Goal: Task Accomplishment & Management: Manage account settings

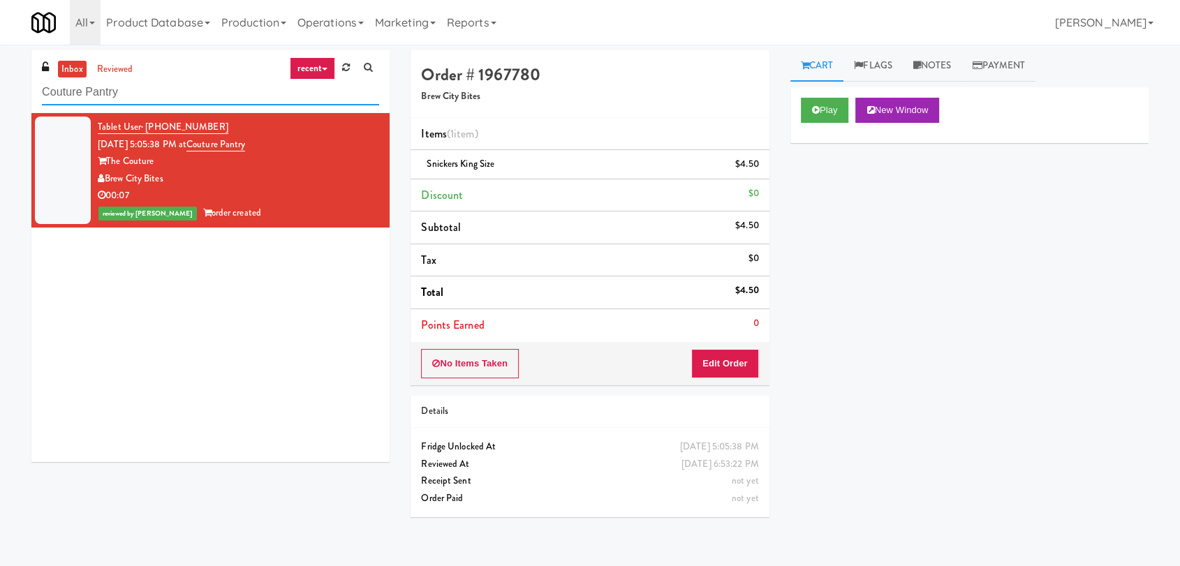
click at [295, 87] on input "Couture Pantry" at bounding box center [210, 93] width 337 height 26
paste input "[PERSON_NAME] Ave (L) - Steam Whistle"
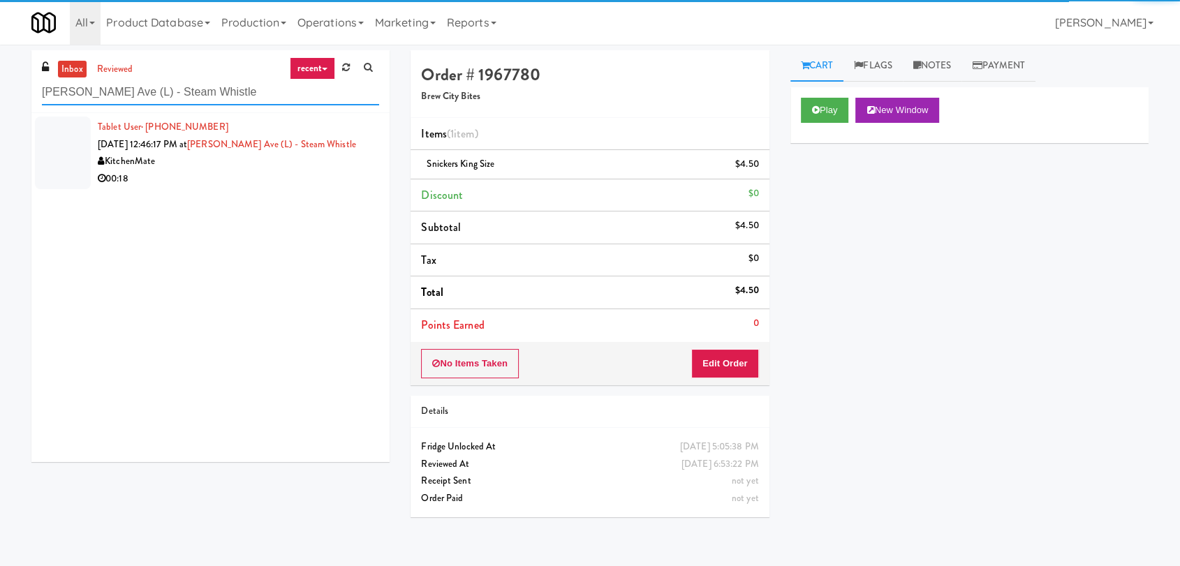
type input "[PERSON_NAME] Ave (L) - Steam Whistle"
click at [301, 172] on div "00:18" at bounding box center [238, 178] width 281 height 17
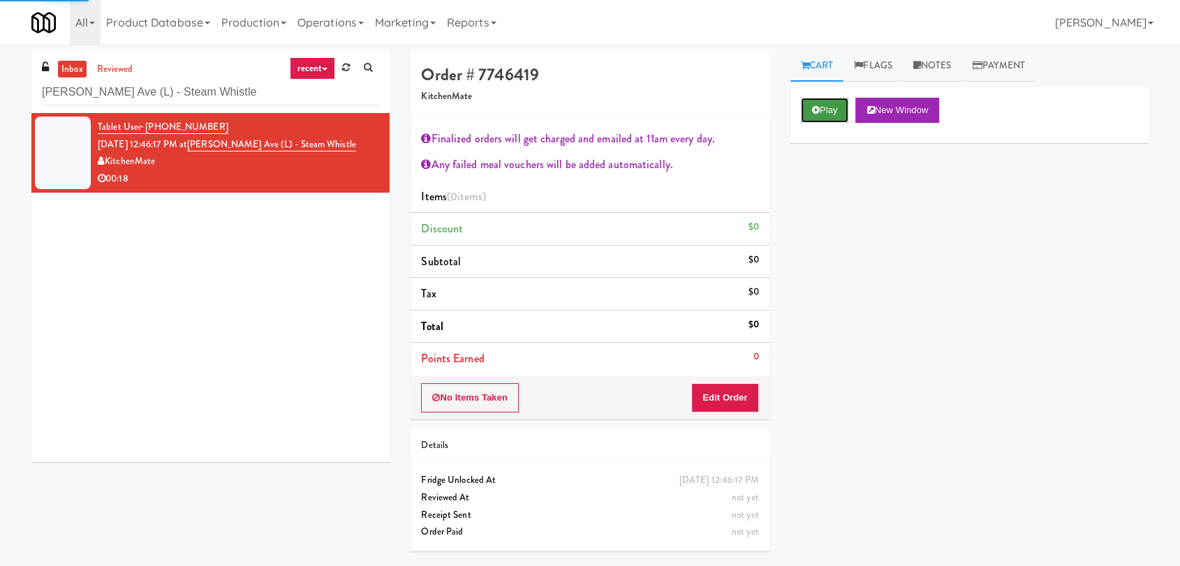
click at [817, 109] on icon at bounding box center [816, 109] width 8 height 9
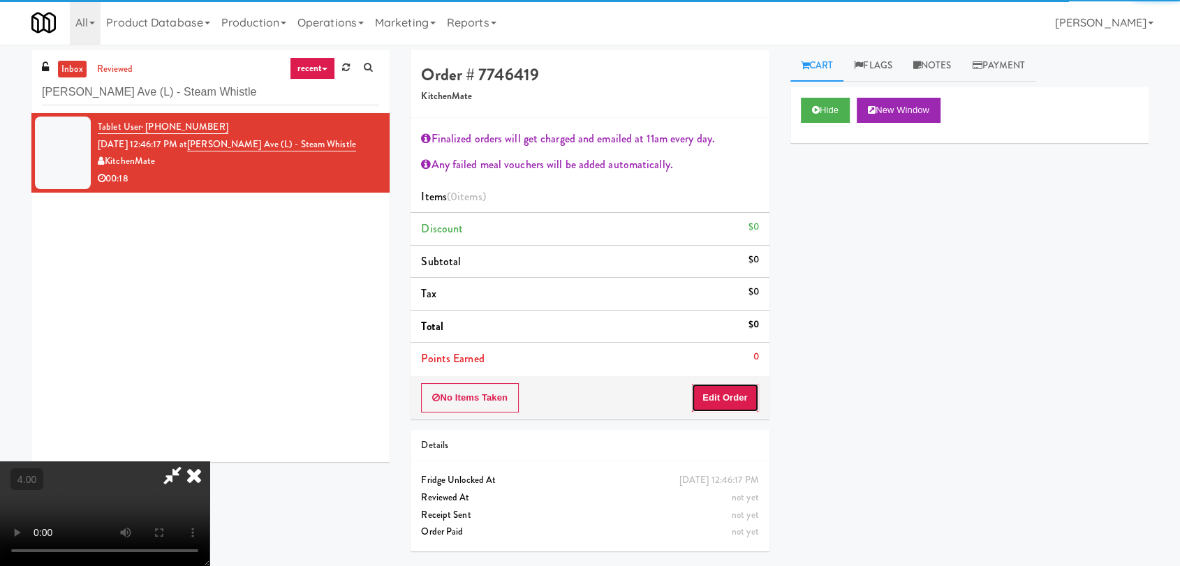
click at [732, 396] on button "Edit Order" at bounding box center [725, 397] width 68 height 29
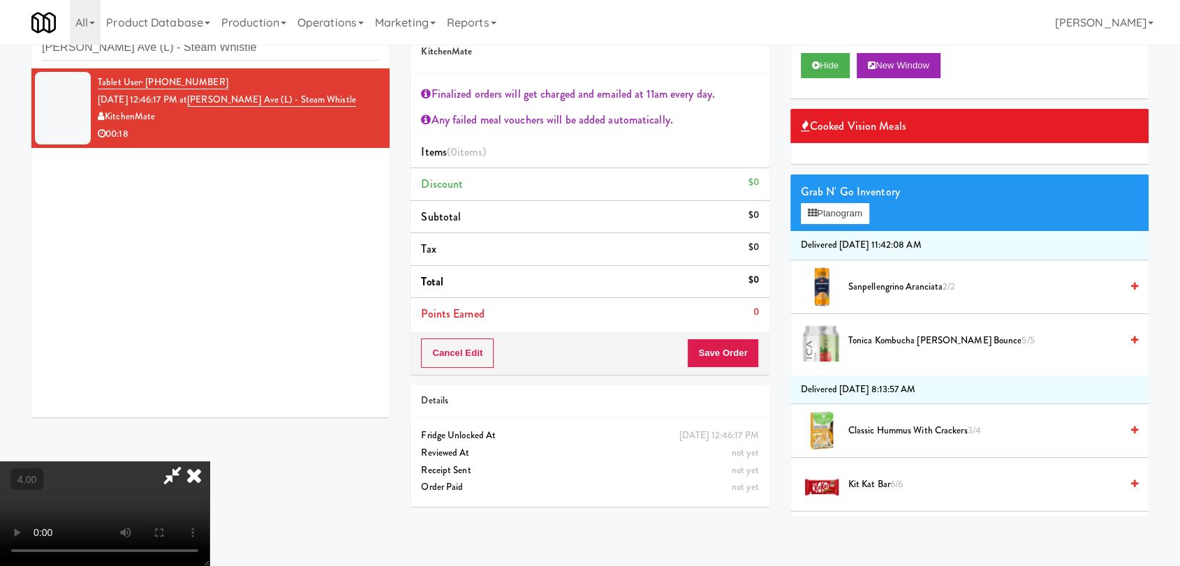
scroll to position [262, 0]
click at [209, 461] on video at bounding box center [104, 513] width 209 height 105
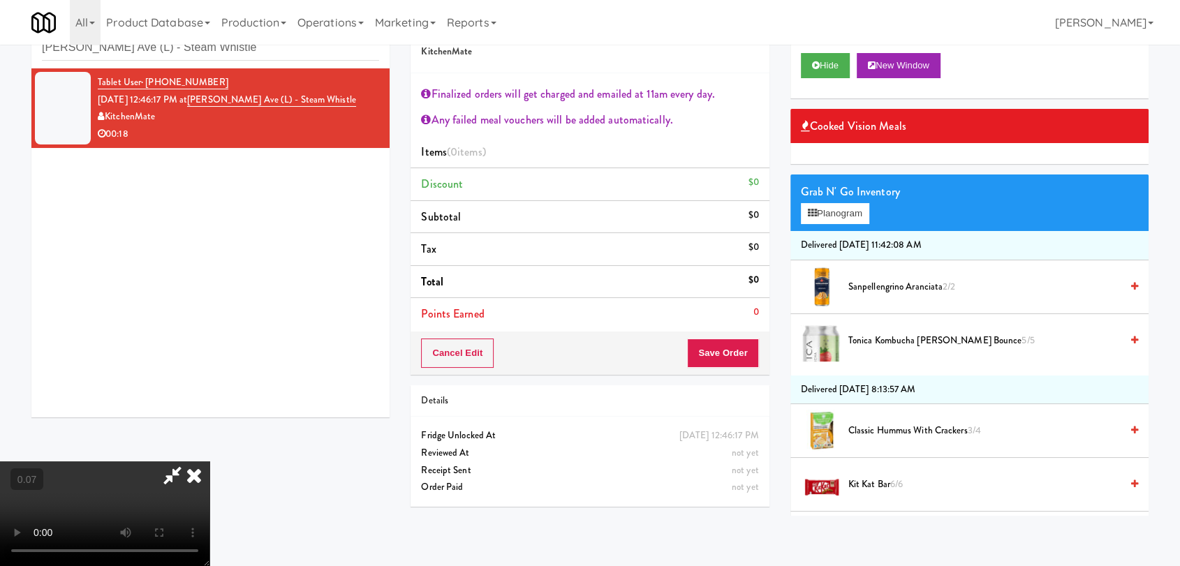
click at [209, 482] on video at bounding box center [104, 513] width 209 height 105
click at [209, 549] on video at bounding box center [104, 513] width 209 height 105
click at [209, 461] on video at bounding box center [104, 513] width 209 height 105
click at [209, 484] on video at bounding box center [104, 513] width 209 height 105
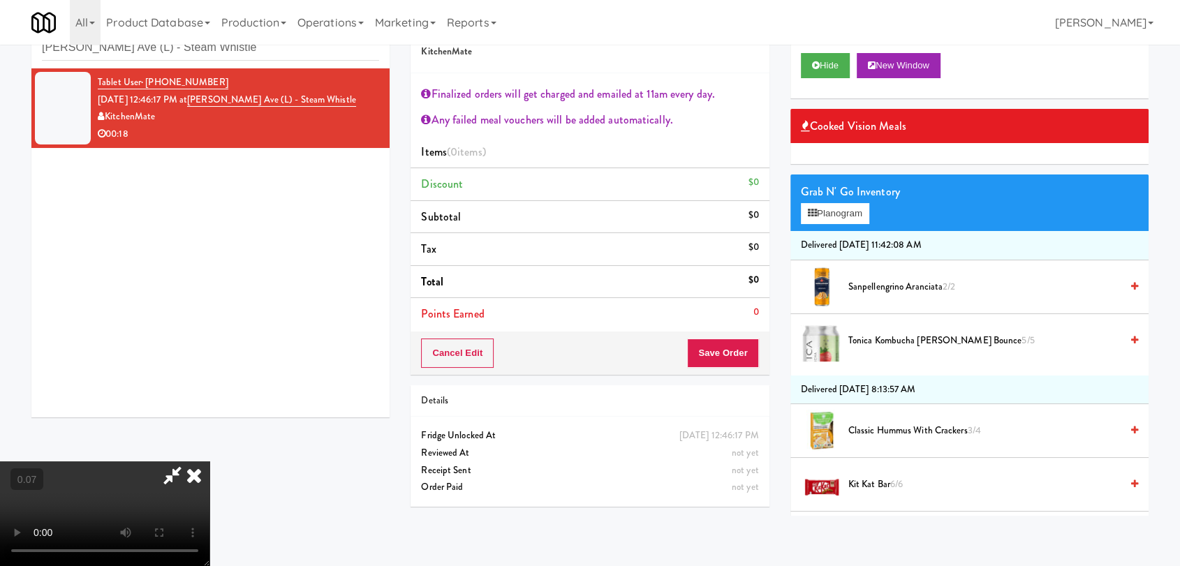
click at [209, 467] on video at bounding box center [104, 513] width 209 height 105
click at [209, 475] on video at bounding box center [104, 513] width 209 height 105
click at [209, 461] on video at bounding box center [104, 513] width 209 height 105
click at [209, 470] on video at bounding box center [104, 513] width 209 height 105
click at [209, 461] on video at bounding box center [104, 513] width 209 height 105
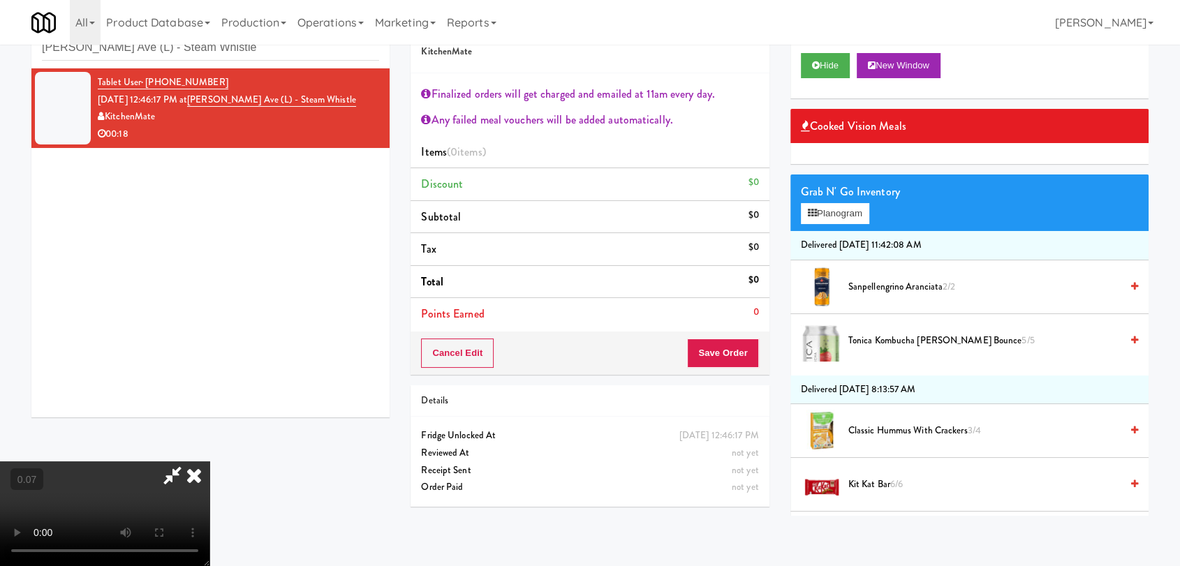
click at [209, 461] on video at bounding box center [104, 513] width 209 height 105
click at [918, 430] on span "Classic Hummus With Crackers 3/4" at bounding box center [984, 430] width 272 height 17
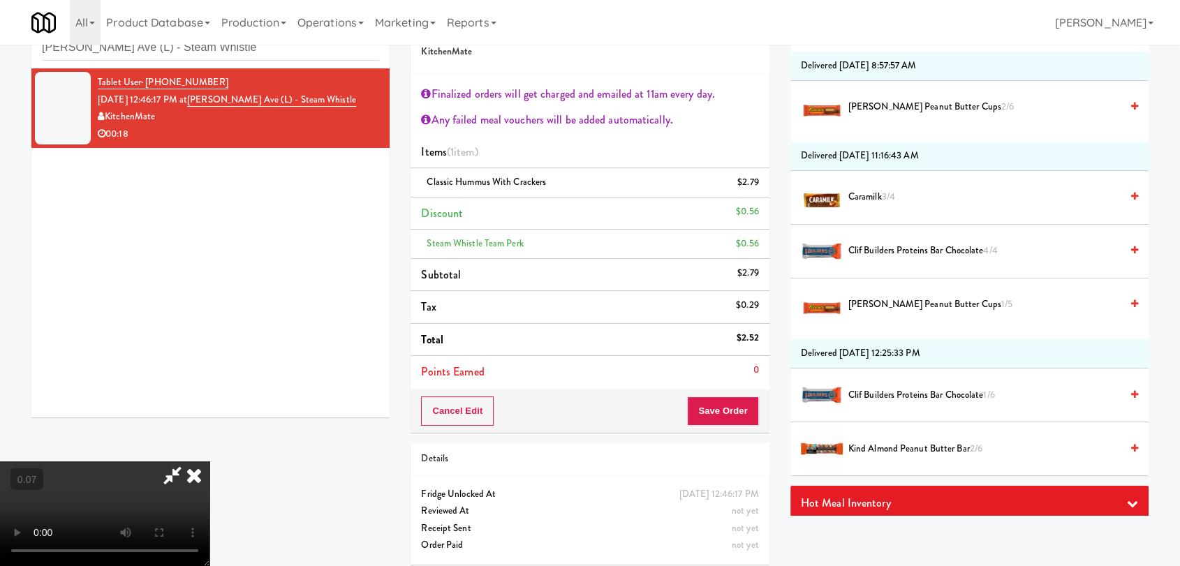
scroll to position [2870, 0]
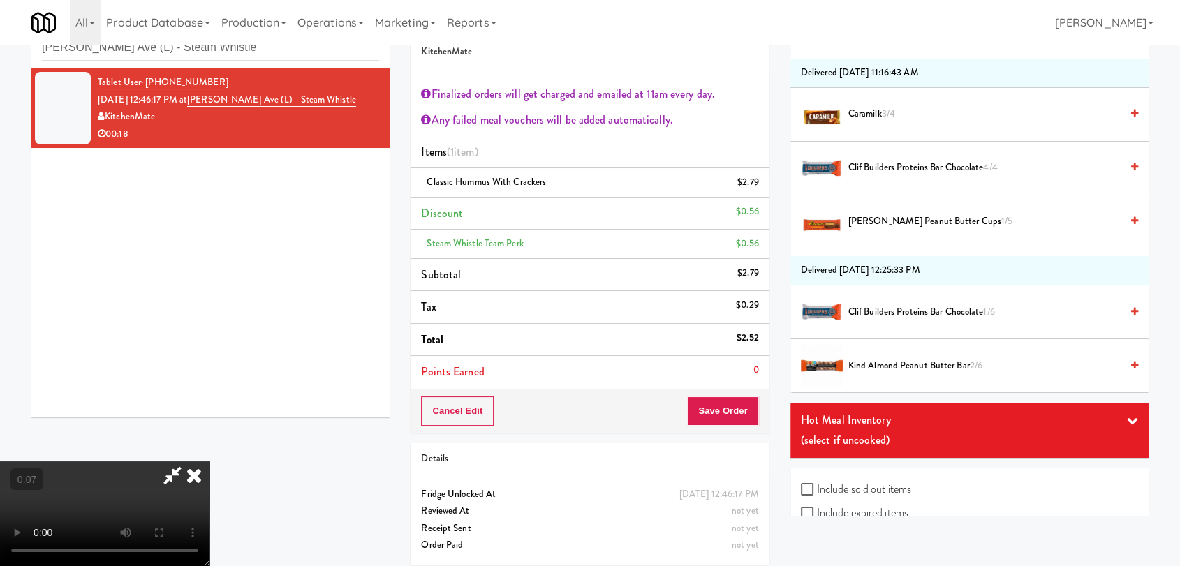
click at [866, 480] on label "Include sold out items" at bounding box center [856, 489] width 110 height 21
click at [817, 484] on input "Include sold out items" at bounding box center [809, 489] width 16 height 11
checkbox input "true"
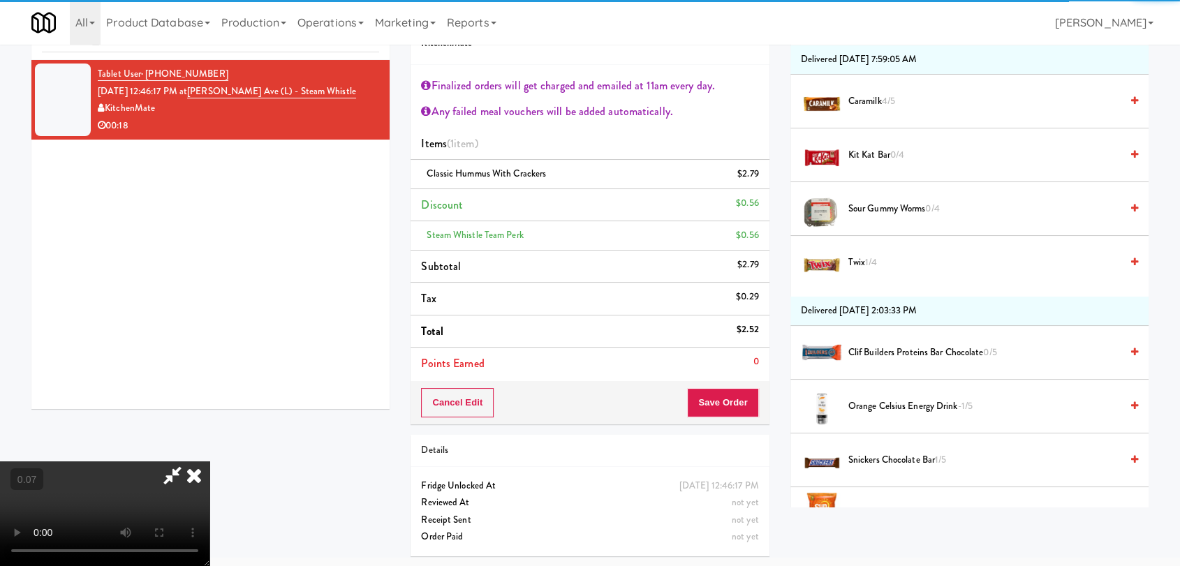
scroll to position [4892, 0]
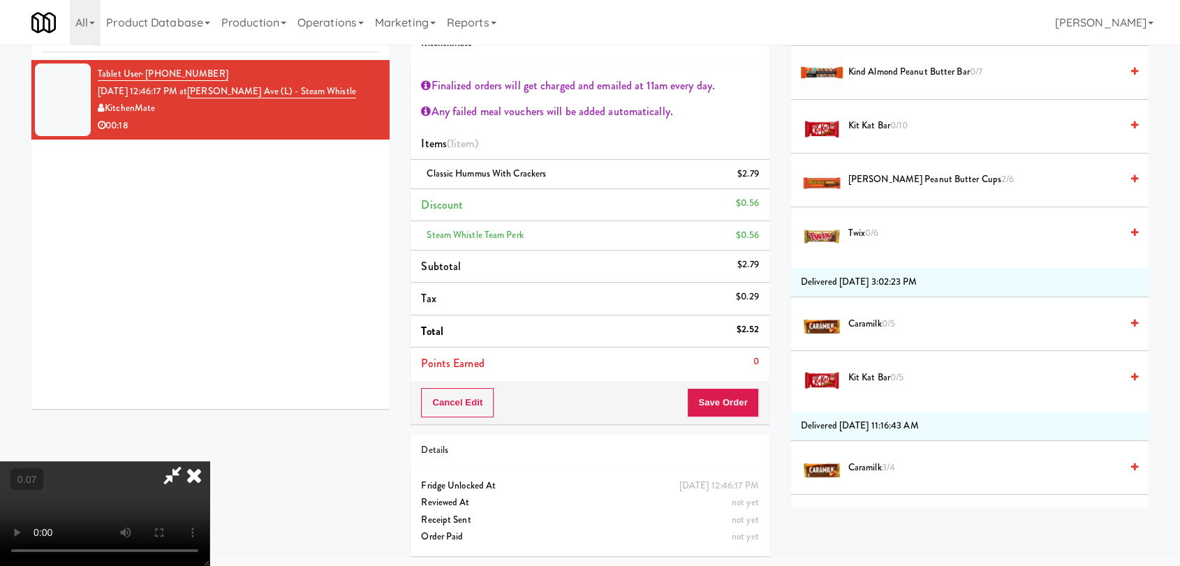
click at [209, 514] on video at bounding box center [104, 513] width 209 height 105
click at [209, 461] on video at bounding box center [104, 513] width 209 height 105
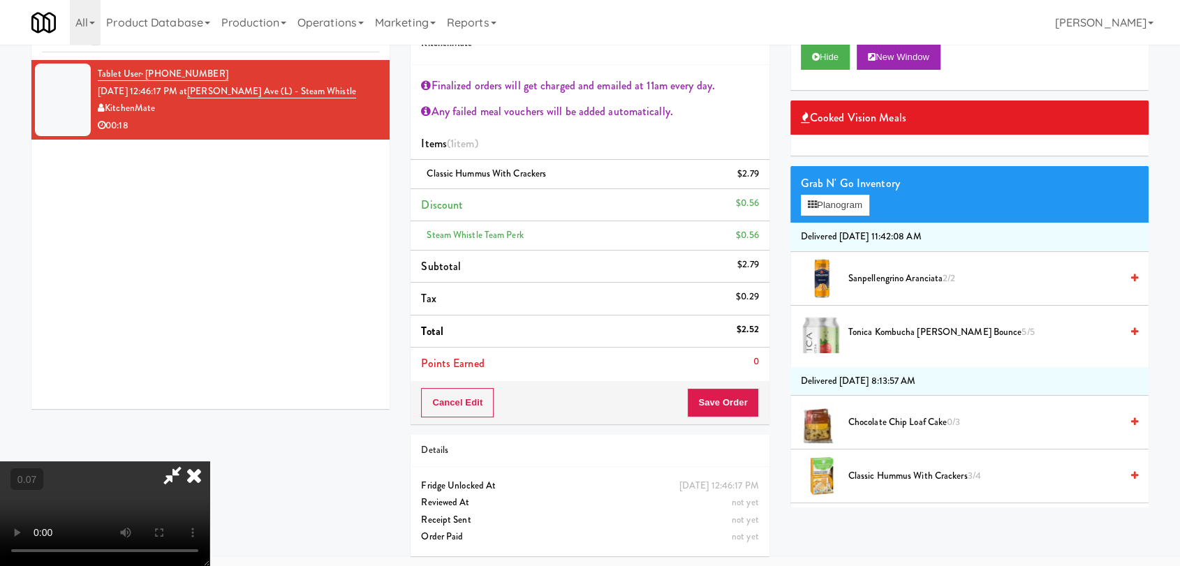
scroll to position [0, 0]
click at [830, 191] on div "Grab N' Go Inventory" at bounding box center [969, 183] width 337 height 21
click at [832, 195] on button "Planogram" at bounding box center [835, 205] width 68 height 21
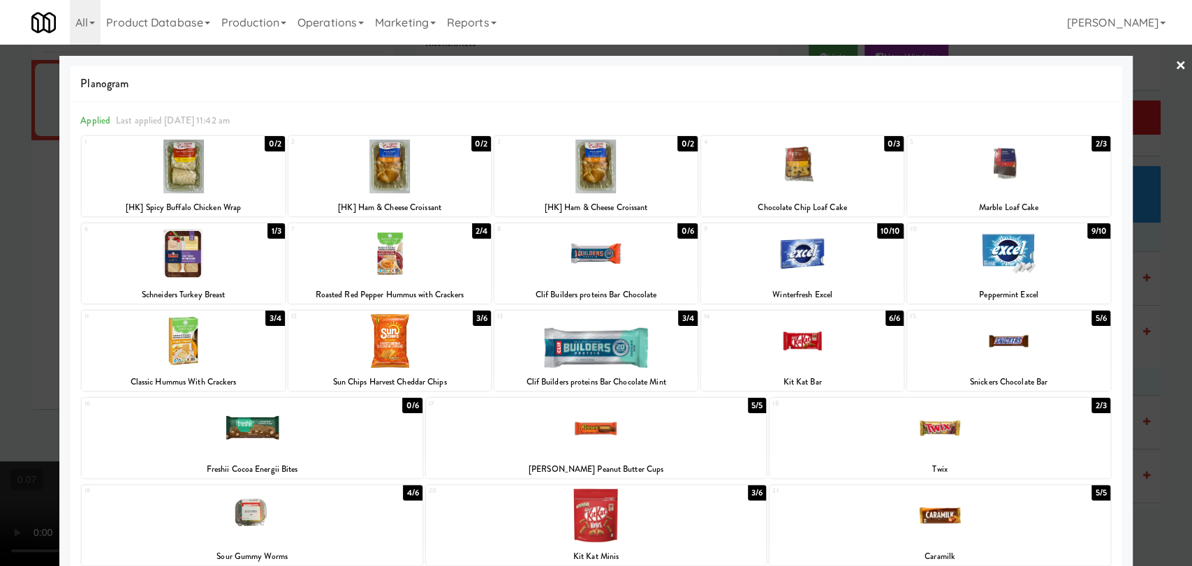
click at [375, 431] on div at bounding box center [252, 428] width 340 height 54
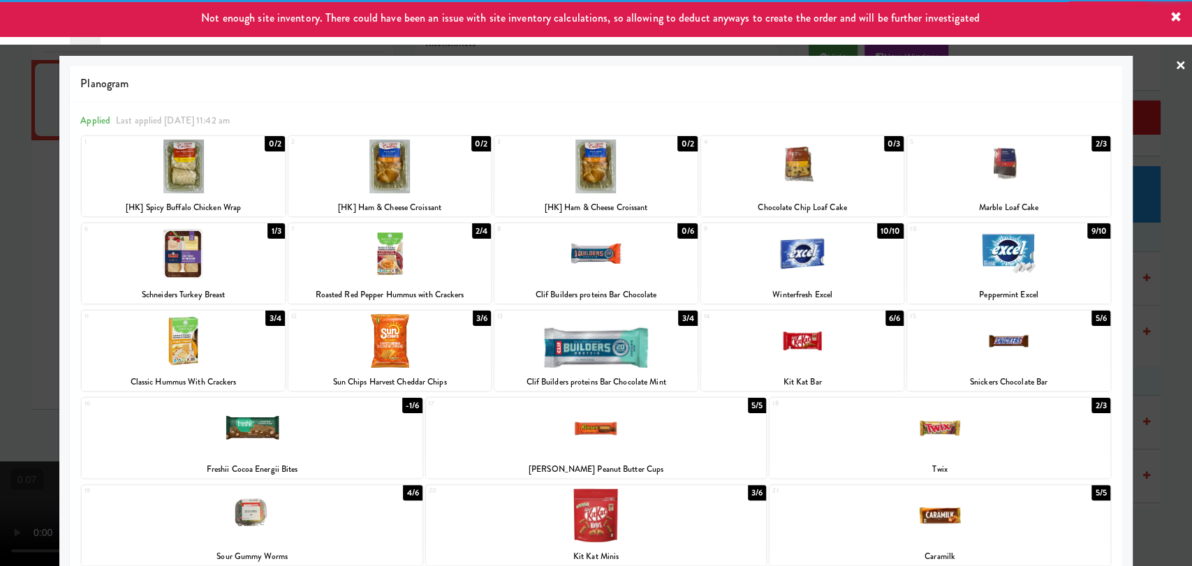
click at [37, 349] on div at bounding box center [596, 283] width 1192 height 566
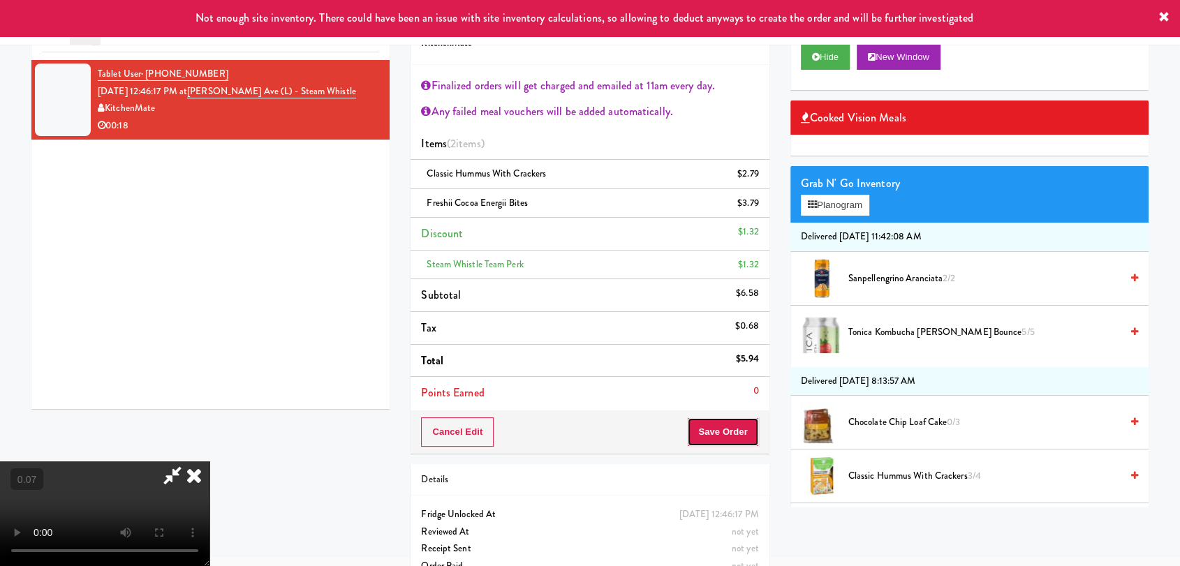
click at [729, 424] on button "Save Order" at bounding box center [722, 431] width 71 height 29
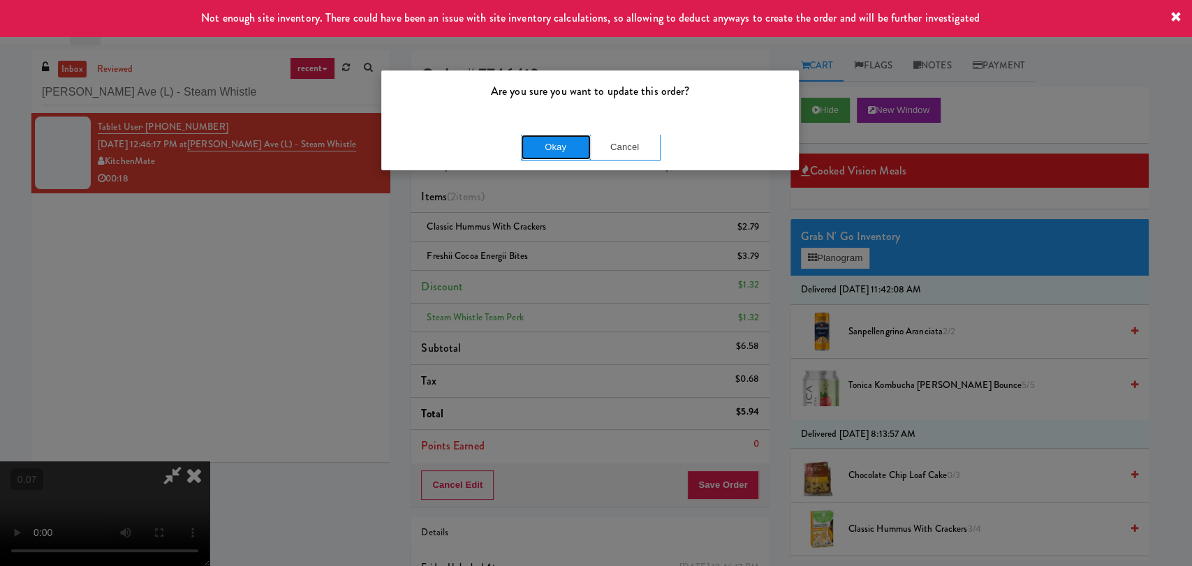
drag, startPoint x: 577, startPoint y: 147, endPoint x: 642, endPoint y: 130, distance: 66.4
click at [576, 147] on button "Okay" at bounding box center [556, 147] width 70 height 25
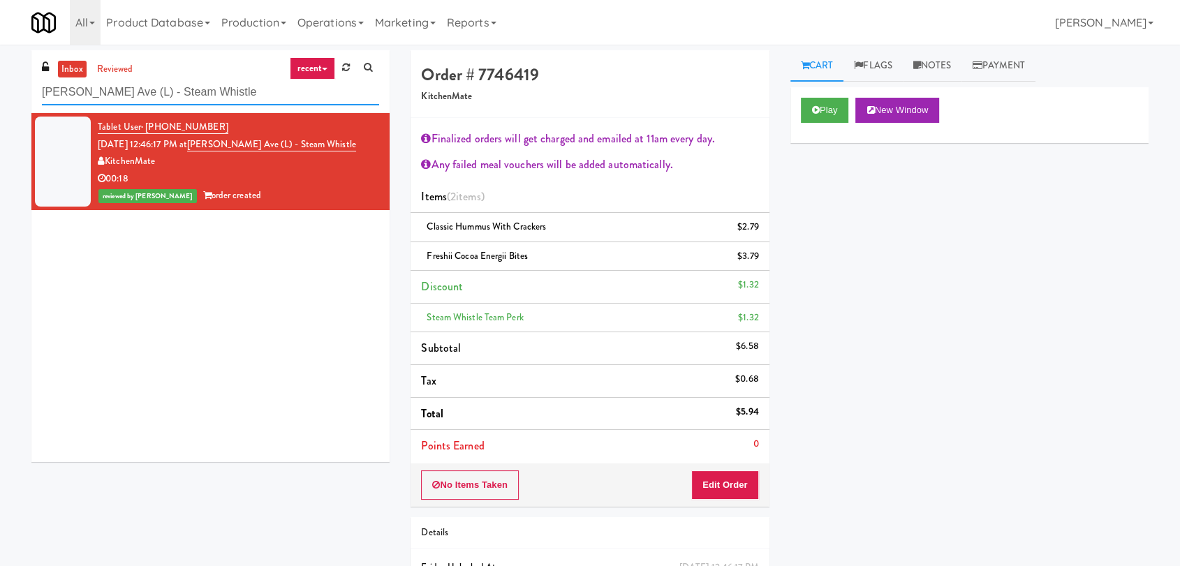
drag, startPoint x: 182, startPoint y: 87, endPoint x: 0, endPoint y: 99, distance: 182.6
click at [0, 99] on div "inbox reviewed recent all unclear take inventory issue suspicious failed recent…" at bounding box center [590, 349] width 1180 height 599
paste input "HaNoBe - w/ Gym"
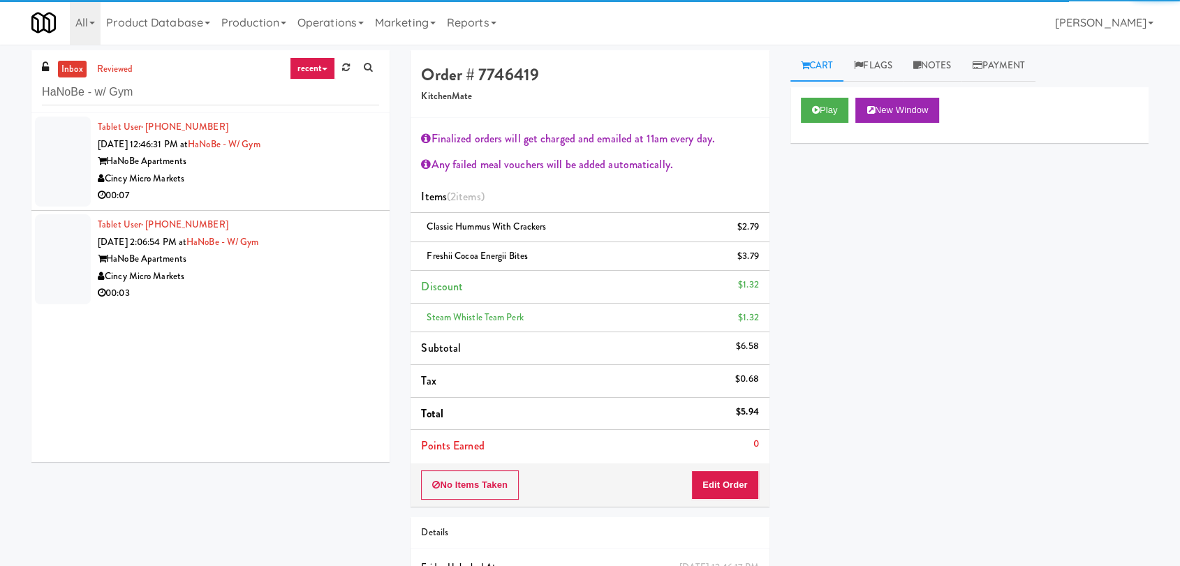
click at [304, 188] on div "00:07" at bounding box center [238, 195] width 281 height 17
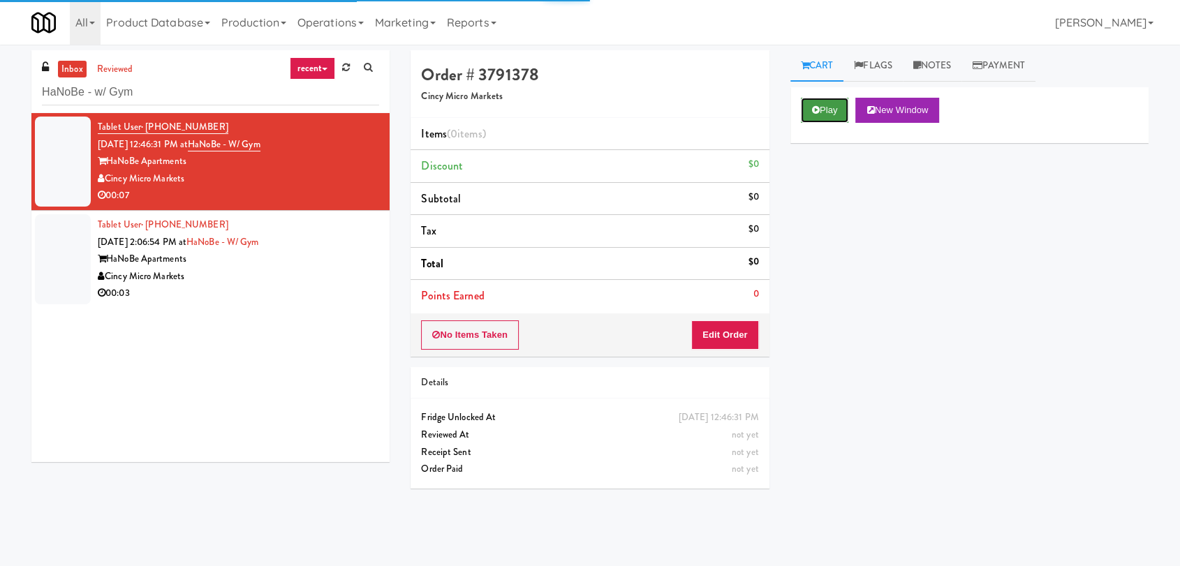
click at [810, 119] on button "Play" at bounding box center [825, 110] width 48 height 25
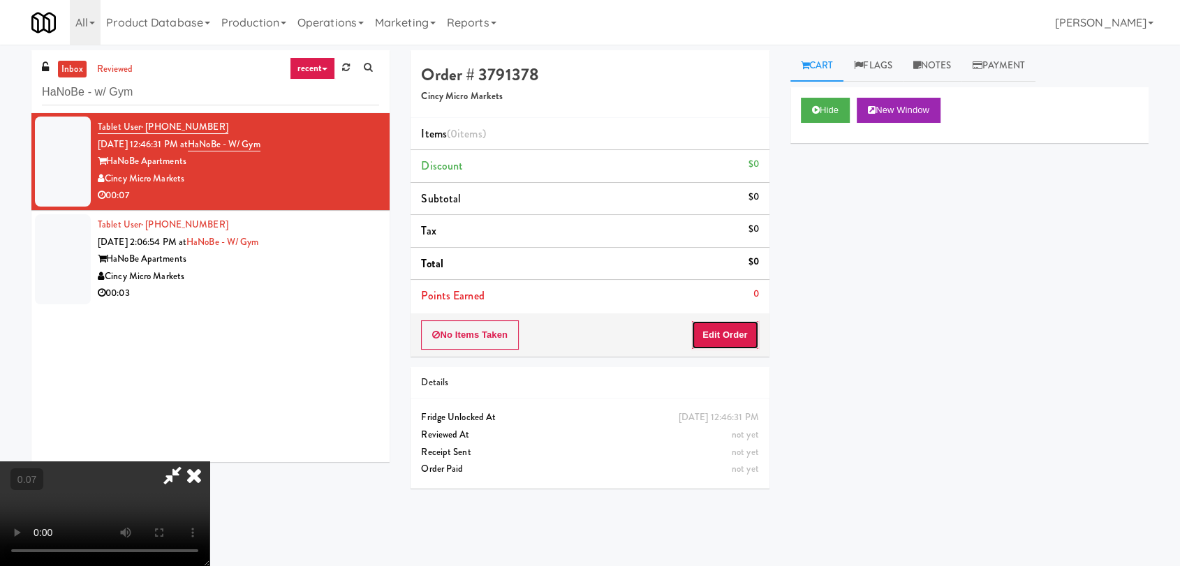
click at [734, 329] on button "Edit Order" at bounding box center [725, 334] width 68 height 29
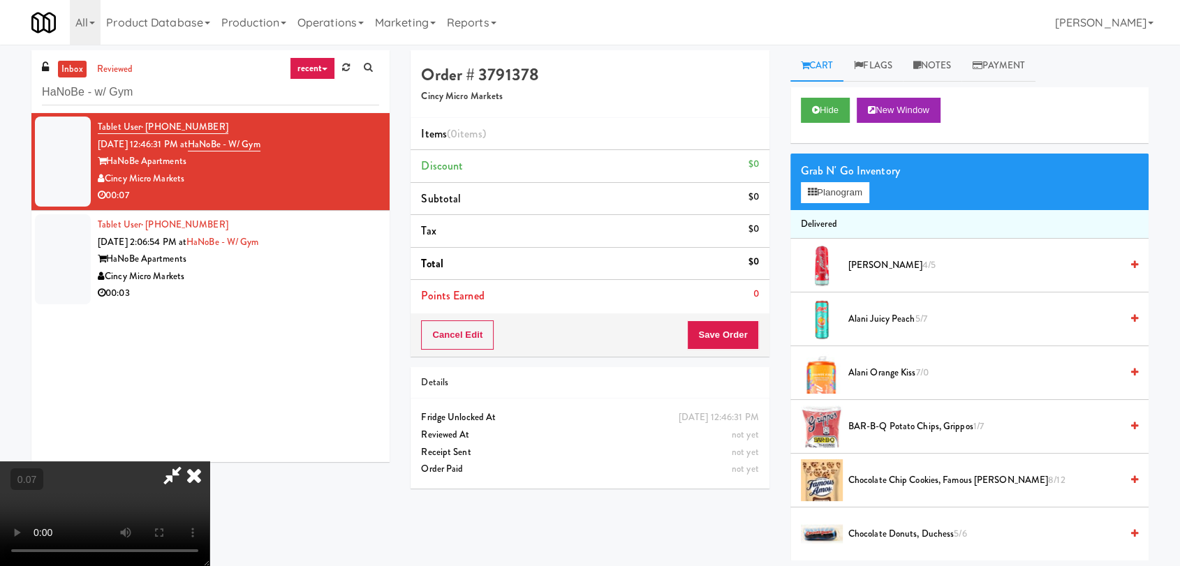
click at [209, 461] on video at bounding box center [104, 513] width 209 height 105
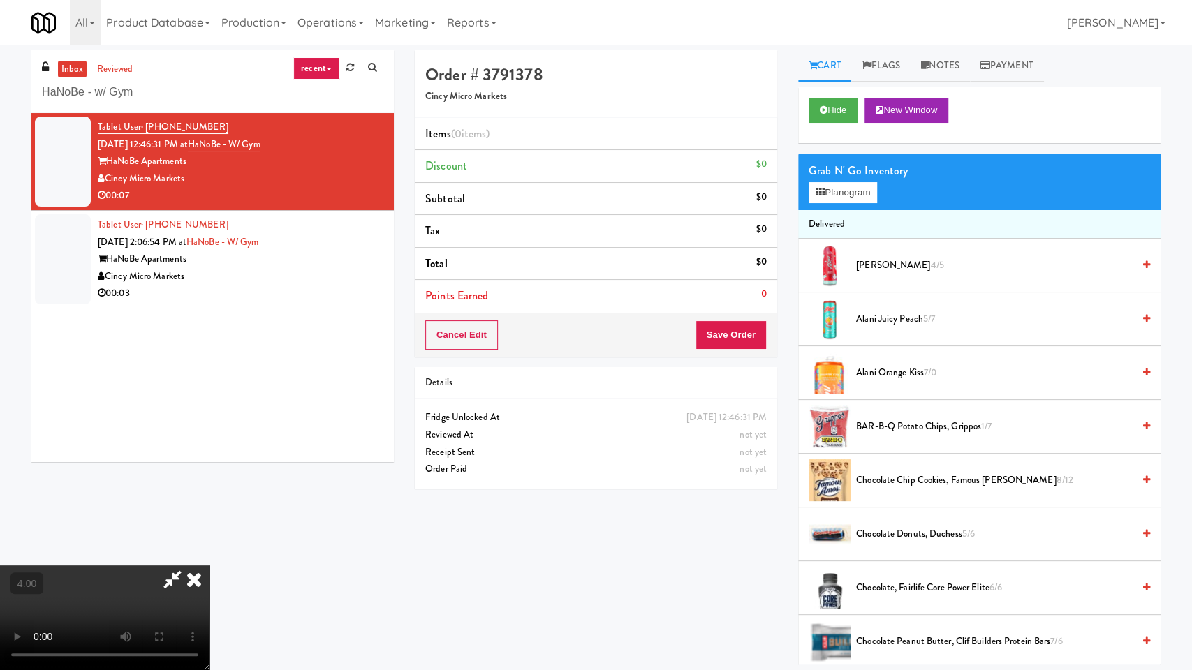
click at [209, 565] on video at bounding box center [104, 617] width 209 height 105
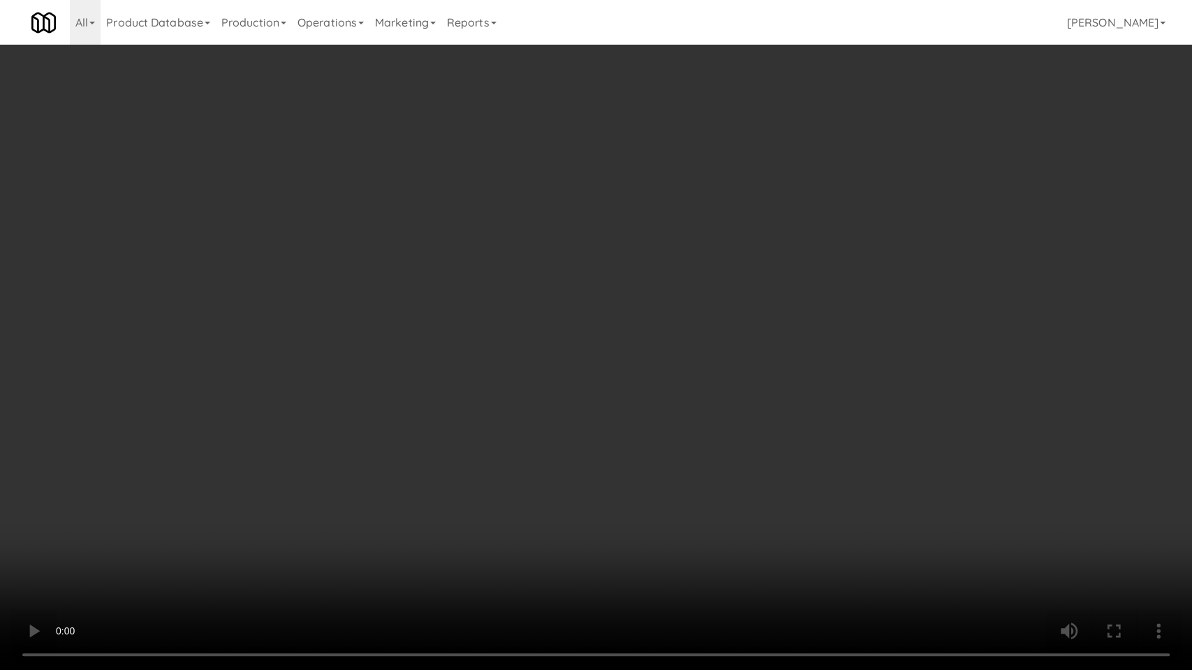
click at [631, 376] on video at bounding box center [596, 335] width 1192 height 670
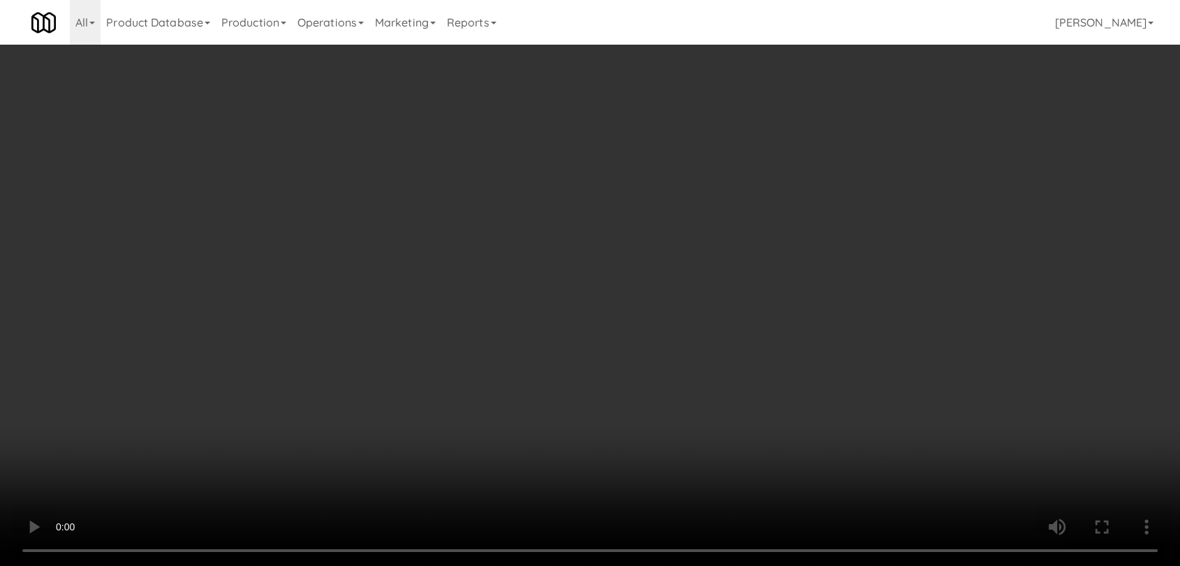
click at [631, 309] on video at bounding box center [590, 283] width 1180 height 566
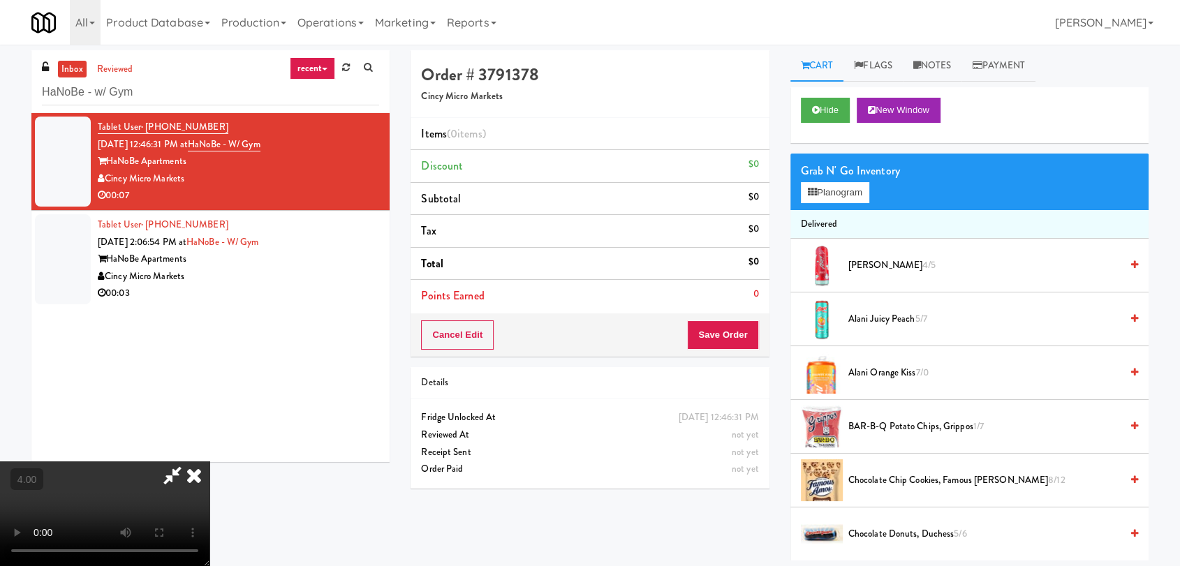
click at [209, 461] on video at bounding box center [104, 513] width 209 height 105
click at [808, 193] on icon at bounding box center [812, 192] width 9 height 9
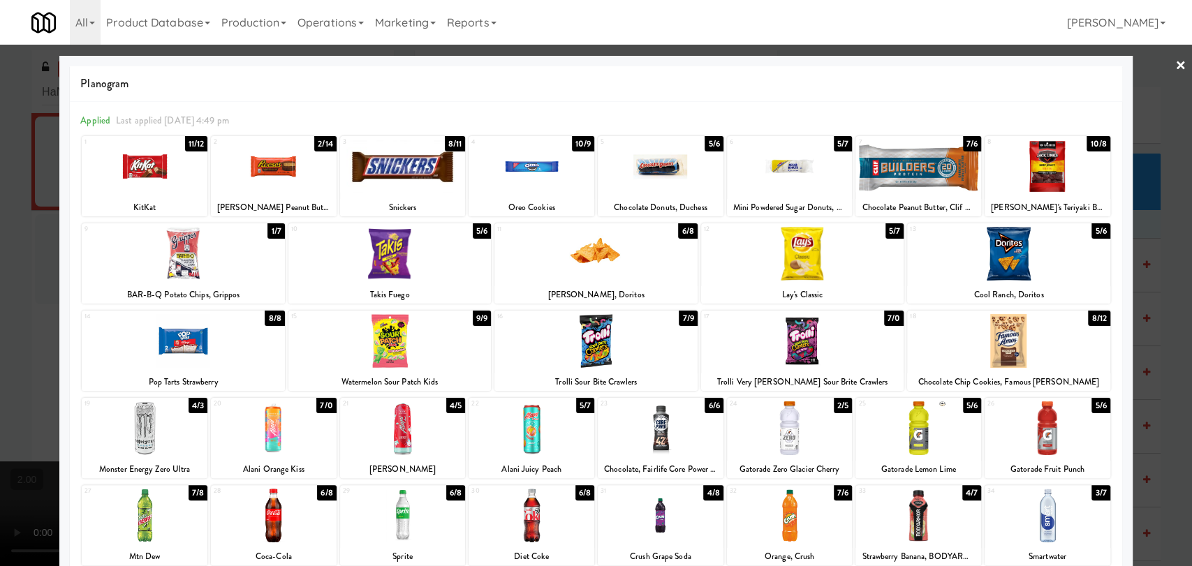
click at [1030, 269] on div at bounding box center [1008, 254] width 202 height 54
click at [130, 185] on div at bounding box center [145, 167] width 126 height 54
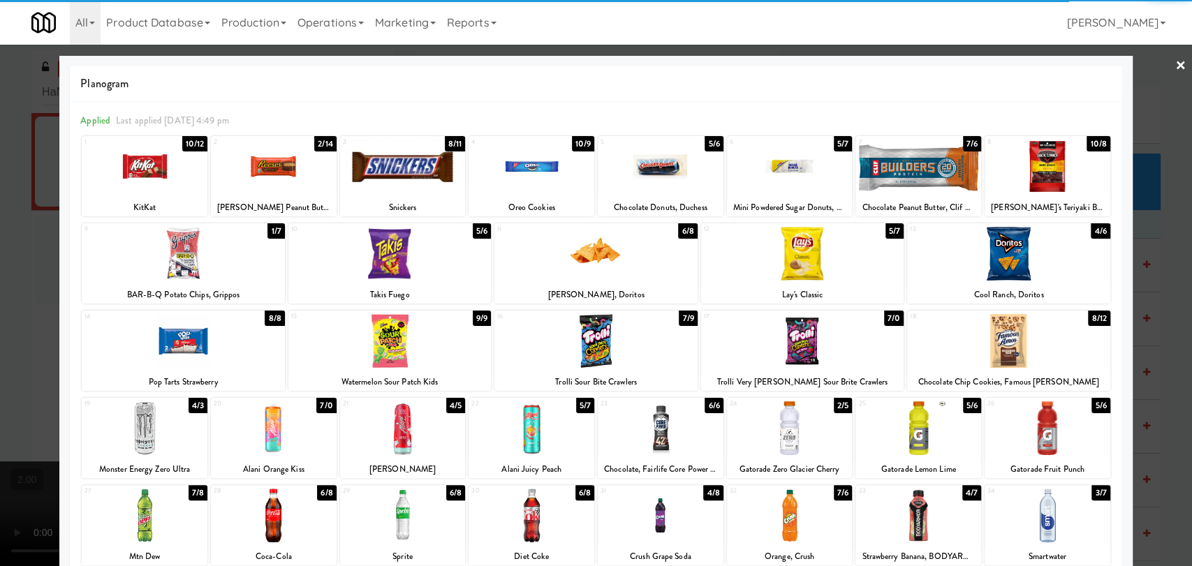
click at [0, 159] on div at bounding box center [596, 283] width 1192 height 566
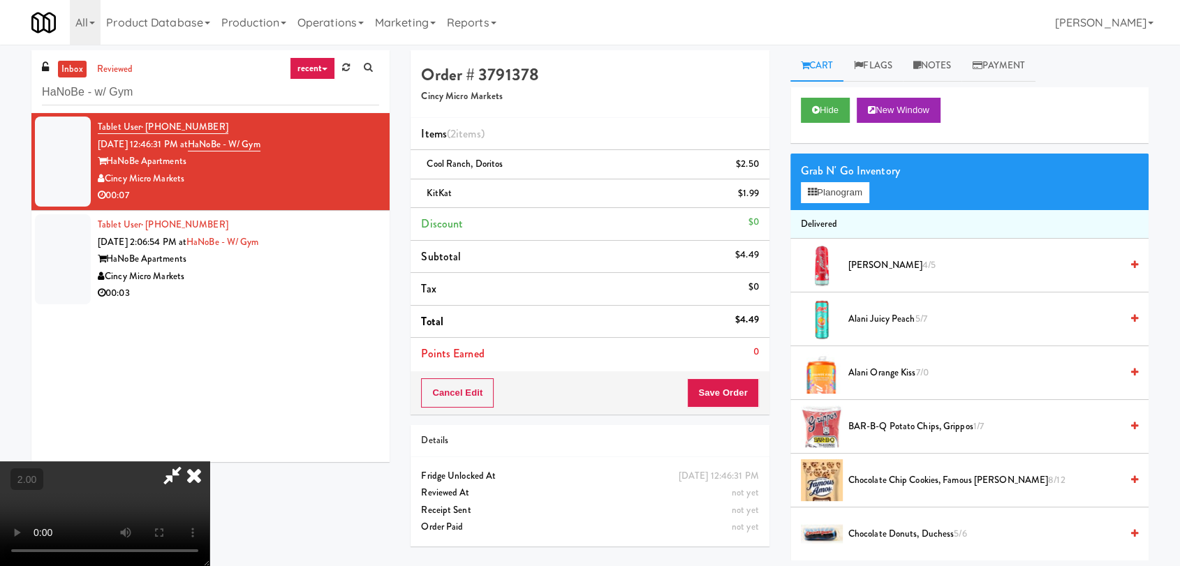
click at [117, 461] on video at bounding box center [104, 513] width 209 height 105
click at [715, 390] on button "Save Order" at bounding box center [722, 392] width 71 height 29
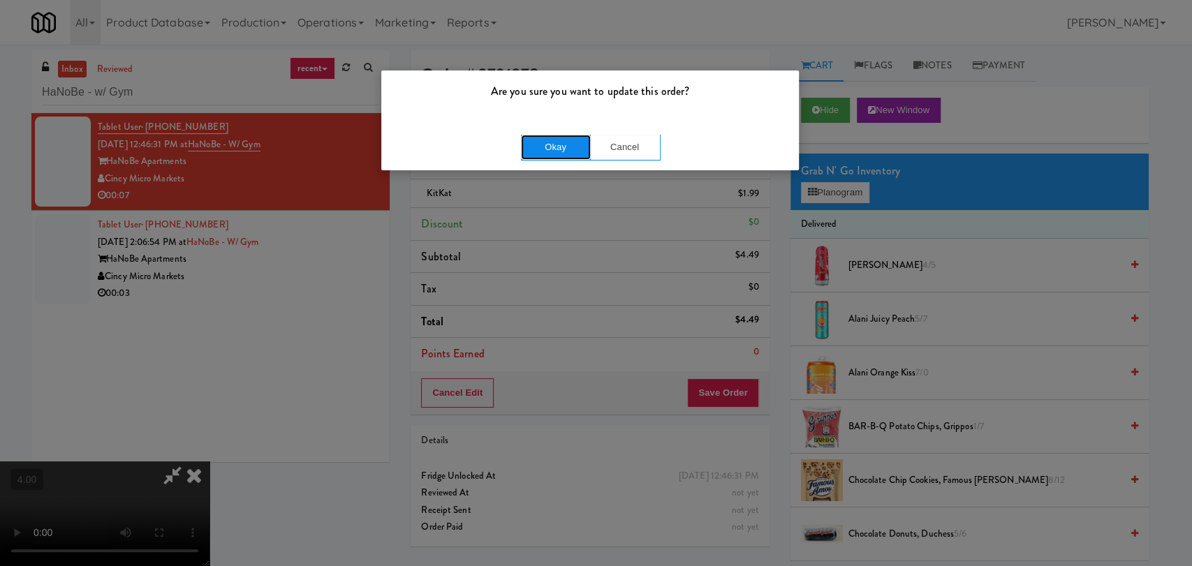
click at [572, 153] on button "Okay" at bounding box center [556, 147] width 70 height 25
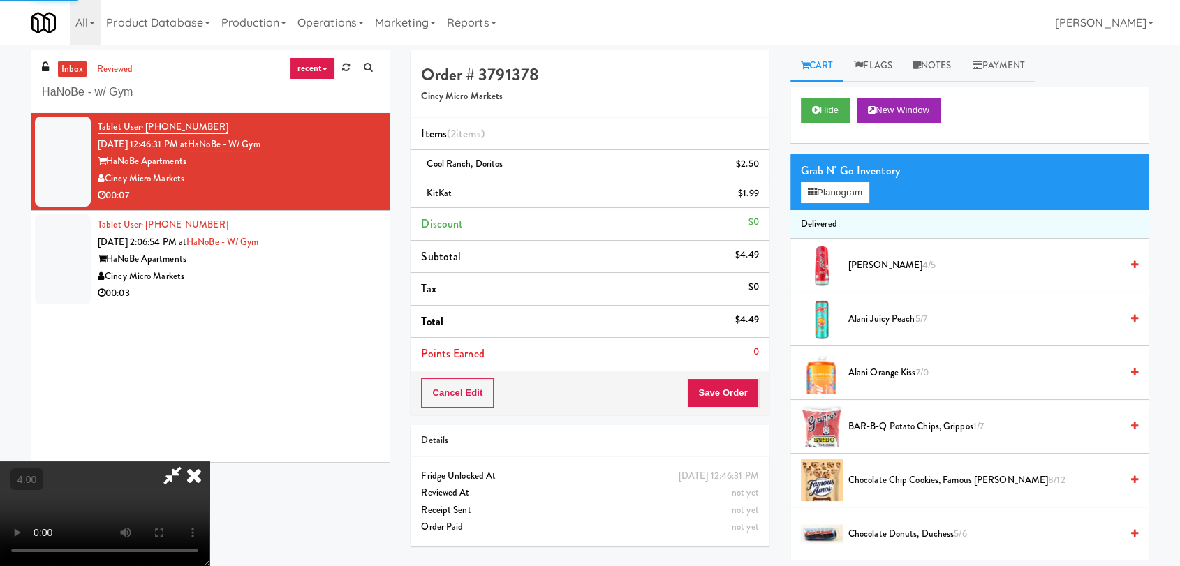
click at [799, 114] on div "Hide New Window" at bounding box center [969, 115] width 358 height 56
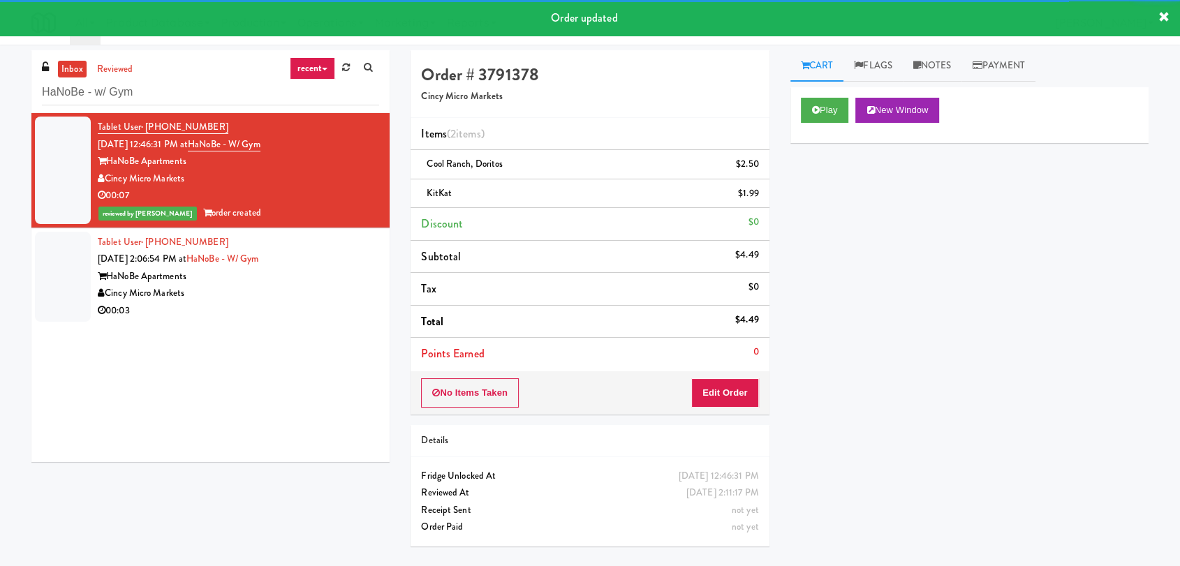
click at [337, 291] on div "Cincy Micro Markets" at bounding box center [238, 293] width 281 height 17
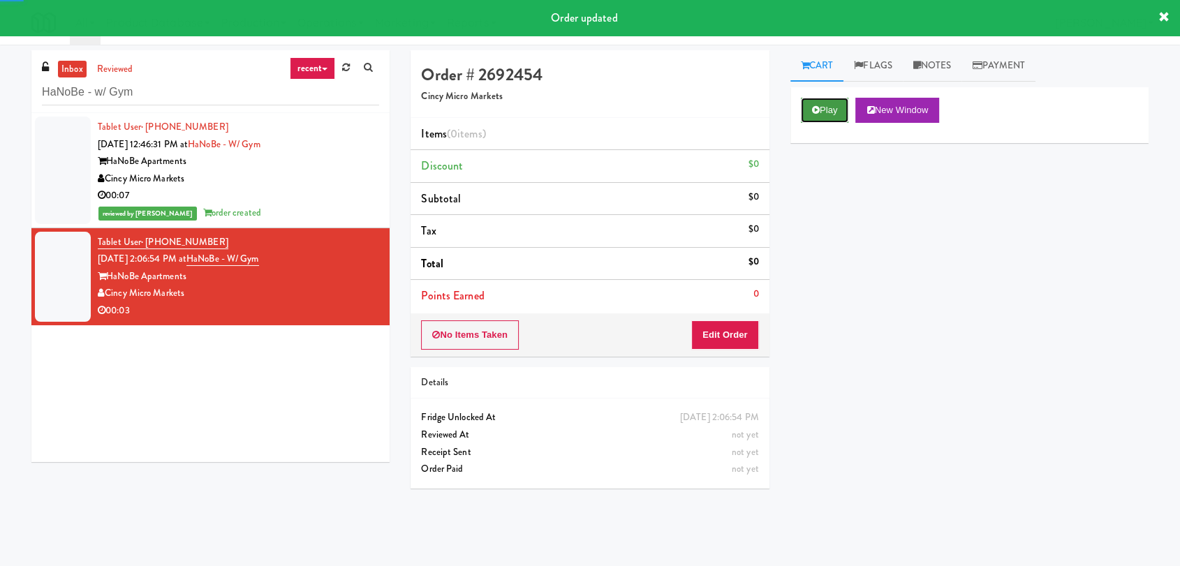
click at [843, 115] on button "Play" at bounding box center [825, 110] width 48 height 25
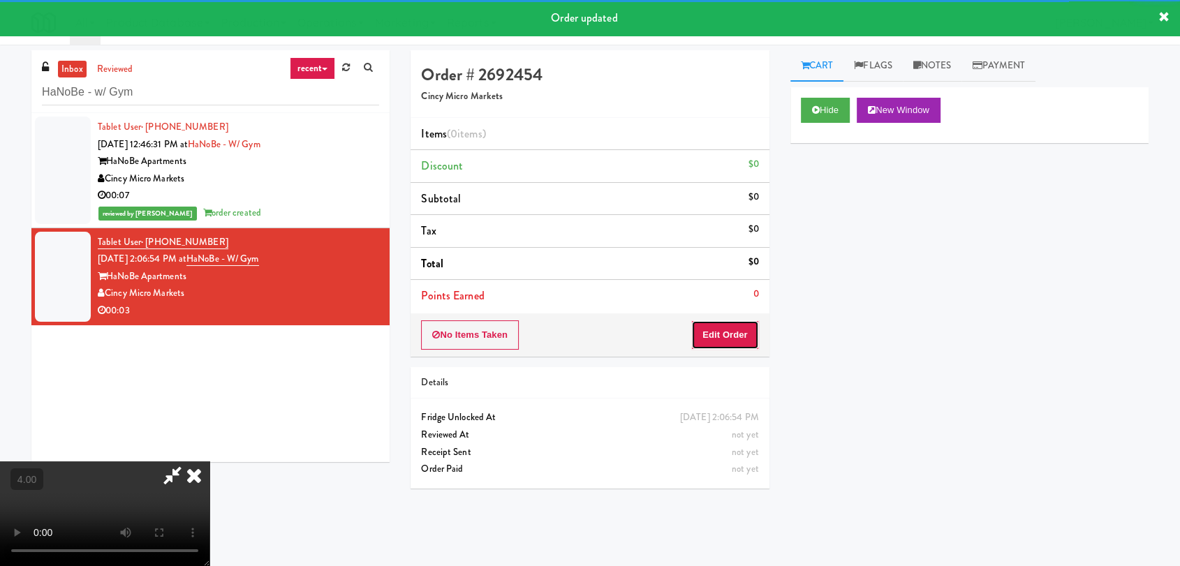
click at [742, 327] on button "Edit Order" at bounding box center [725, 334] width 68 height 29
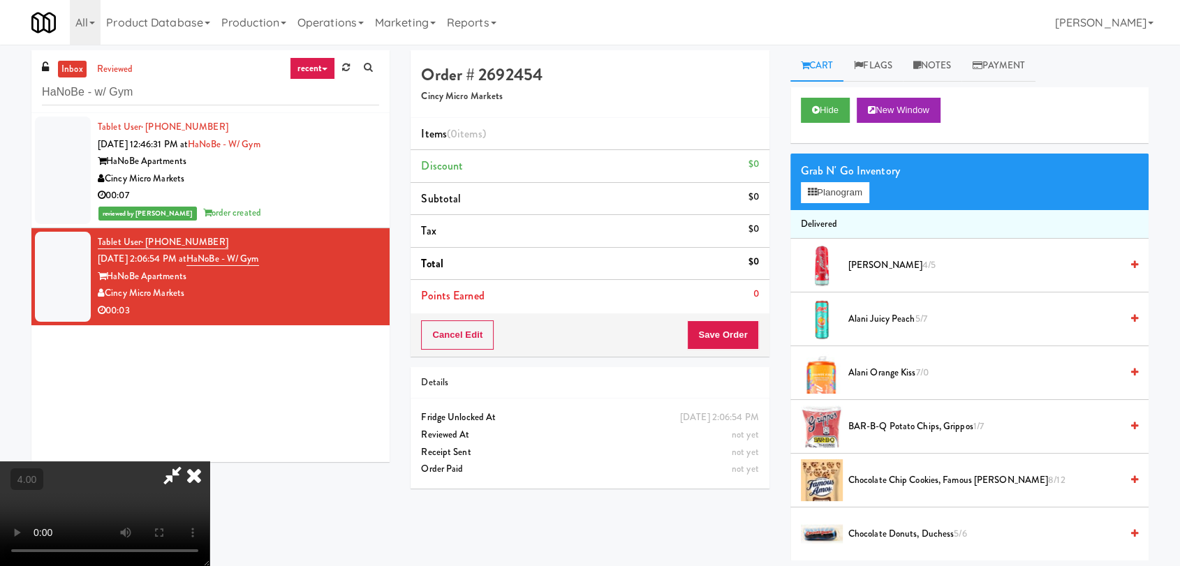
click at [209, 461] on video at bounding box center [104, 513] width 209 height 105
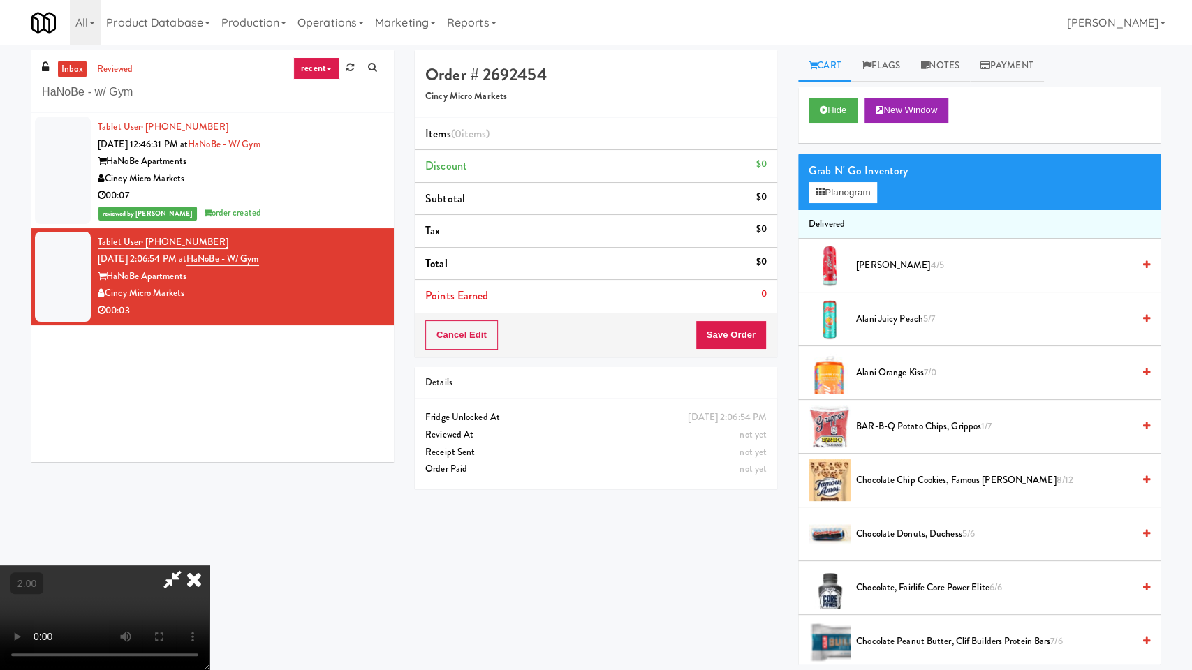
click at [209, 565] on video at bounding box center [104, 617] width 209 height 105
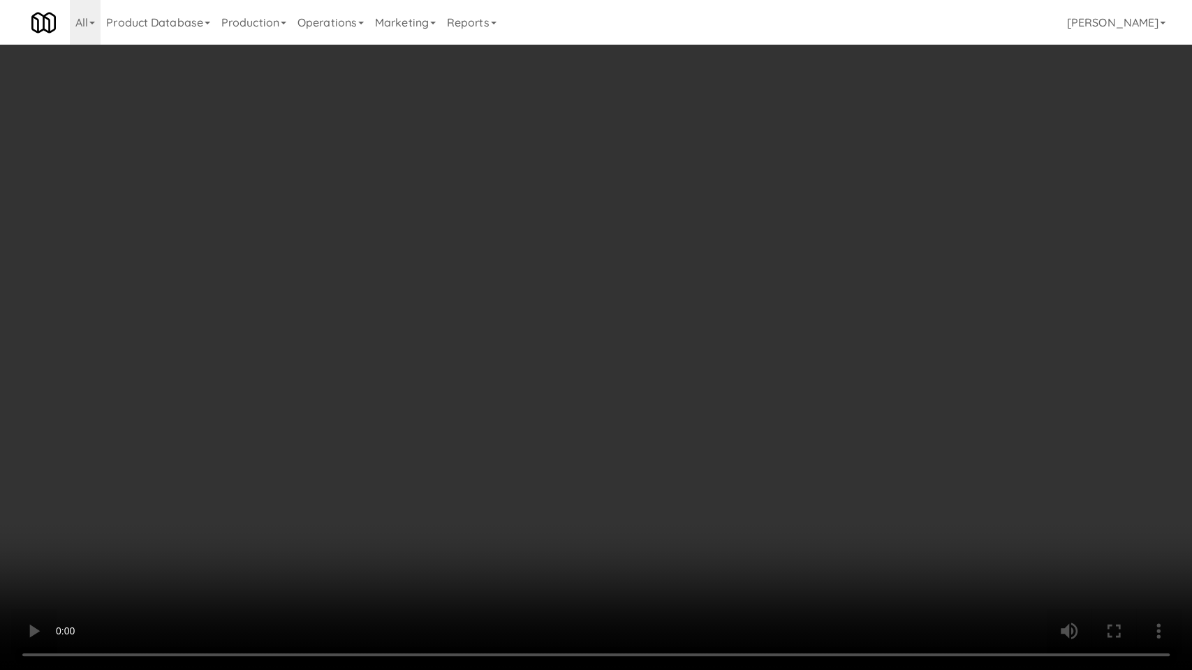
click at [501, 218] on video at bounding box center [596, 335] width 1192 height 670
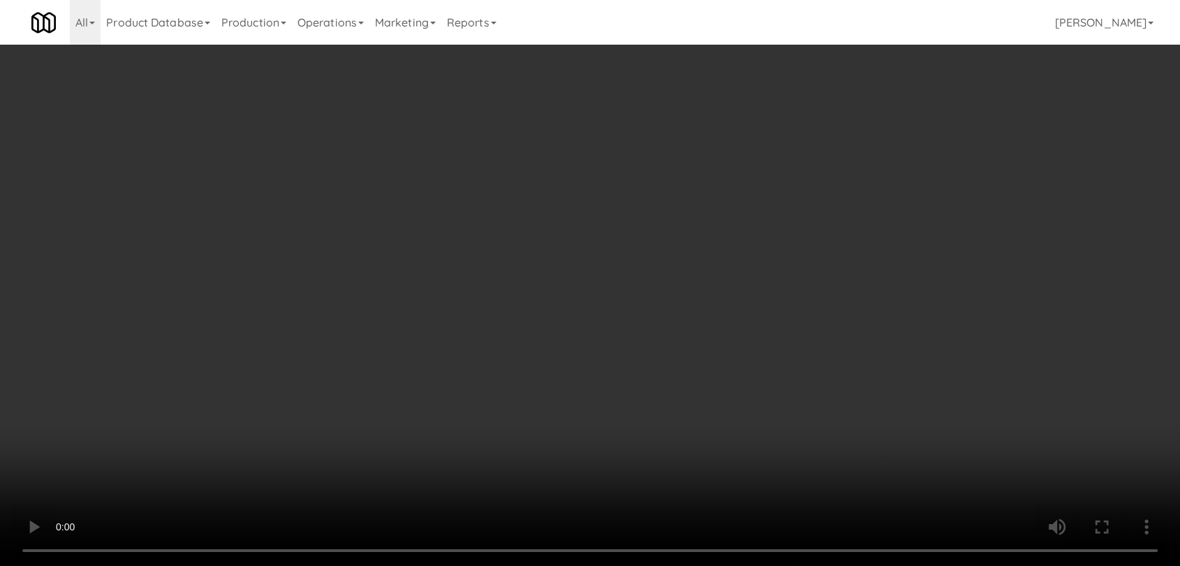
click at [843, 204] on div "Grab N' Go Inventory Planogram" at bounding box center [969, 182] width 358 height 57
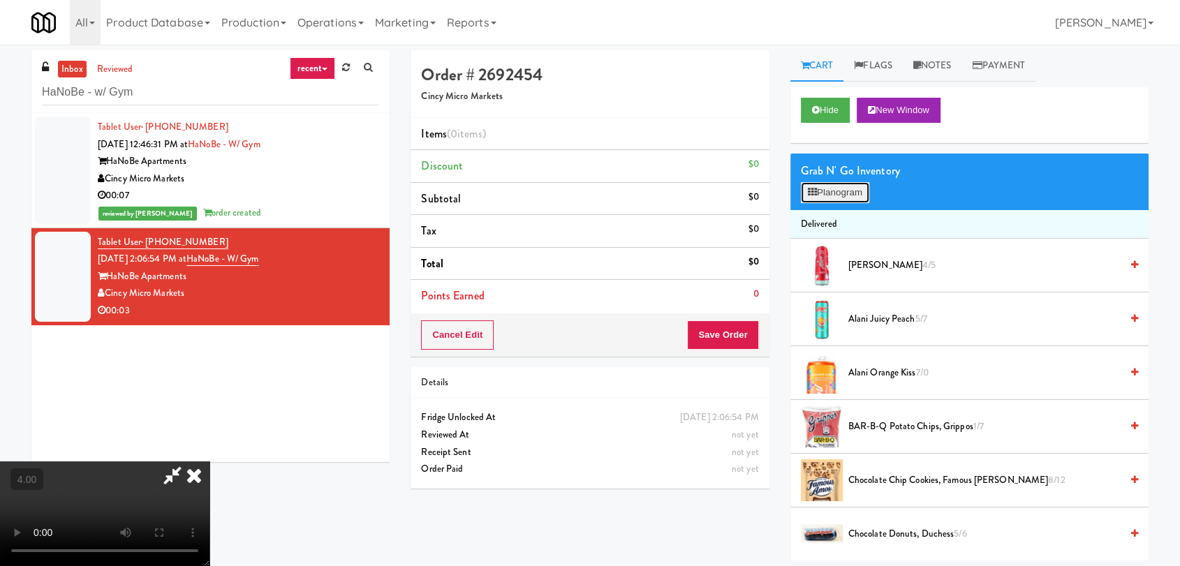
click at [839, 189] on button "Planogram" at bounding box center [835, 192] width 68 height 21
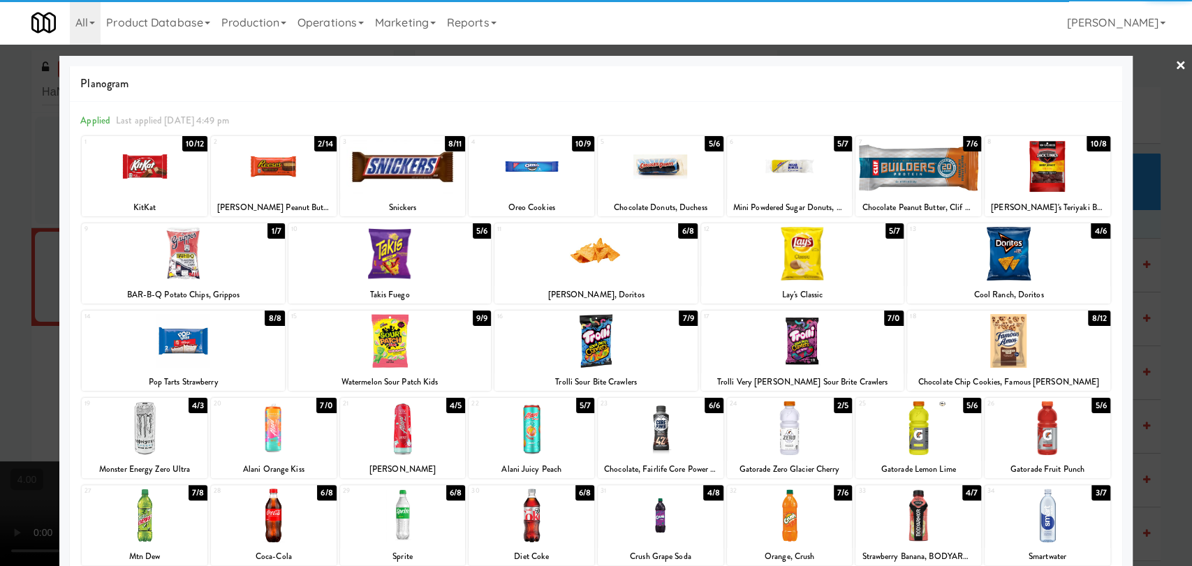
click at [194, 433] on div at bounding box center [145, 428] width 126 height 54
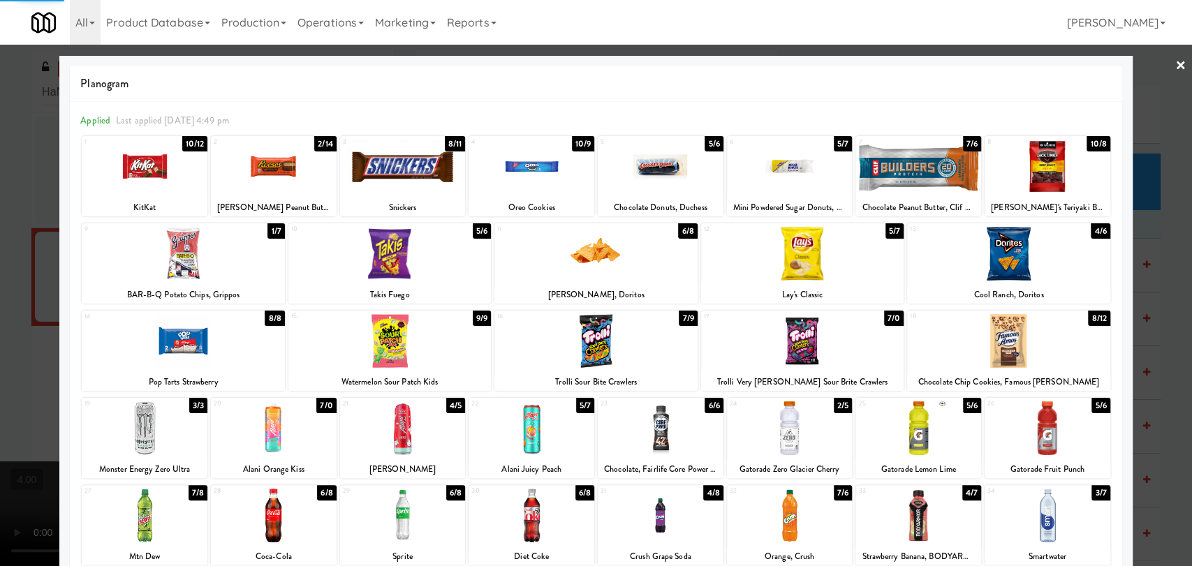
click at [0, 215] on div at bounding box center [596, 283] width 1192 height 566
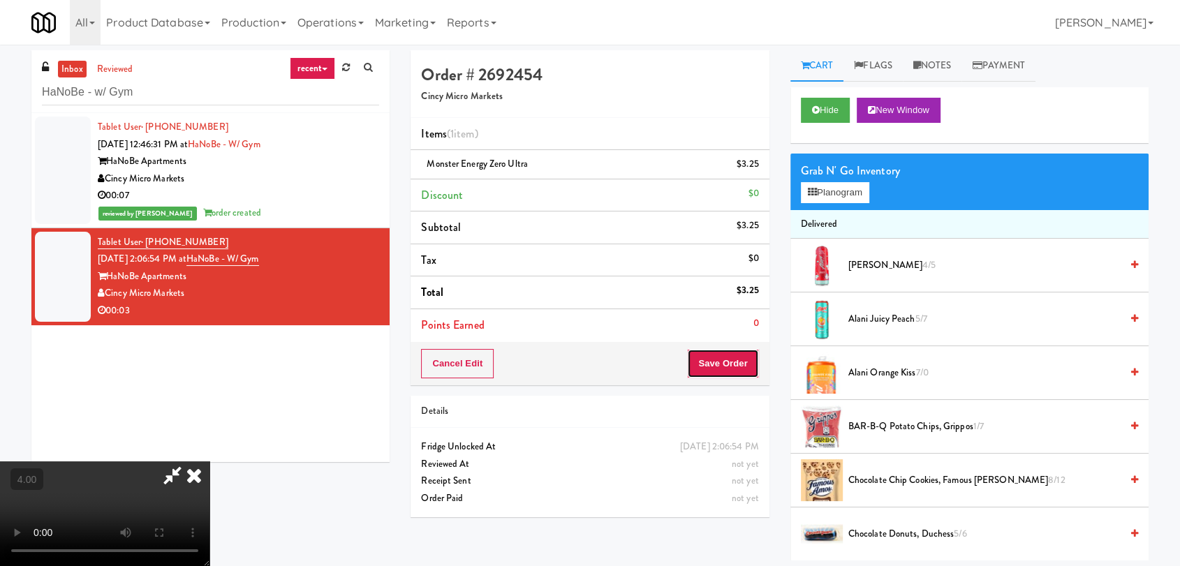
click at [729, 374] on button "Save Order" at bounding box center [722, 363] width 71 height 29
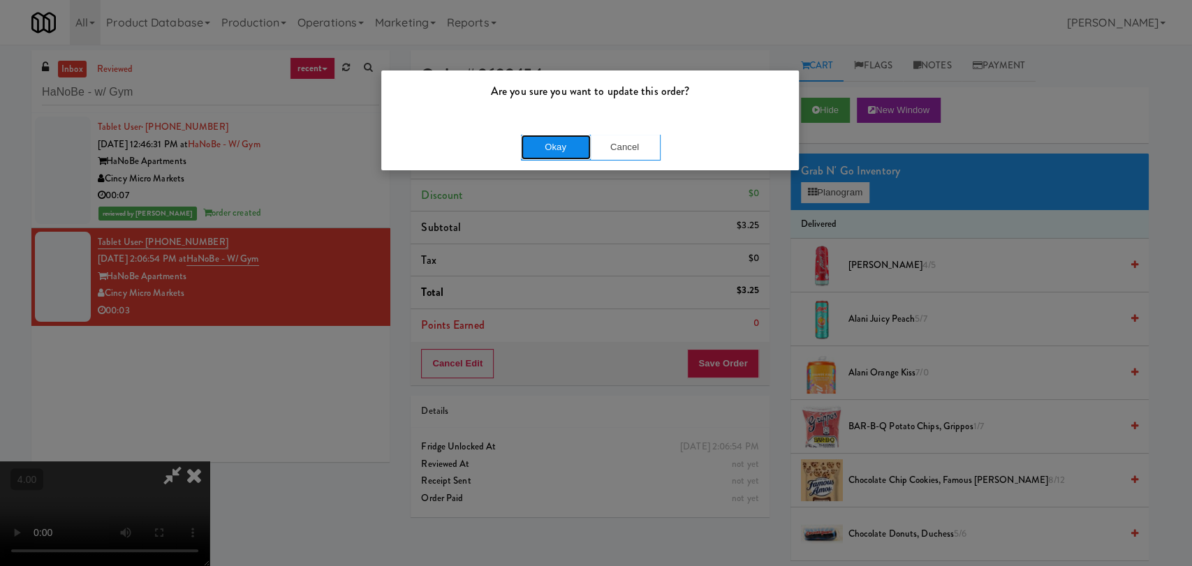
click at [571, 144] on button "Okay" at bounding box center [556, 147] width 70 height 25
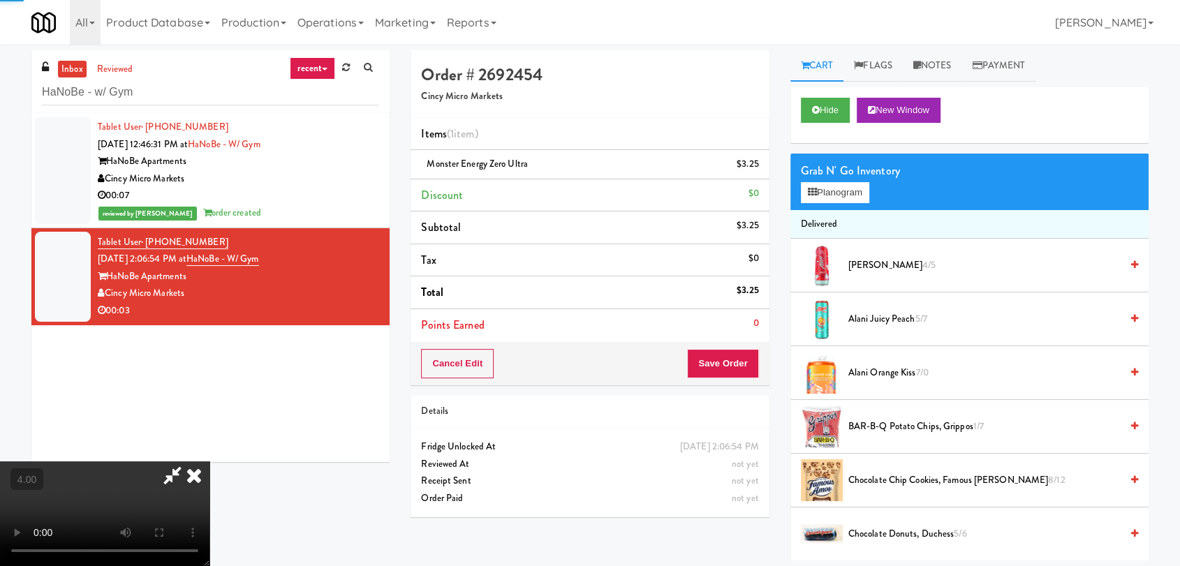
click at [820, 94] on div "Hide New Window" at bounding box center [969, 115] width 358 height 56
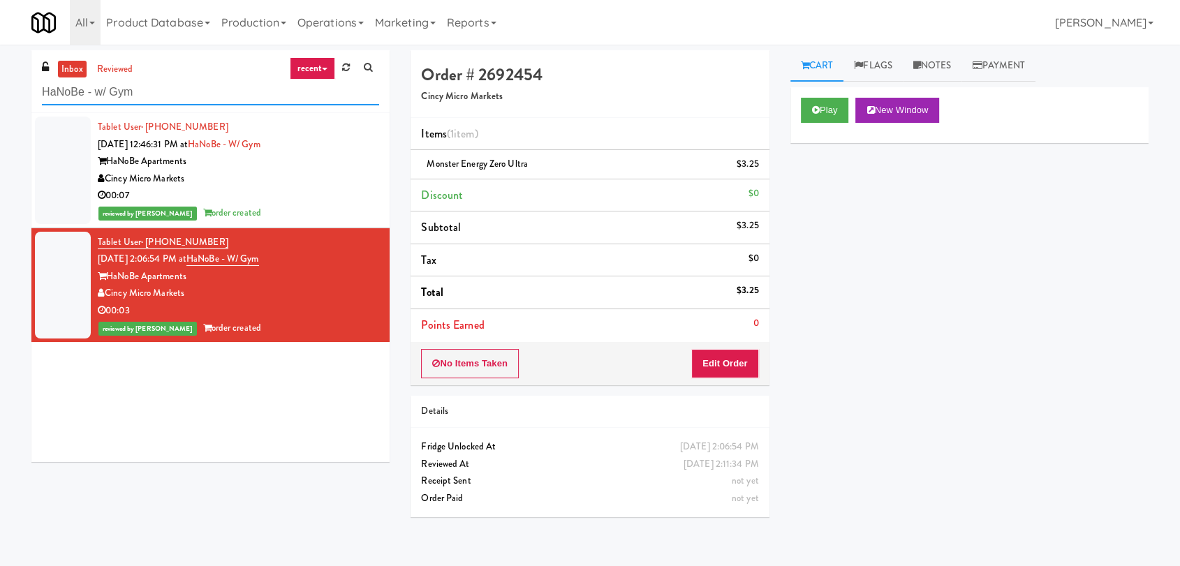
click at [194, 84] on input "HaNoBe - w/ Gym" at bounding box center [210, 93] width 337 height 26
paste input "Fridge Right-1 Columbus"
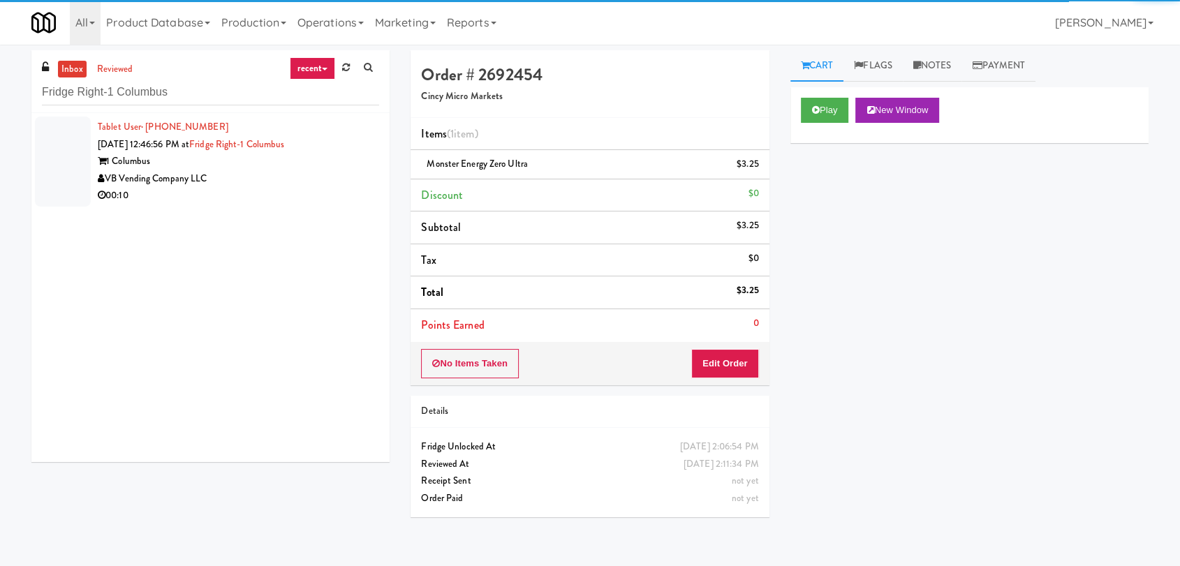
click at [336, 167] on div "1 Columbus" at bounding box center [238, 161] width 281 height 17
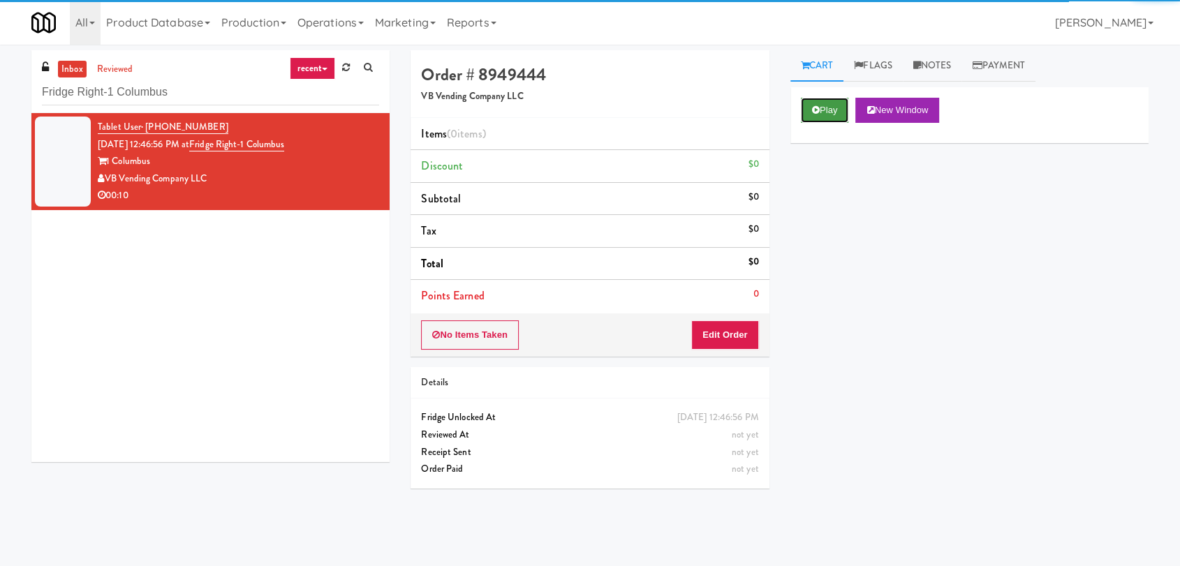
click at [842, 122] on button "Play" at bounding box center [825, 110] width 48 height 25
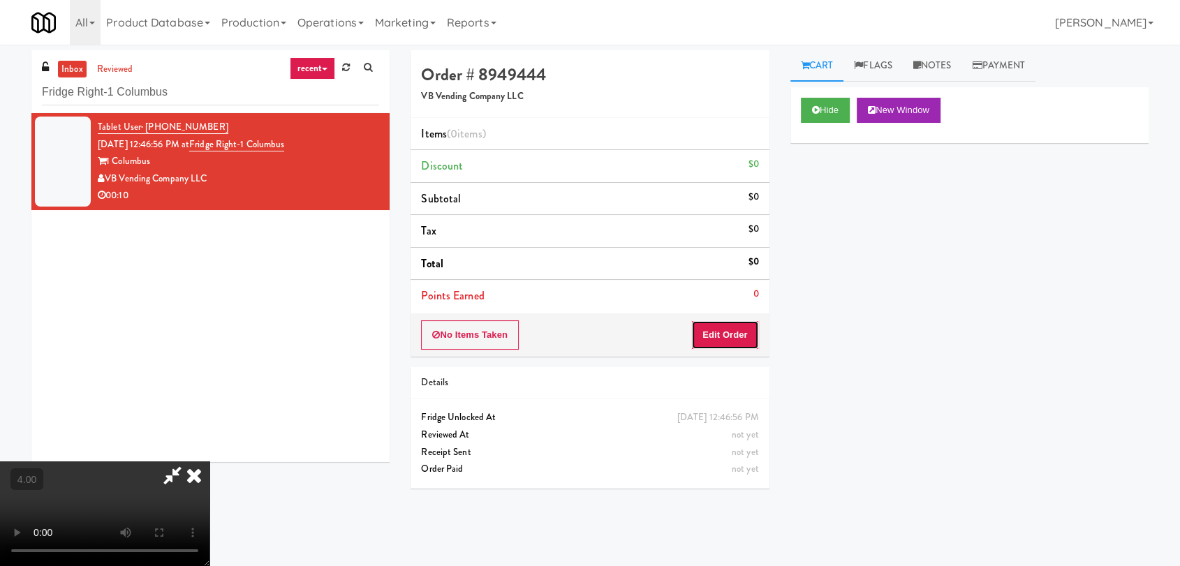
click at [751, 323] on button "Edit Order" at bounding box center [725, 334] width 68 height 29
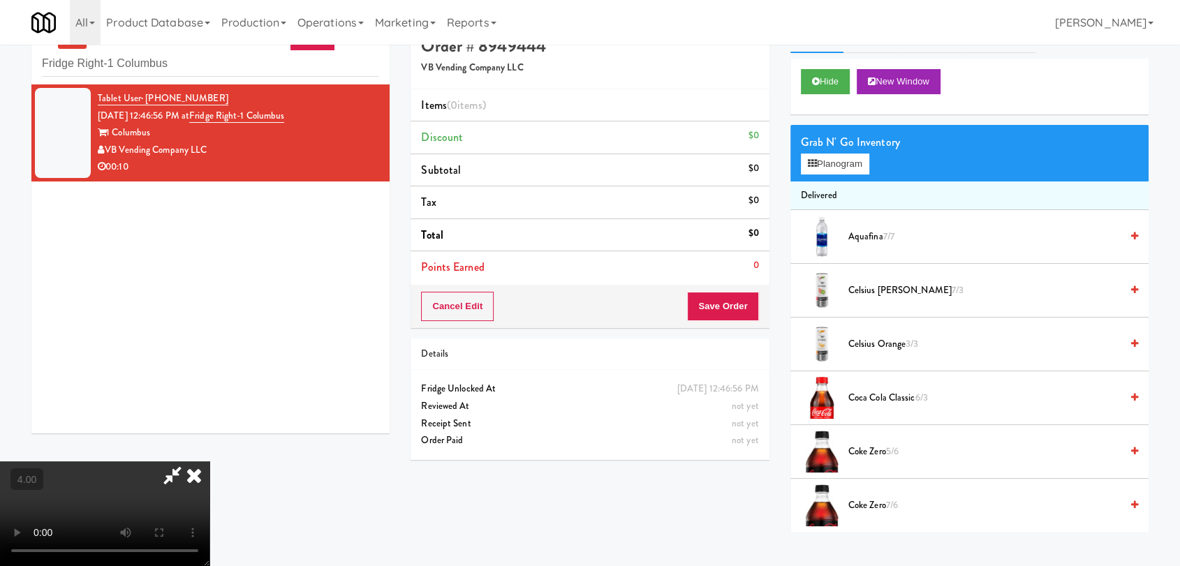
scroll to position [45, 0]
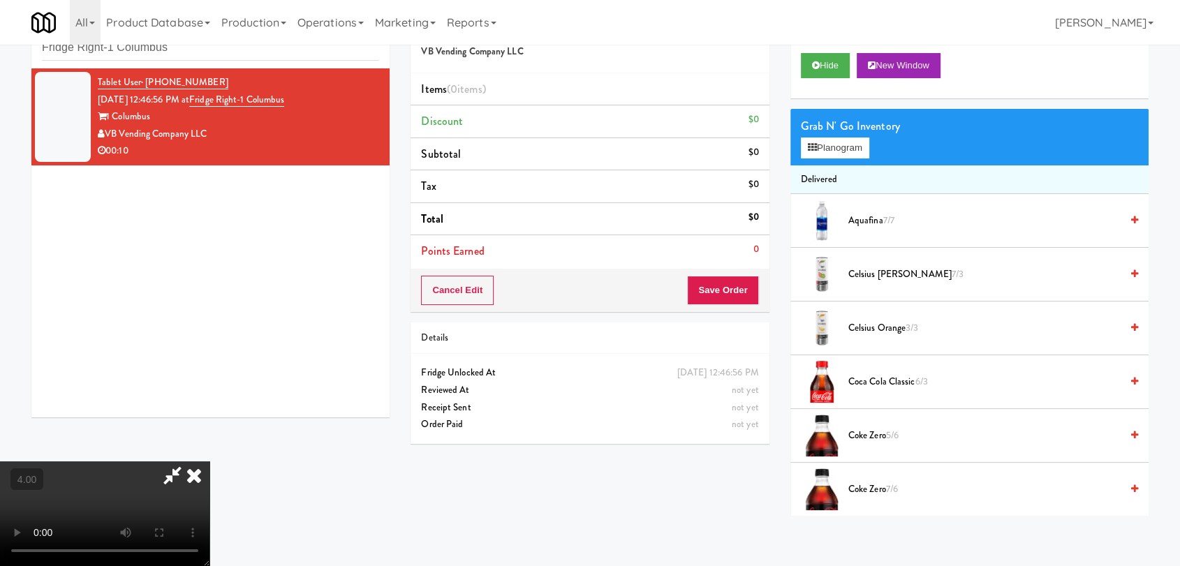
click at [209, 479] on video at bounding box center [104, 513] width 209 height 105
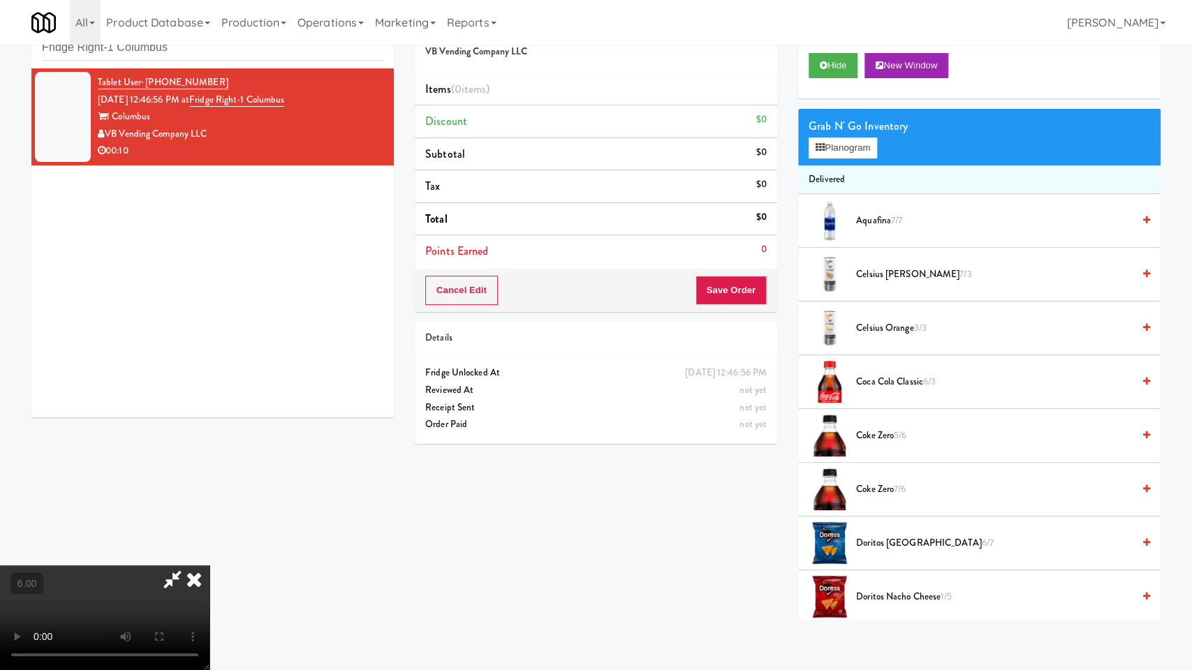
click at [209, 565] on video at bounding box center [104, 617] width 209 height 105
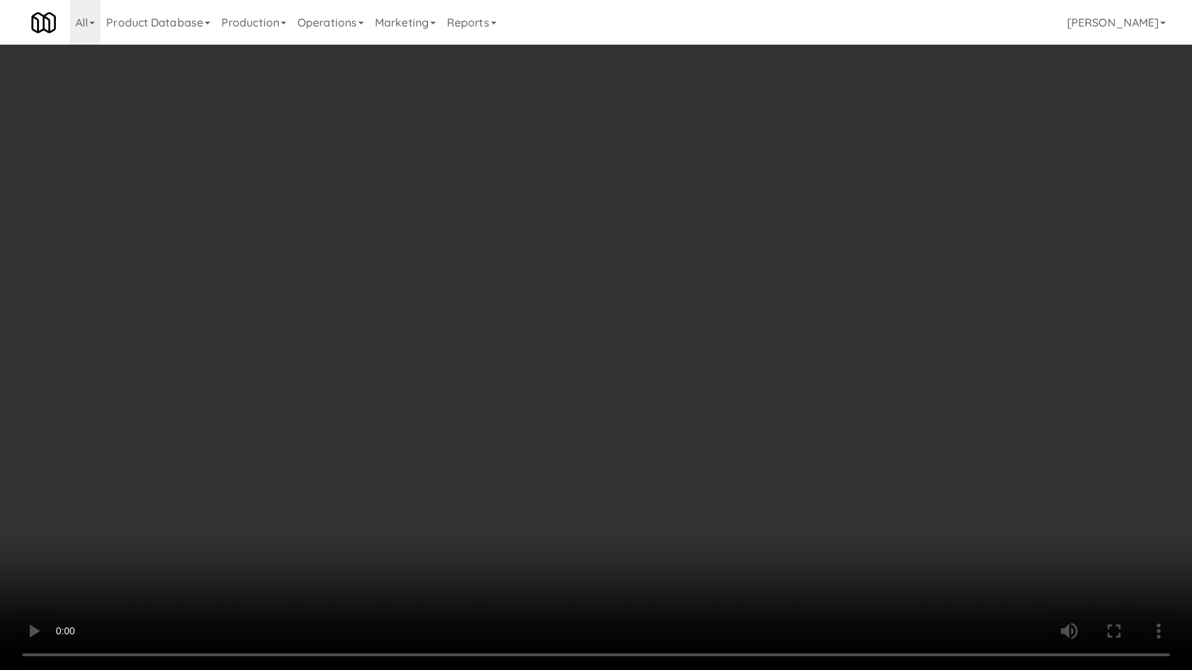
click at [555, 565] on video at bounding box center [596, 335] width 1192 height 670
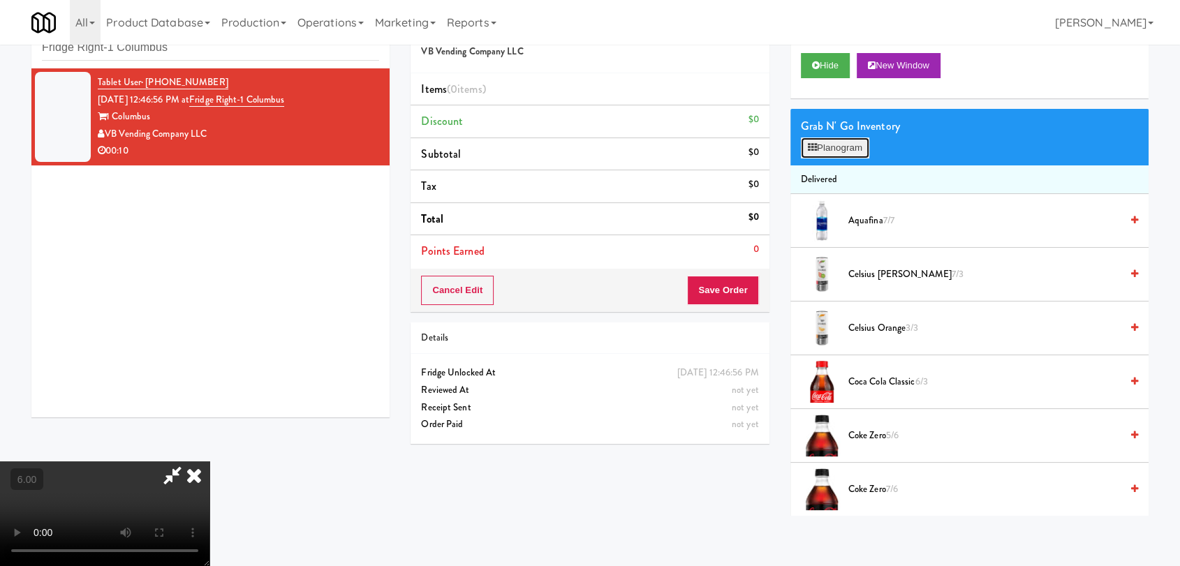
click at [850, 145] on button "Planogram" at bounding box center [835, 148] width 68 height 21
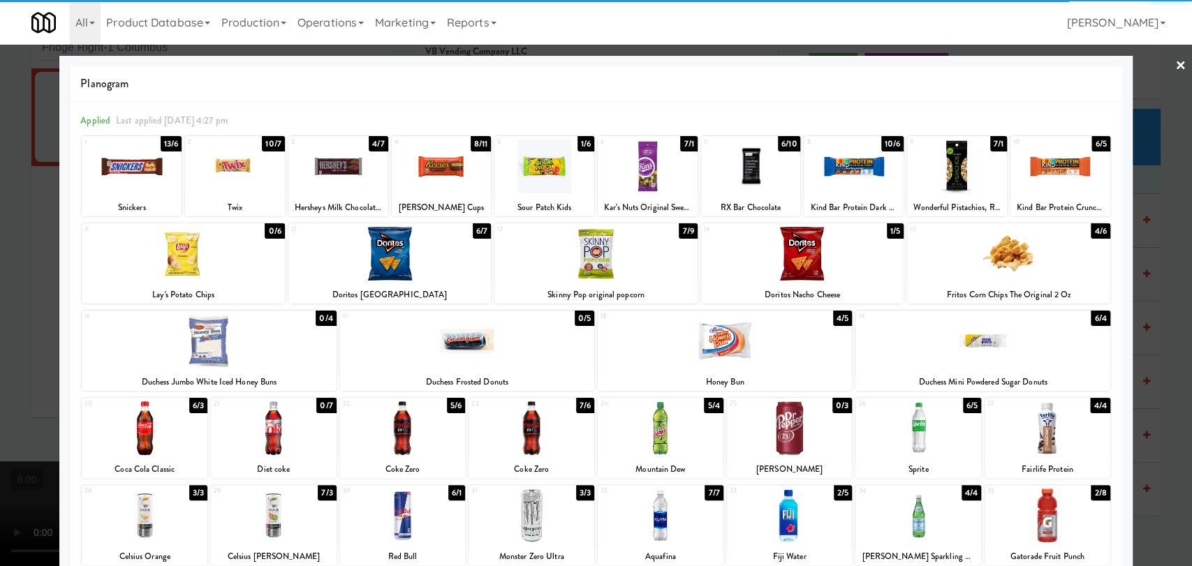
click at [430, 247] on div at bounding box center [389, 254] width 202 height 54
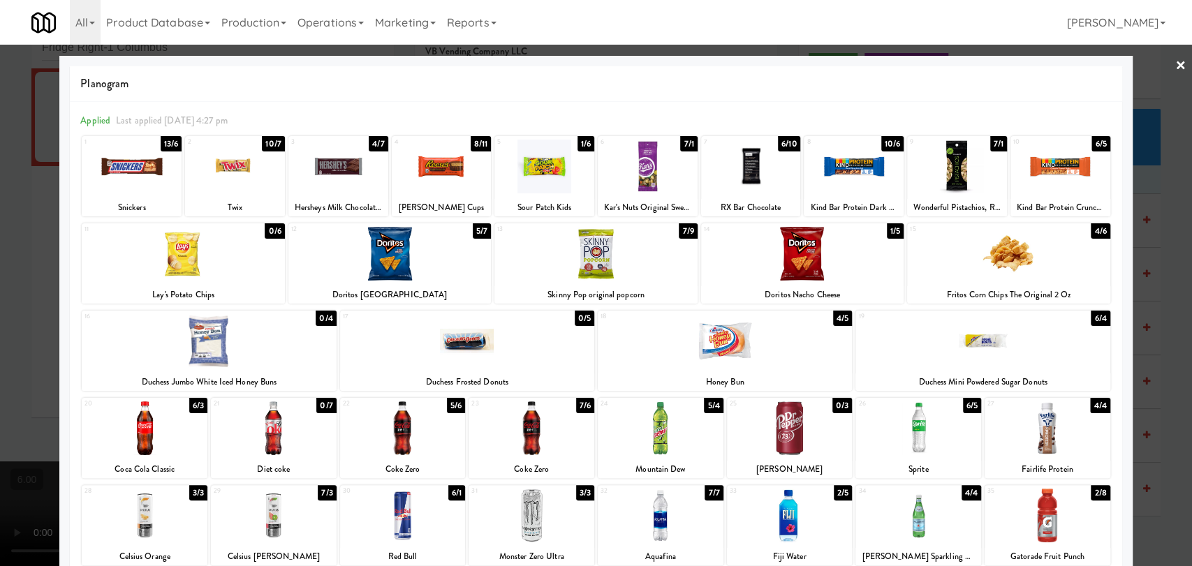
click at [0, 253] on div at bounding box center [596, 283] width 1192 height 566
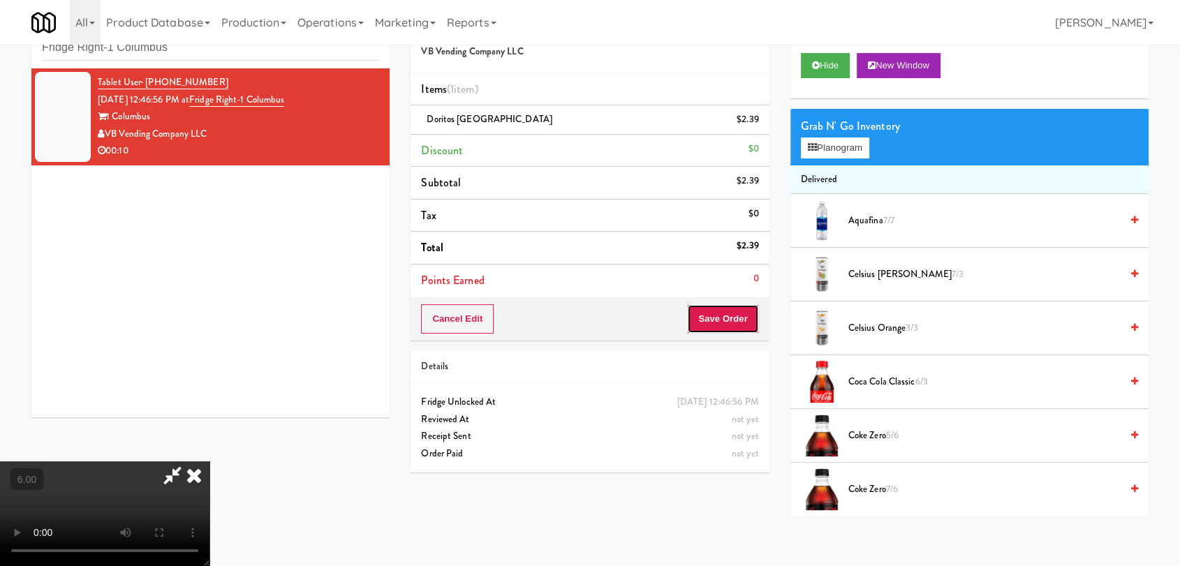
click at [741, 324] on button "Save Order" at bounding box center [722, 318] width 71 height 29
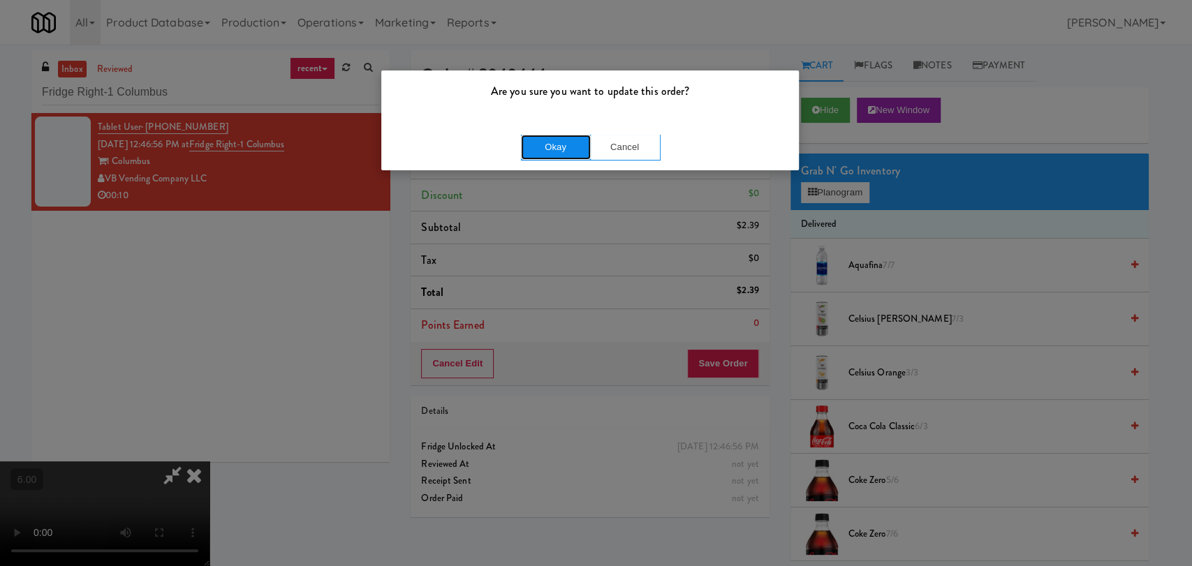
click at [577, 140] on button "Okay" at bounding box center [556, 147] width 70 height 25
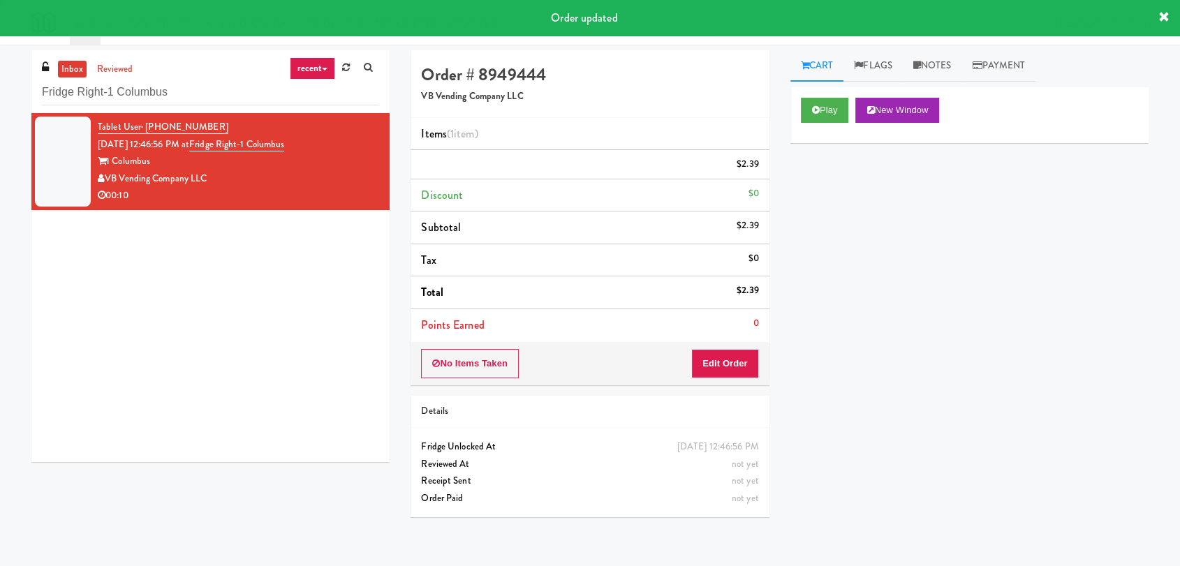
click at [695, 187] on li "Discount $0" at bounding box center [589, 195] width 358 height 33
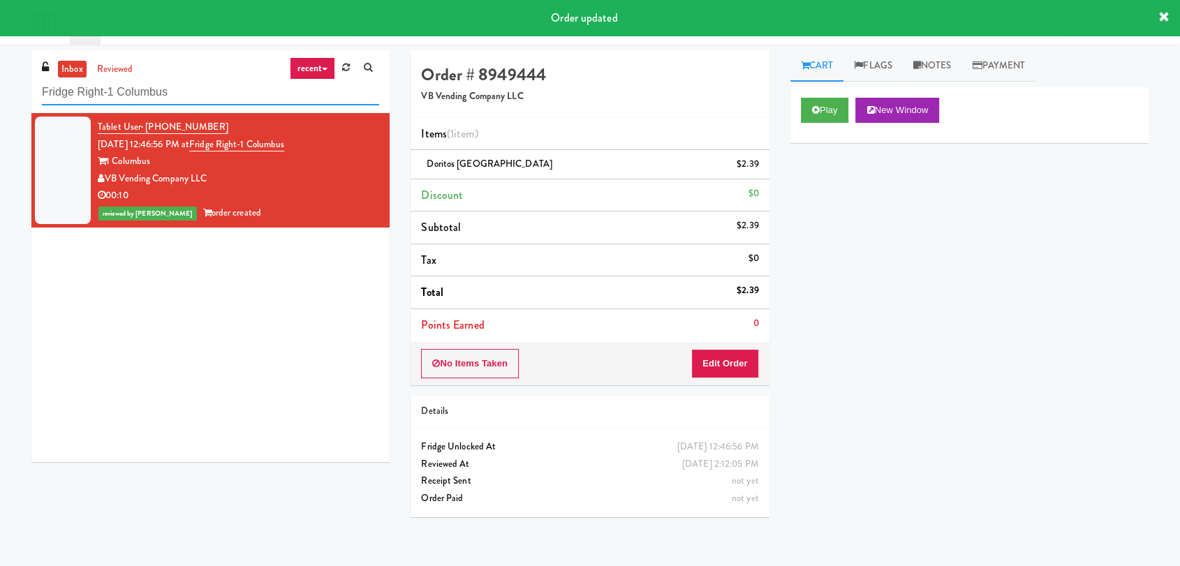
drag, startPoint x: 274, startPoint y: 96, endPoint x: 0, endPoint y: 108, distance: 273.9
click at [0, 107] on div "inbox reviewed recent all unclear take inventory issue suspicious failed recent…" at bounding box center [590, 305] width 1180 height 510
paste input "[PERSON_NAME] Hills - UDR-[GEOGRAPHIC_DATA]"
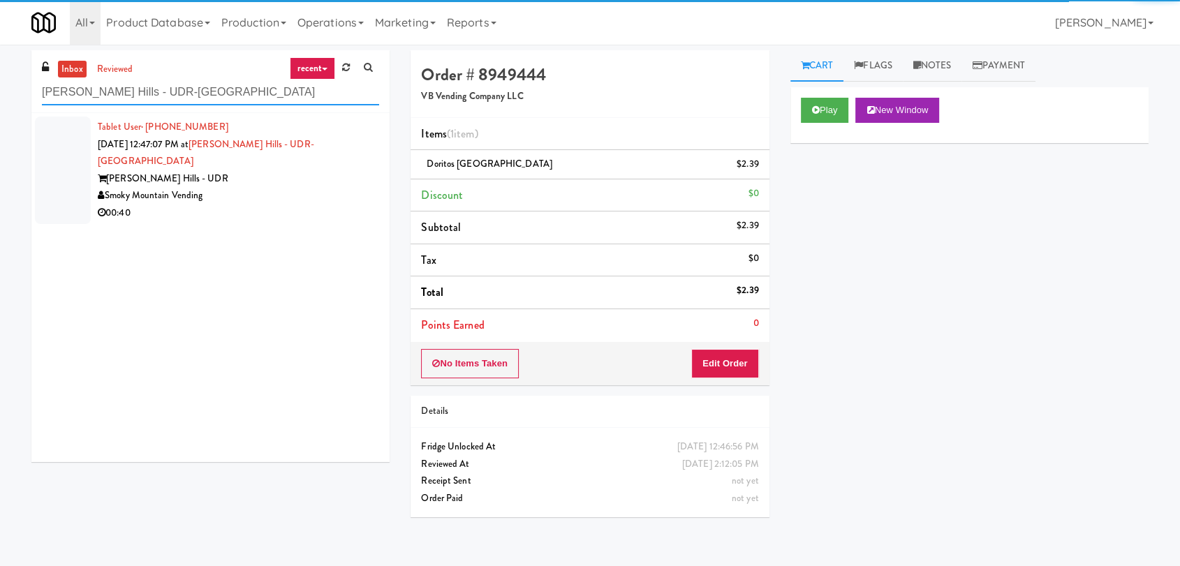
type input "[PERSON_NAME] Hills - UDR-[GEOGRAPHIC_DATA]"
click at [319, 205] on div "00:40" at bounding box center [238, 213] width 281 height 17
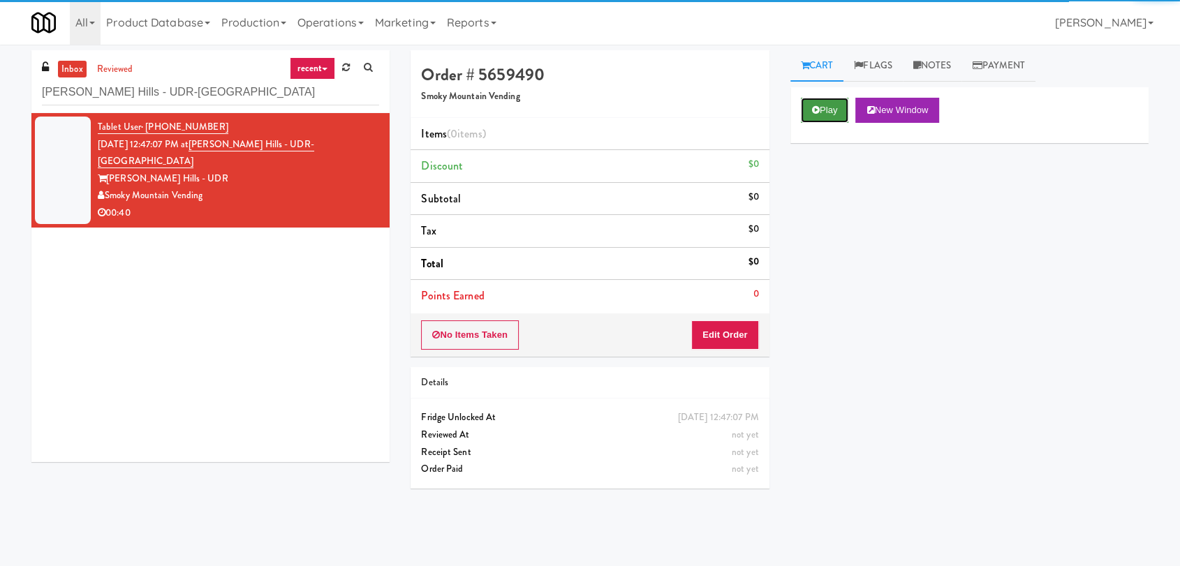
click at [818, 108] on icon at bounding box center [816, 109] width 8 height 9
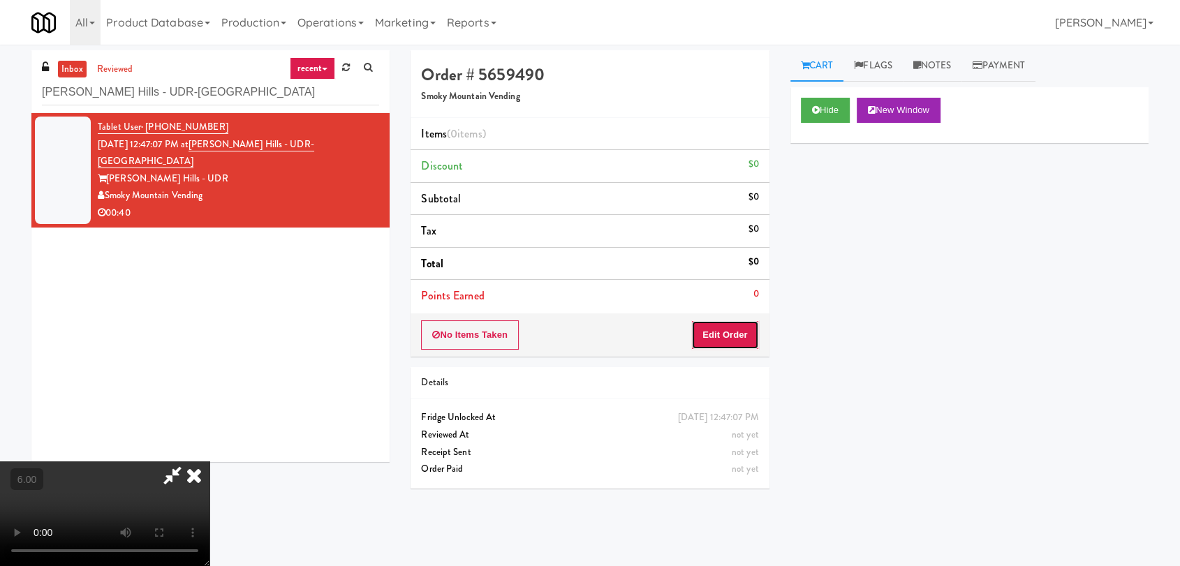
click at [716, 323] on button "Edit Order" at bounding box center [725, 334] width 68 height 29
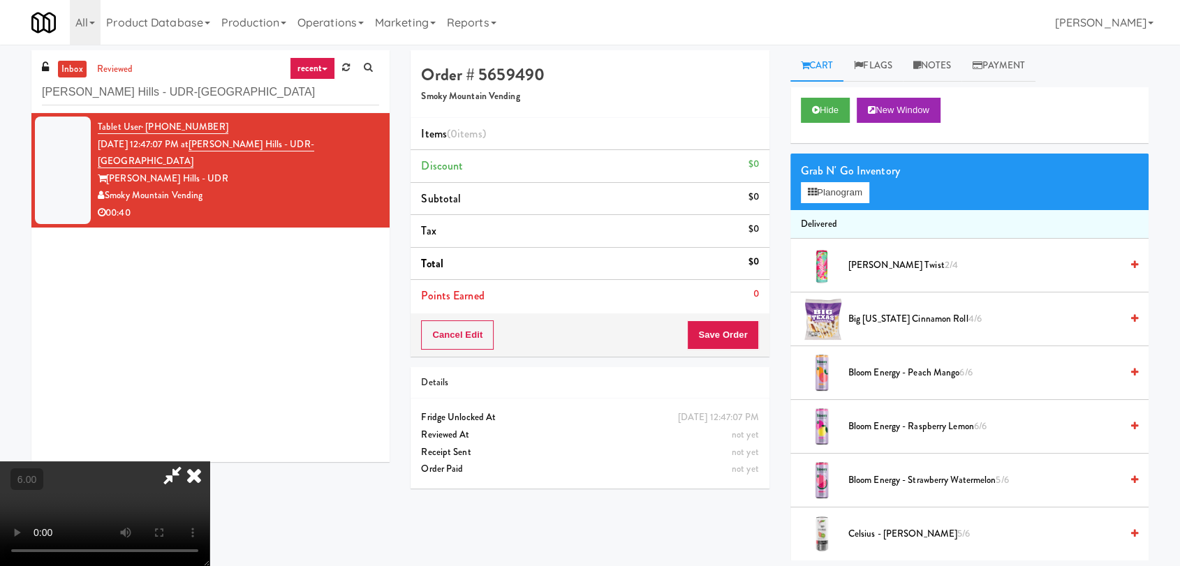
click at [209, 461] on video at bounding box center [104, 513] width 209 height 105
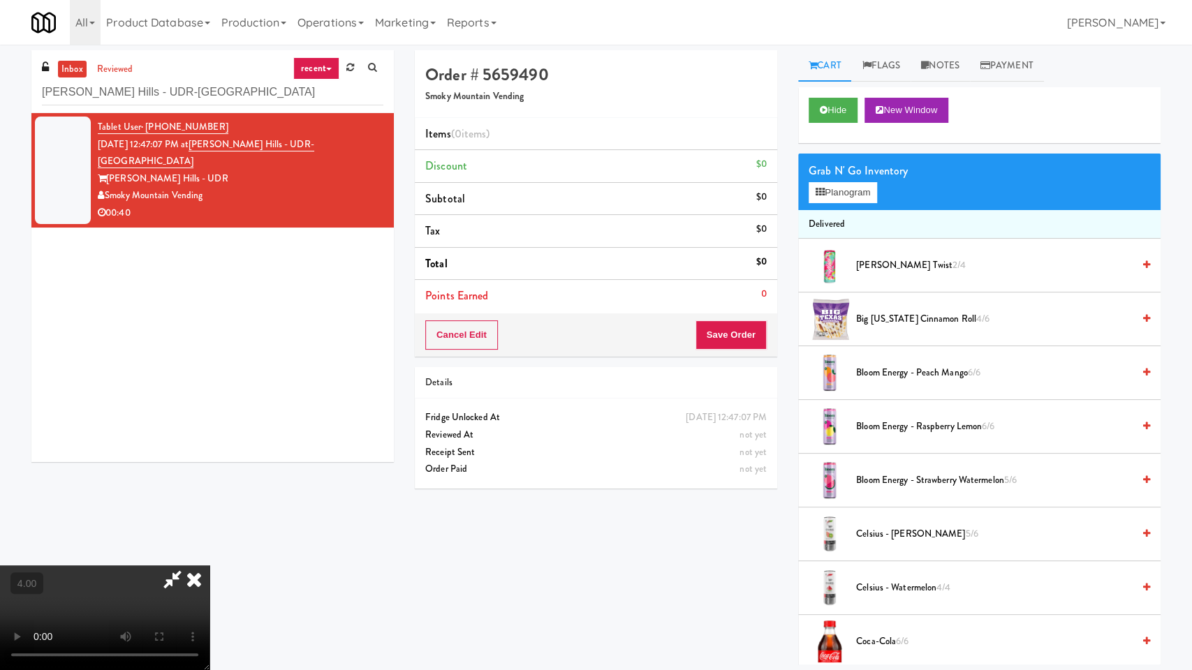
click at [209, 565] on video at bounding box center [104, 617] width 209 height 105
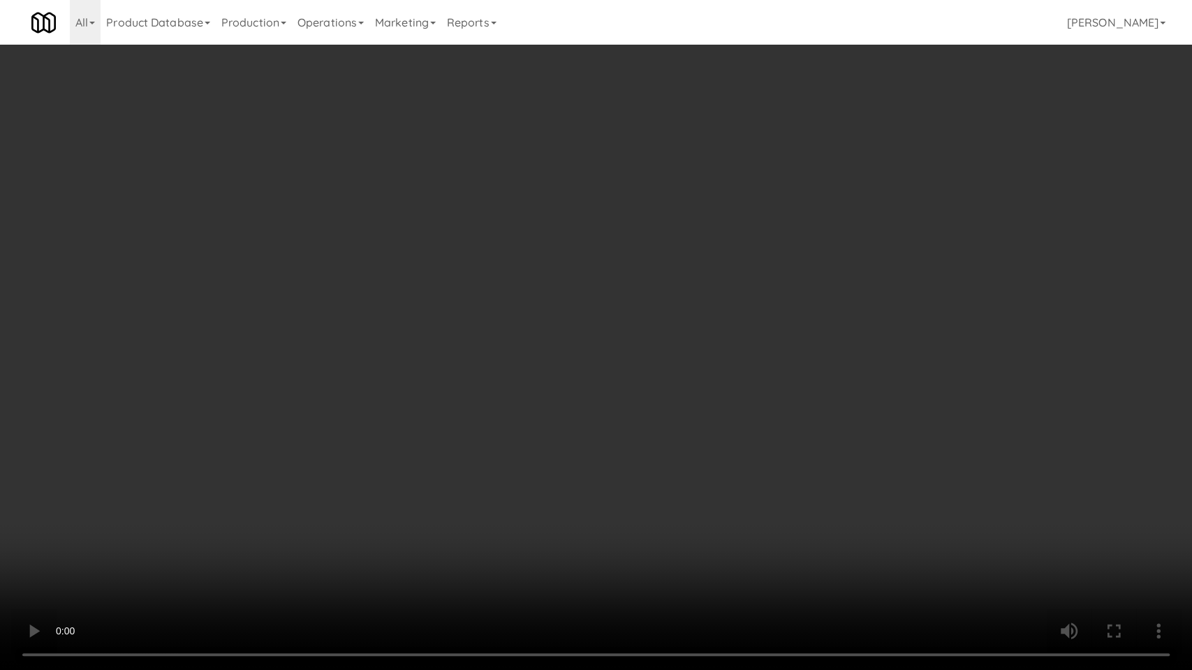
click at [690, 408] on video at bounding box center [596, 335] width 1192 height 670
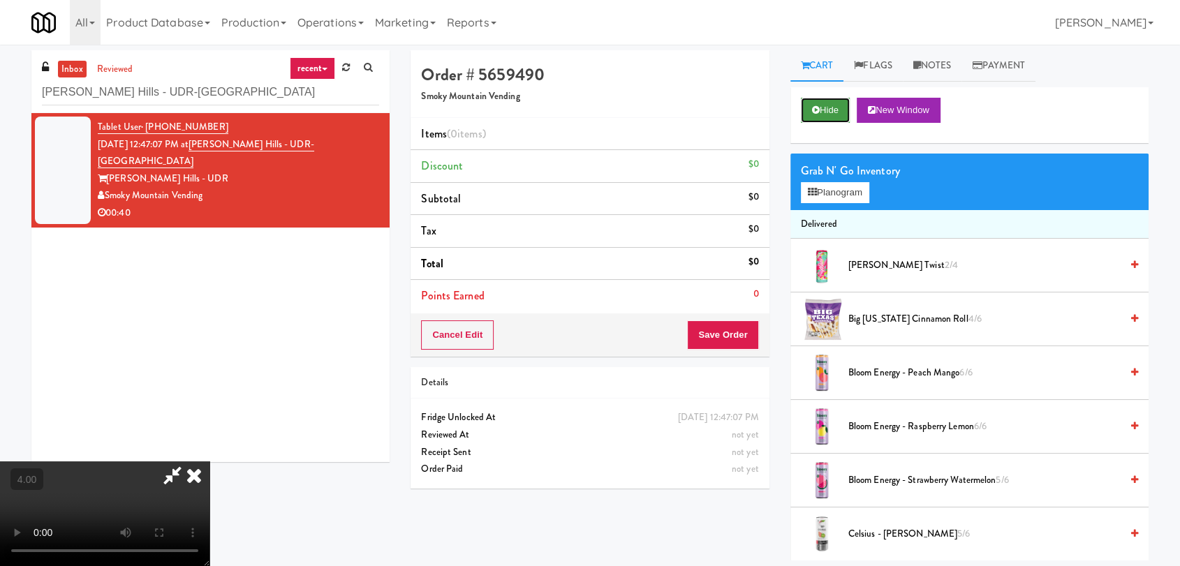
click at [837, 104] on button "Hide" at bounding box center [825, 110] width 49 height 25
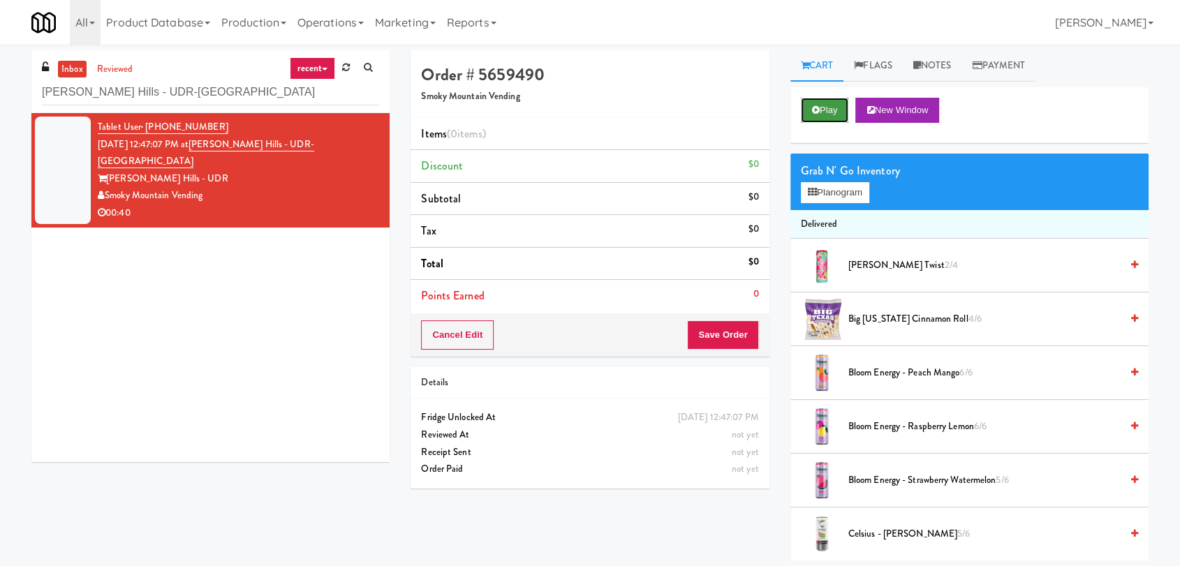
click at [837, 104] on button "Play" at bounding box center [825, 110] width 48 height 25
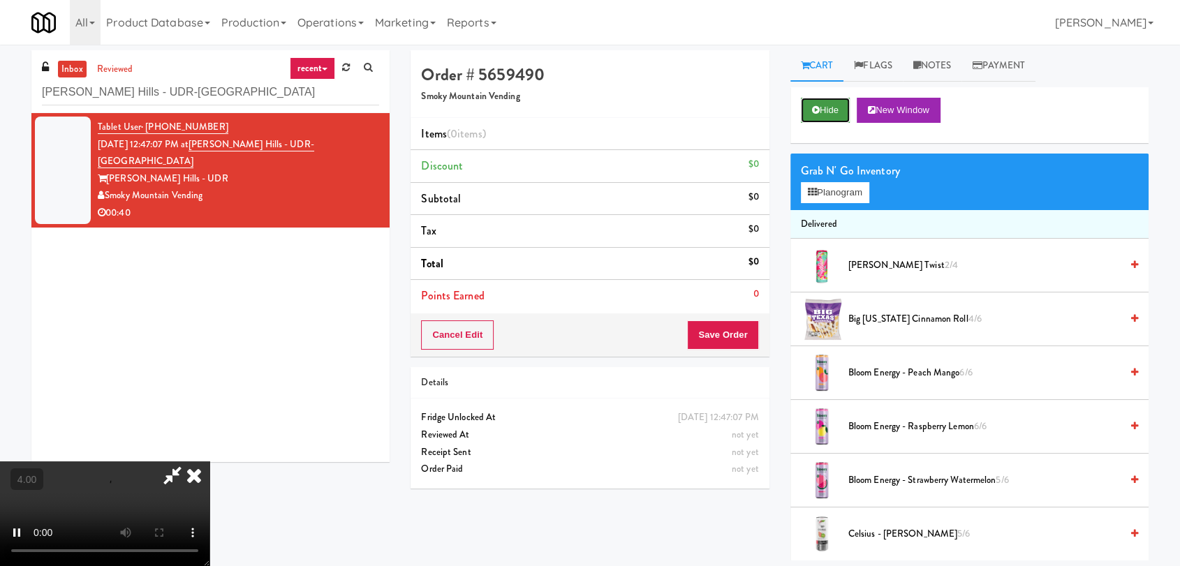
click at [837, 104] on button "Hide" at bounding box center [825, 110] width 49 height 25
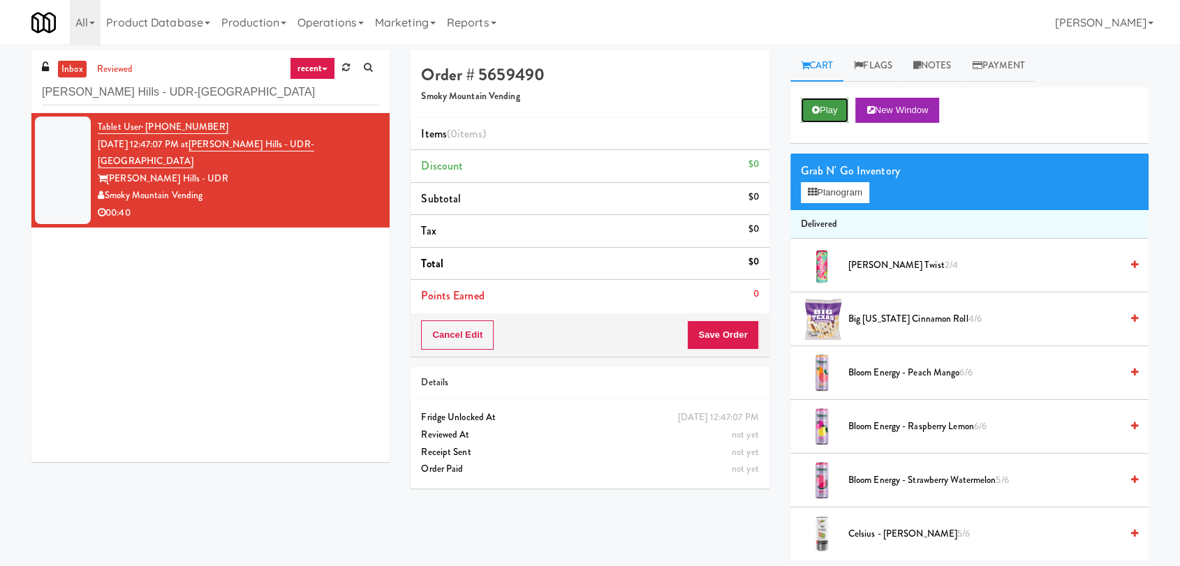
click at [843, 109] on button "Play" at bounding box center [825, 110] width 48 height 25
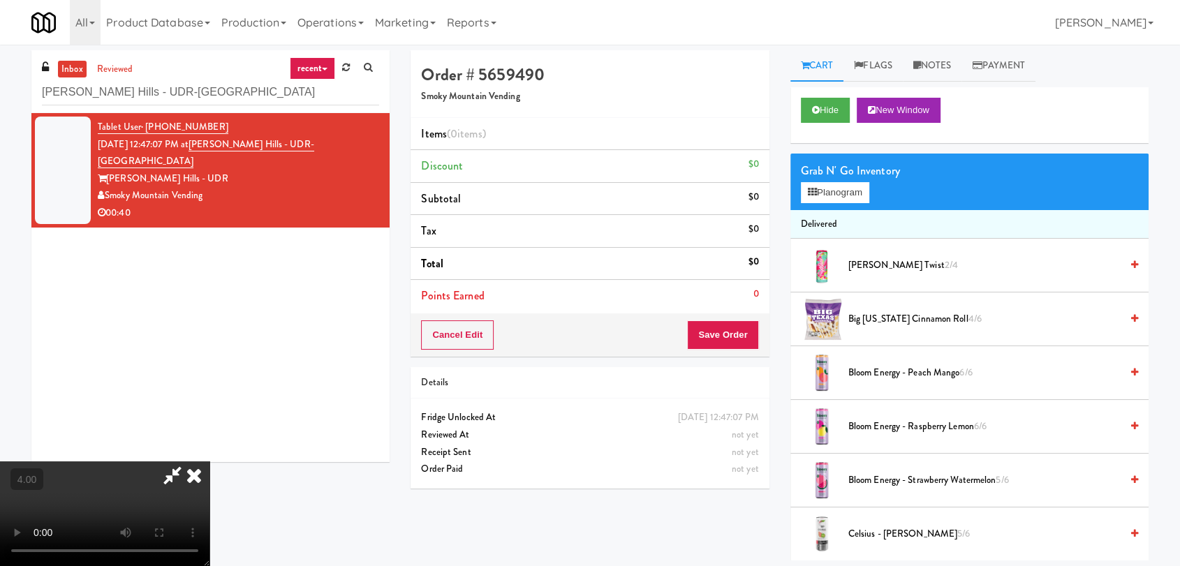
drag, startPoint x: 206, startPoint y: 410, endPoint x: 281, endPoint y: 465, distance: 92.4
click at [209, 461] on video at bounding box center [104, 513] width 209 height 105
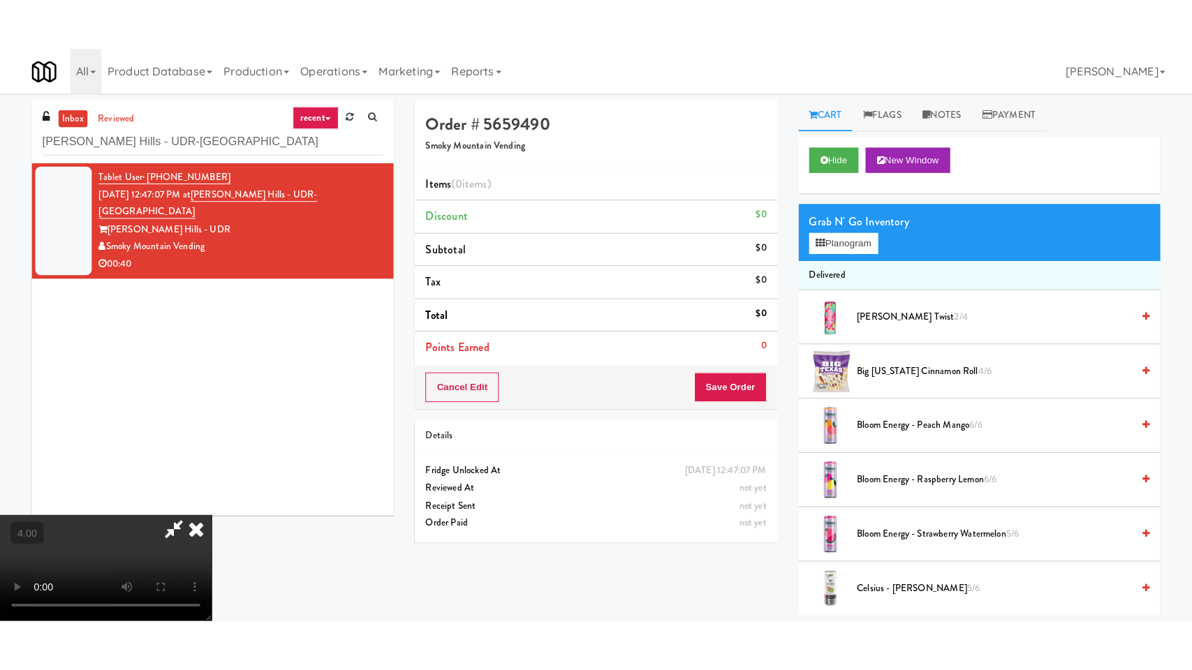
scroll to position [213, 0]
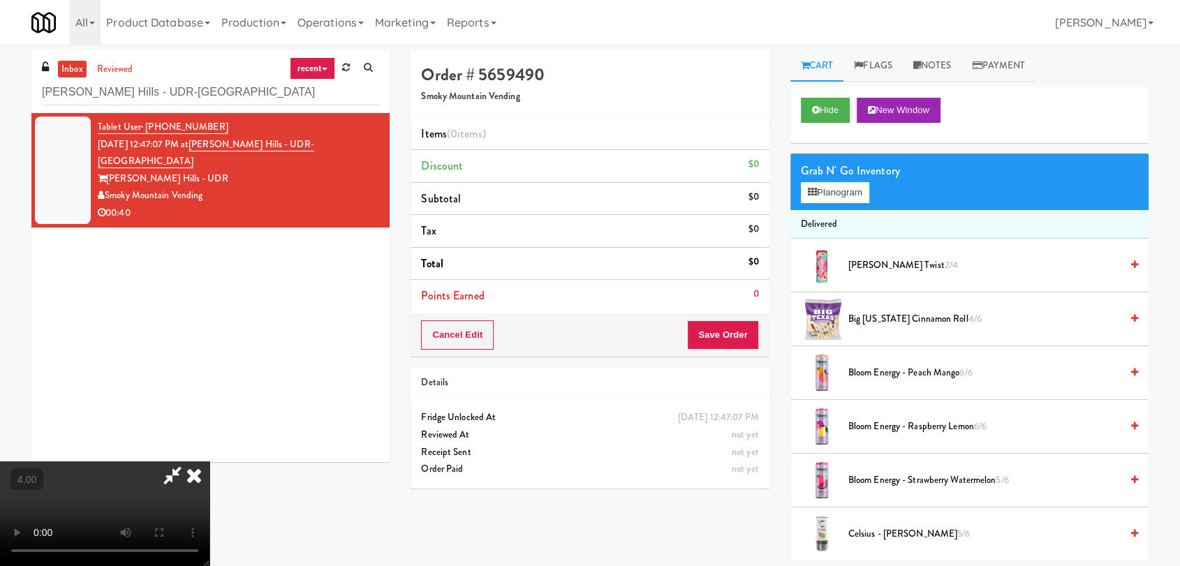
click at [209, 466] on video at bounding box center [104, 513] width 209 height 105
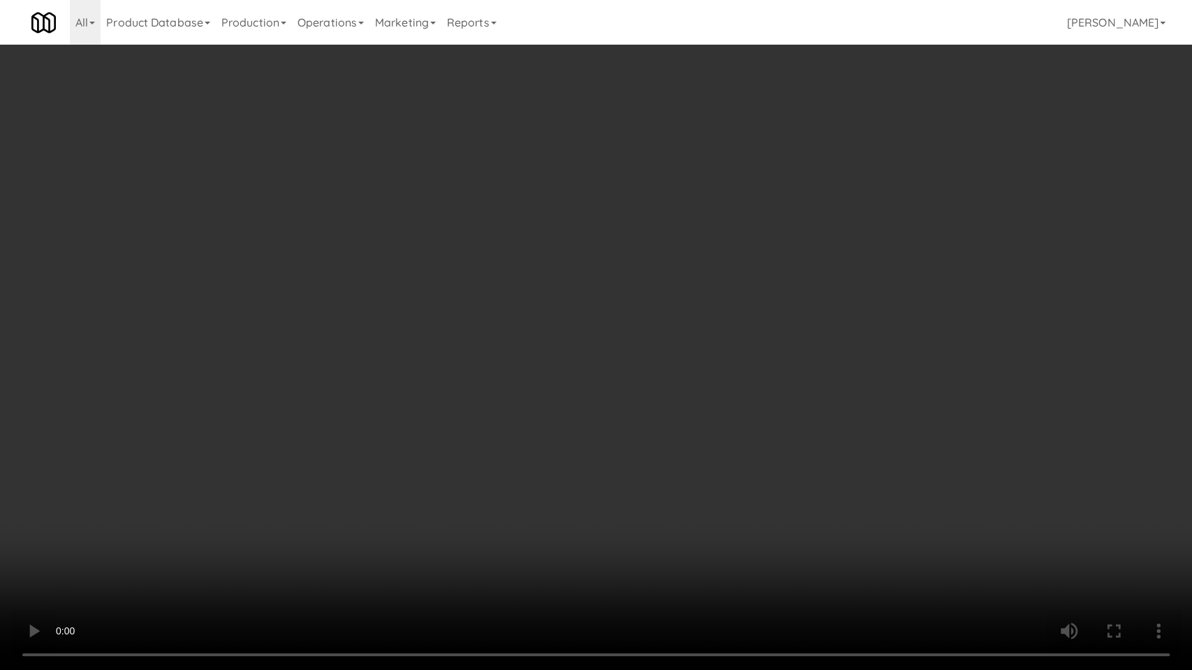
click at [223, 565] on video at bounding box center [596, 335] width 1192 height 670
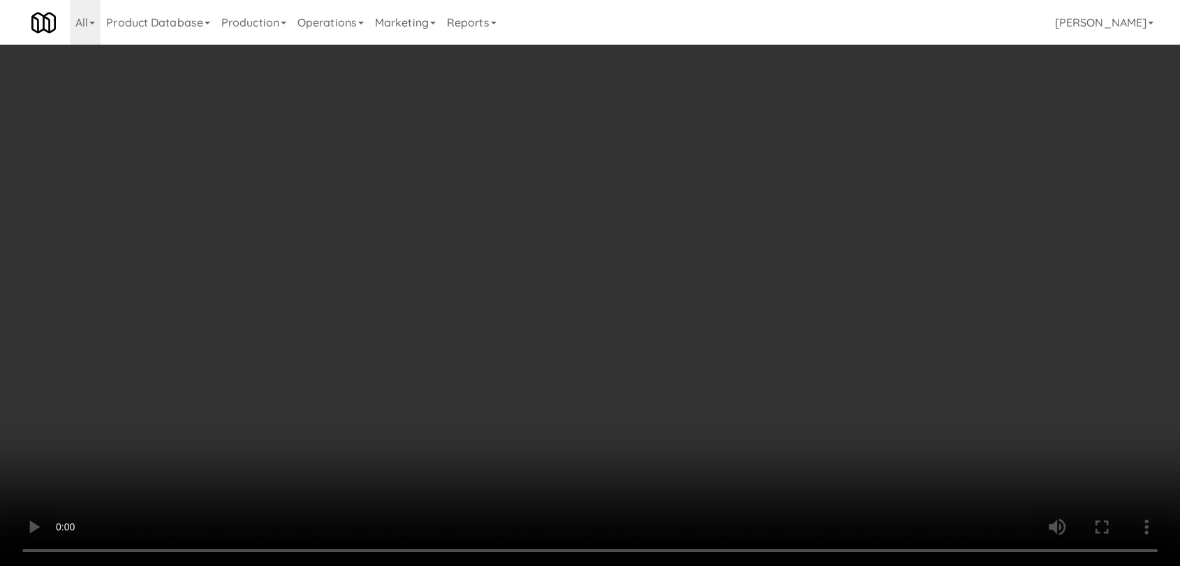
click at [221, 516] on video at bounding box center [590, 283] width 1180 height 566
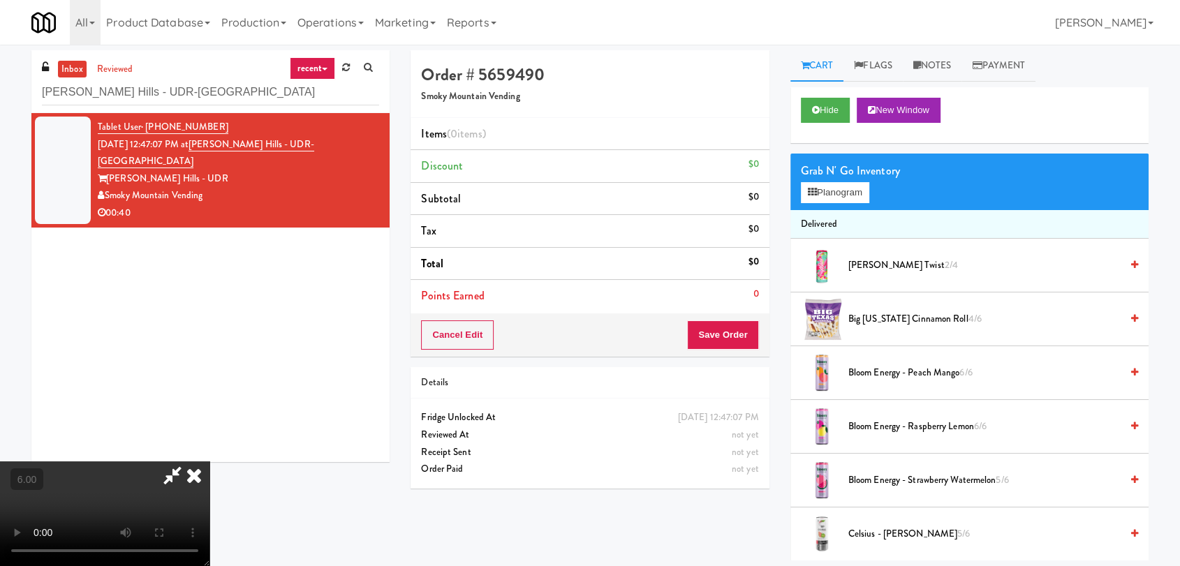
click at [209, 516] on video at bounding box center [104, 513] width 209 height 105
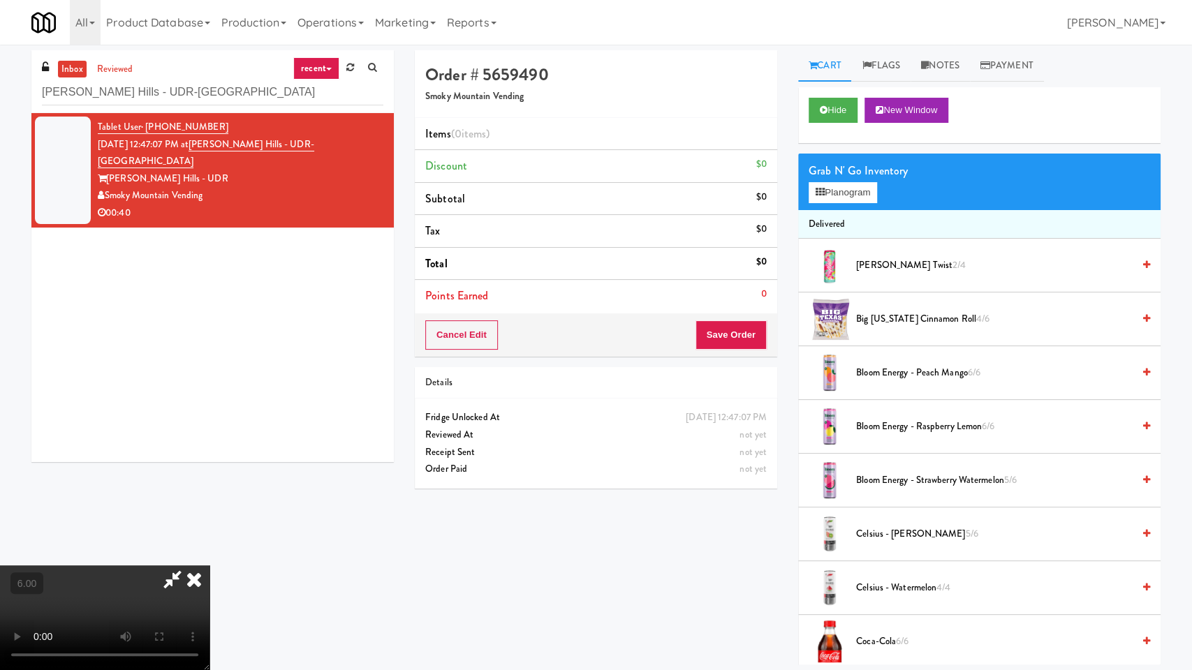
click at [150, 565] on video at bounding box center [104, 617] width 209 height 105
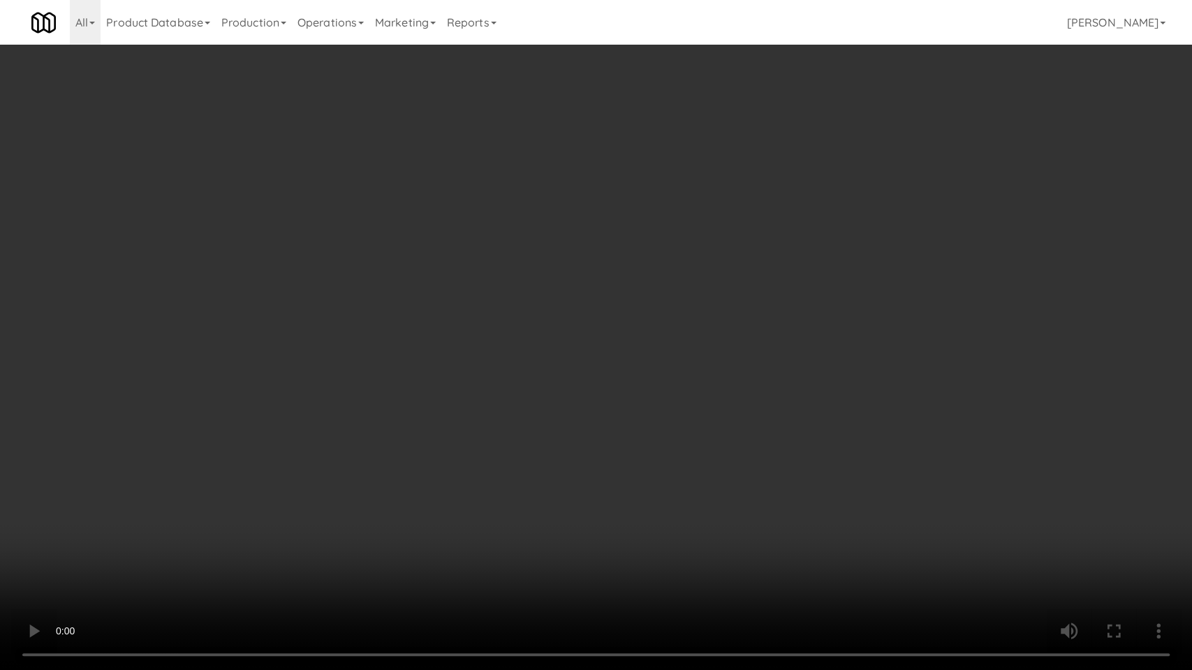
click at [154, 496] on video at bounding box center [596, 335] width 1192 height 670
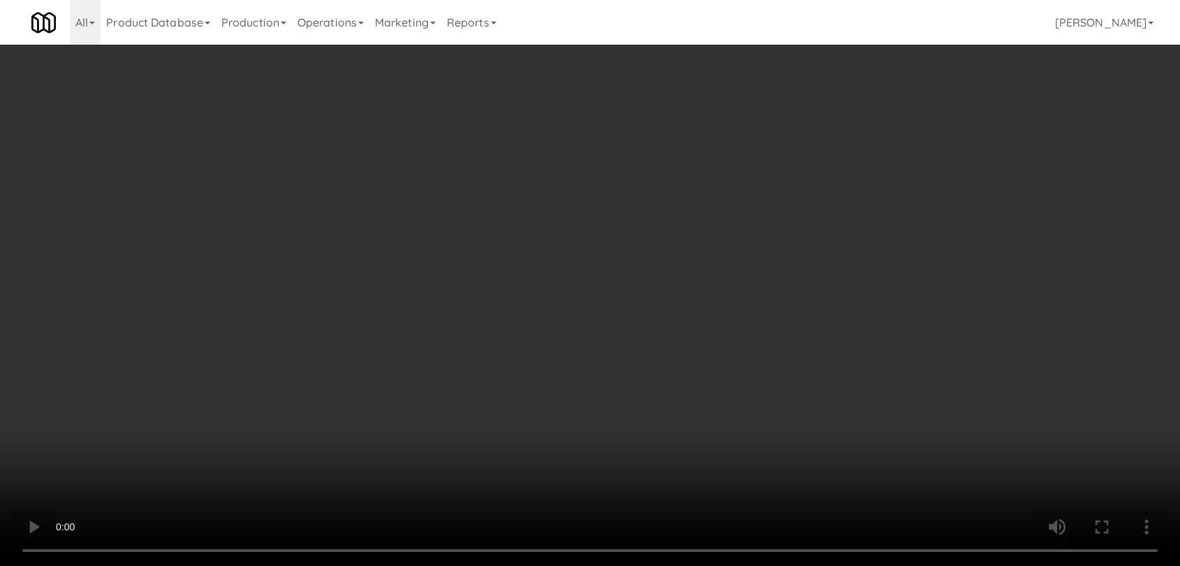
scroll to position [25, 0]
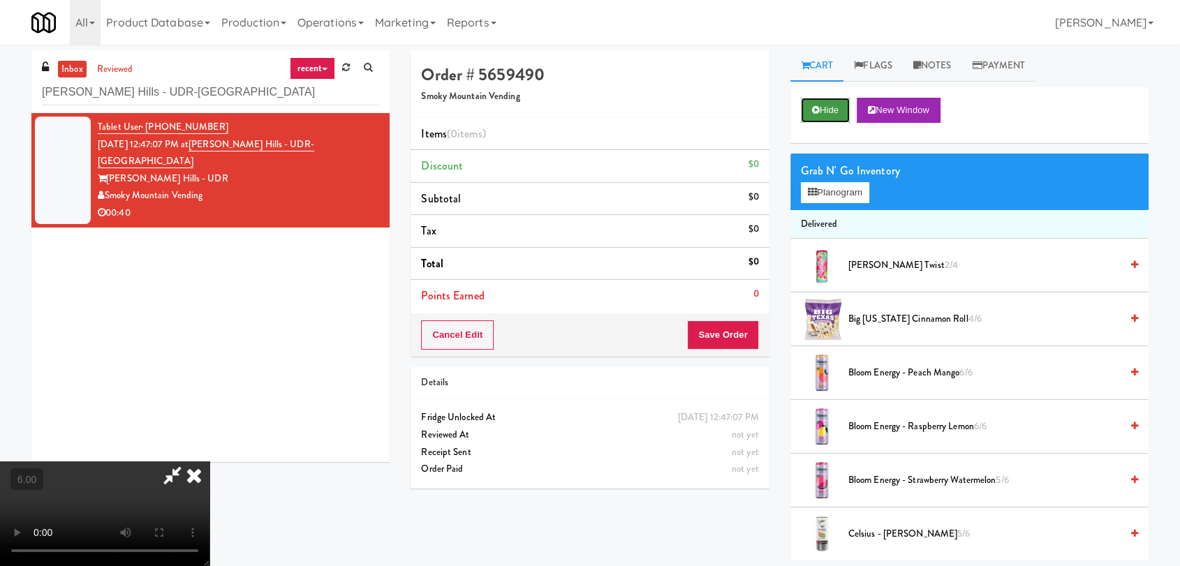
click at [842, 111] on button "Hide" at bounding box center [825, 110] width 49 height 25
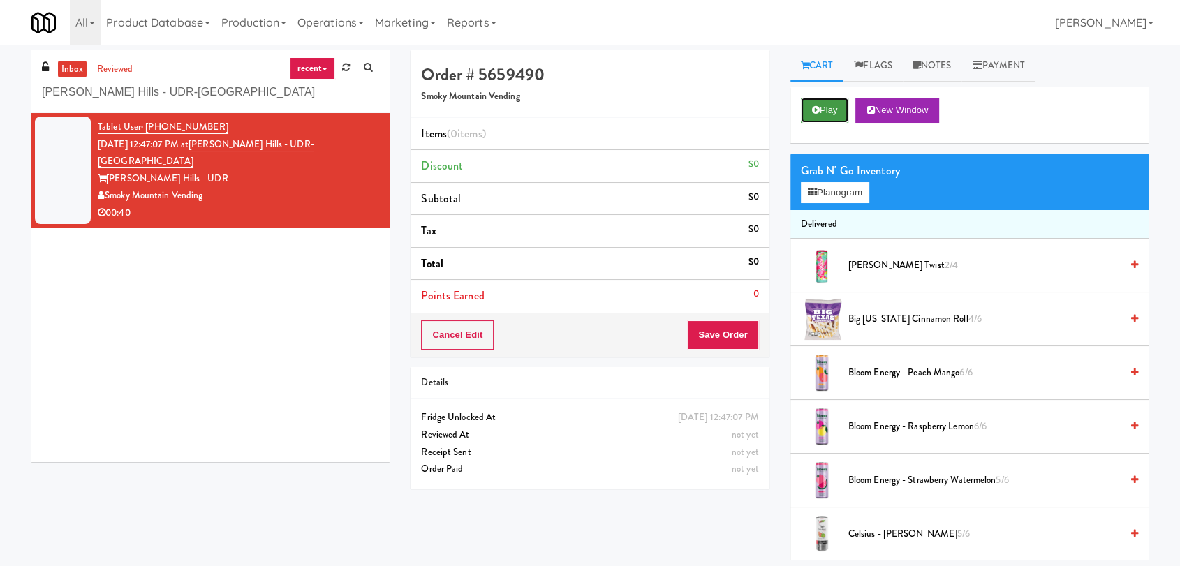
scroll to position [0, 0]
click at [842, 111] on button "Play" at bounding box center [825, 110] width 48 height 25
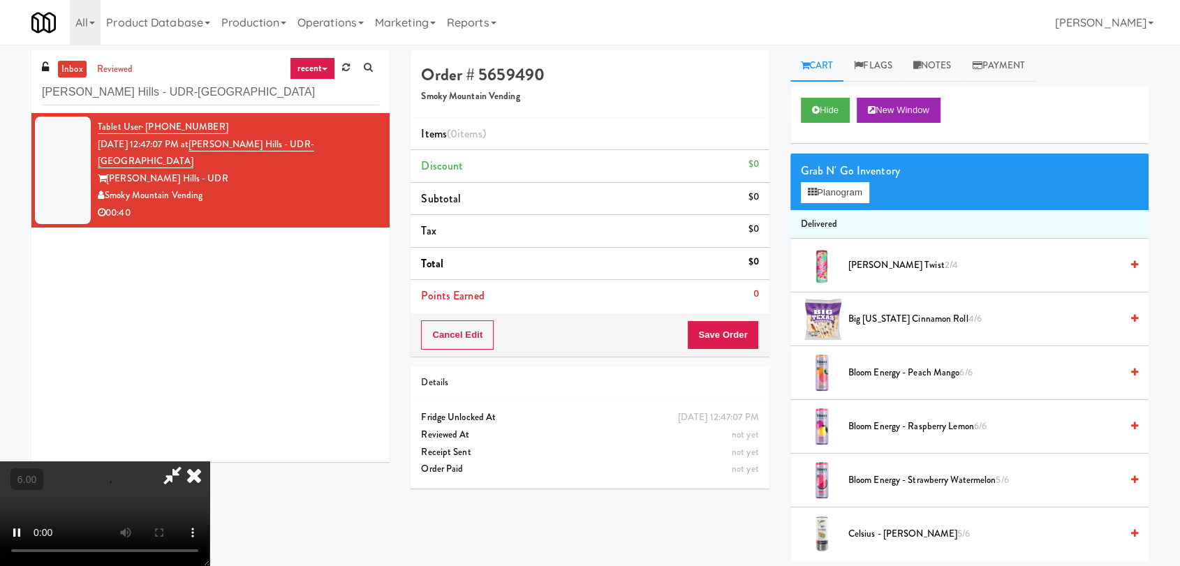
click at [249, 211] on div "Tablet User · (865) 404-9156 [DATE] 12:47:07 PM at [PERSON_NAME][GEOGRAPHIC_DAT…" at bounding box center [210, 287] width 358 height 349
drag, startPoint x: 336, startPoint y: 292, endPoint x: 326, endPoint y: 311, distance: 21.2
click at [335, 297] on div "inbox reviewed recent all unclear take inventory issue suspicious failed recent…" at bounding box center [590, 305] width 1138 height 510
click at [209, 461] on video at bounding box center [104, 513] width 209 height 105
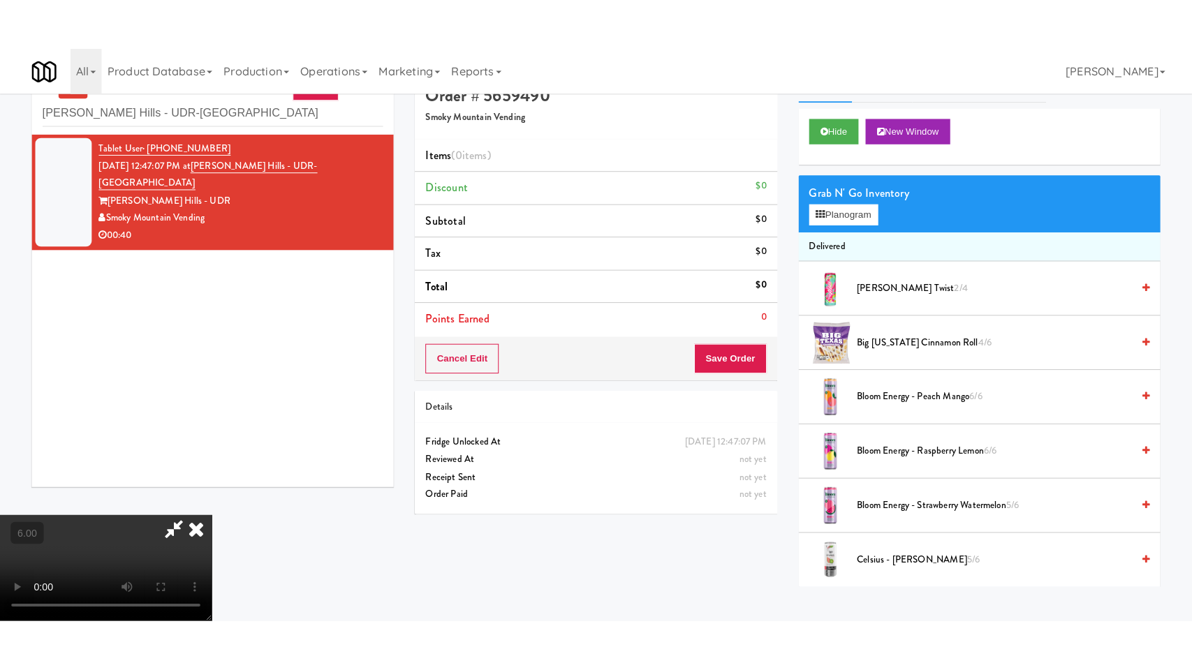
scroll to position [45, 0]
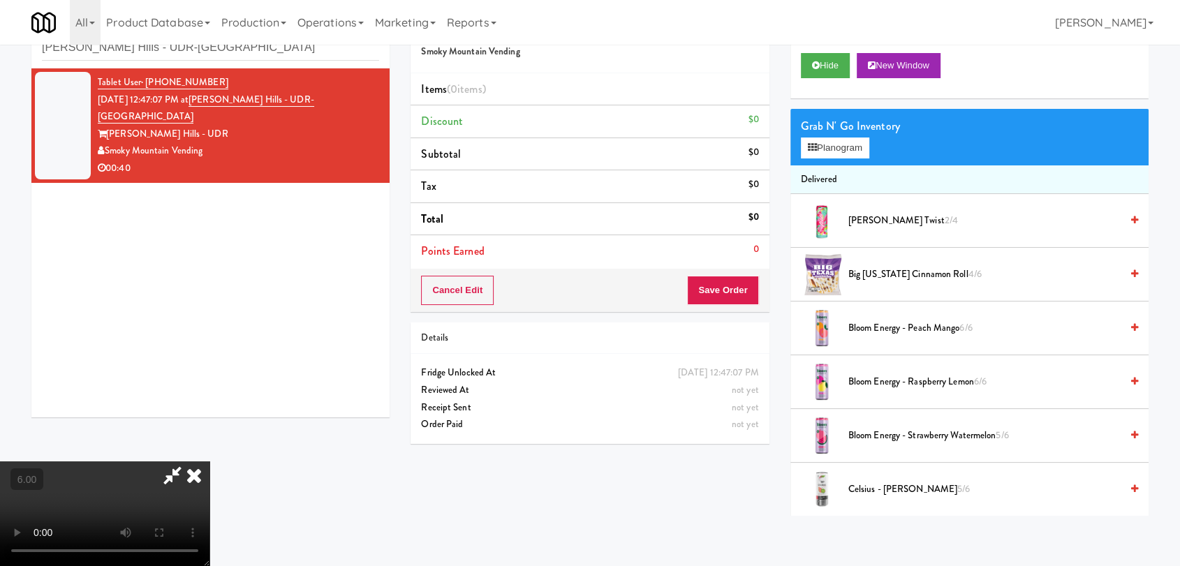
click at [173, 461] on video at bounding box center [104, 513] width 209 height 105
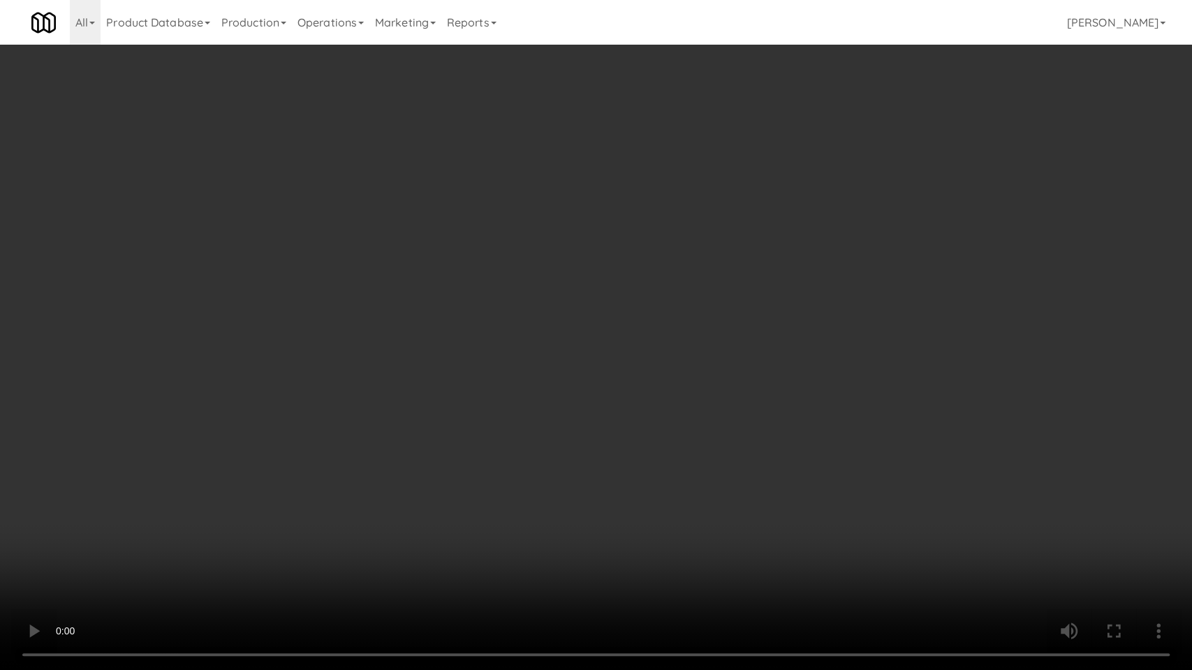
click at [240, 565] on video at bounding box center [596, 335] width 1192 height 670
click at [230, 554] on video at bounding box center [596, 335] width 1192 height 670
click at [223, 526] on video at bounding box center [596, 335] width 1192 height 670
click at [603, 558] on video at bounding box center [596, 335] width 1192 height 670
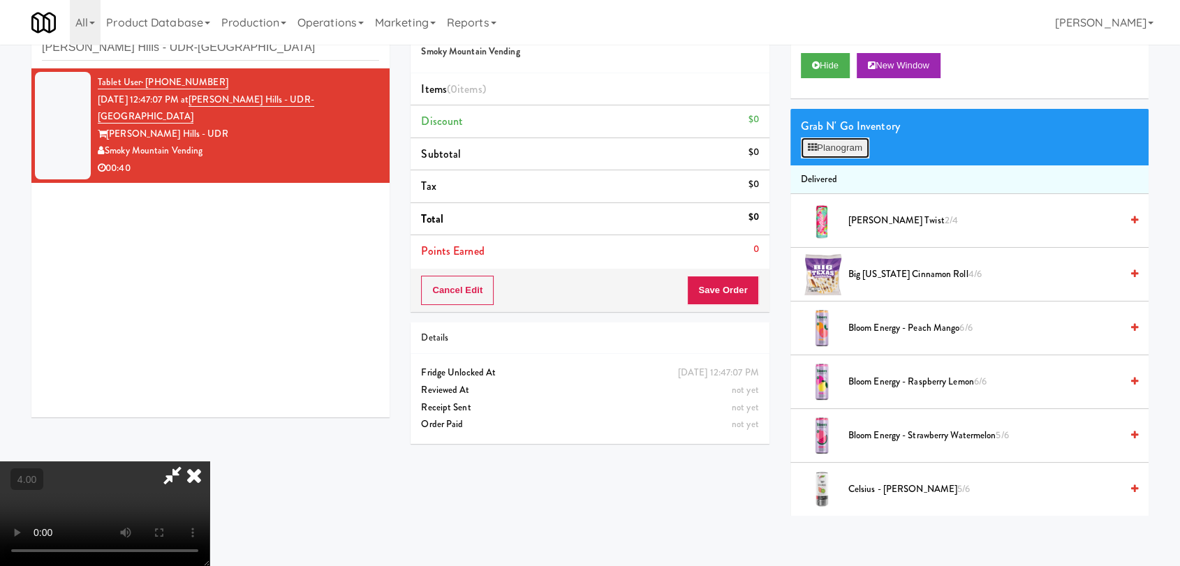
click at [831, 139] on button "Planogram" at bounding box center [835, 148] width 68 height 21
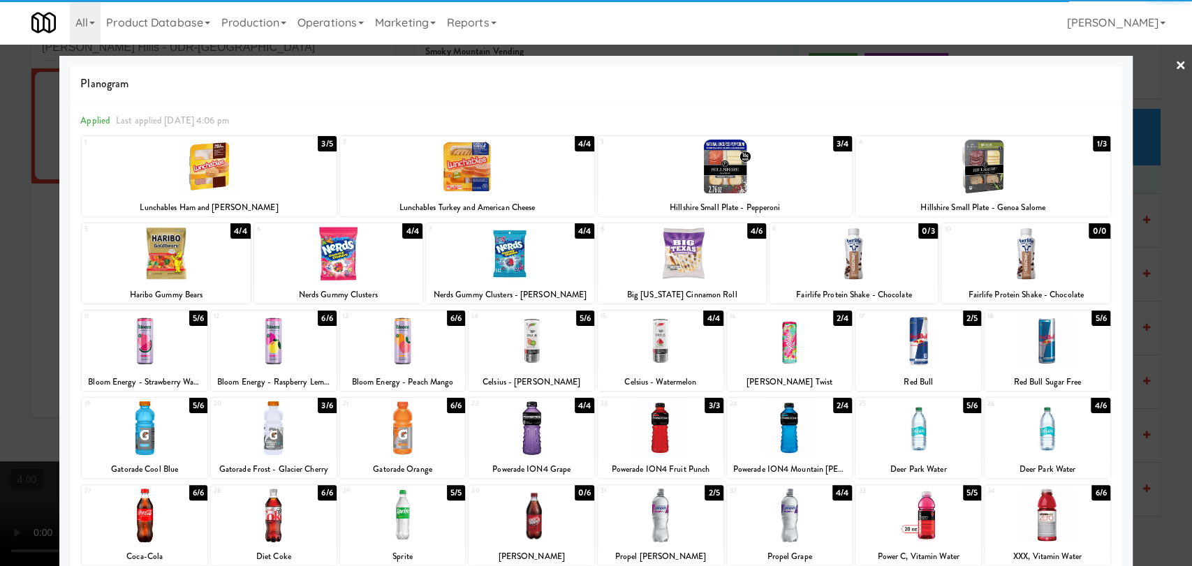
click at [208, 279] on div at bounding box center [166, 254] width 168 height 54
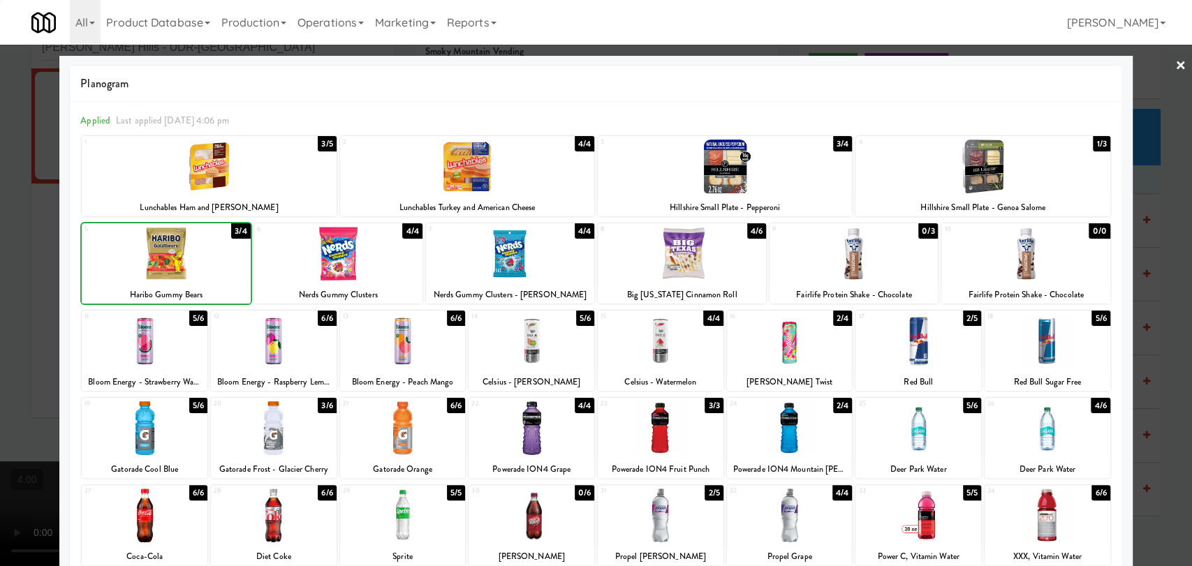
click at [0, 191] on div at bounding box center [596, 283] width 1192 height 566
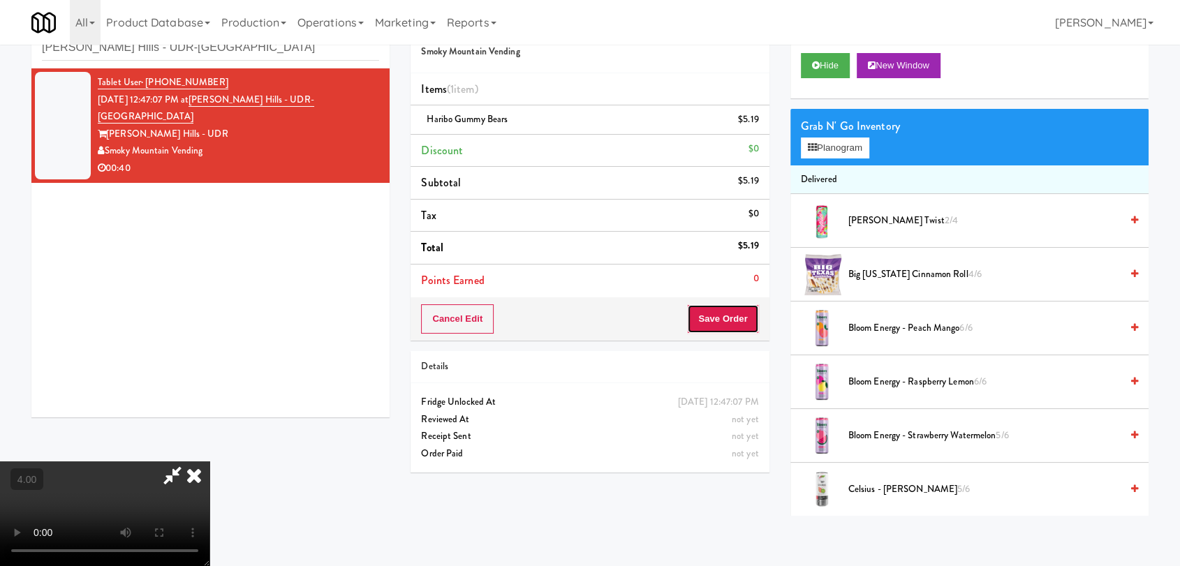
click at [725, 315] on button "Save Order" at bounding box center [722, 318] width 71 height 29
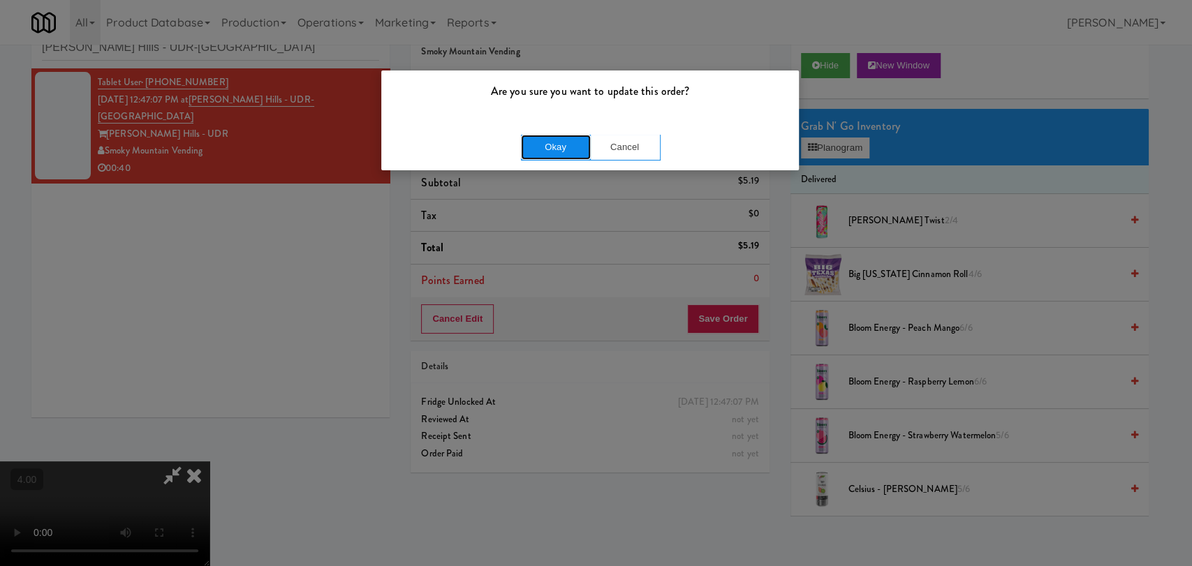
click at [579, 157] on button "Okay" at bounding box center [556, 147] width 70 height 25
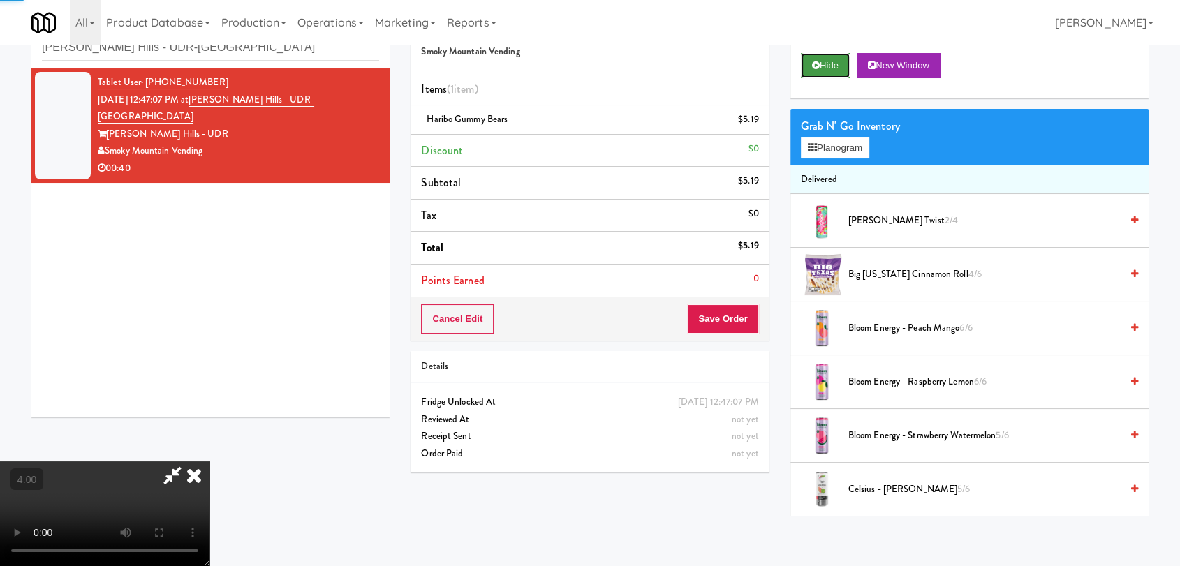
click at [838, 69] on button "Hide" at bounding box center [825, 65] width 49 height 25
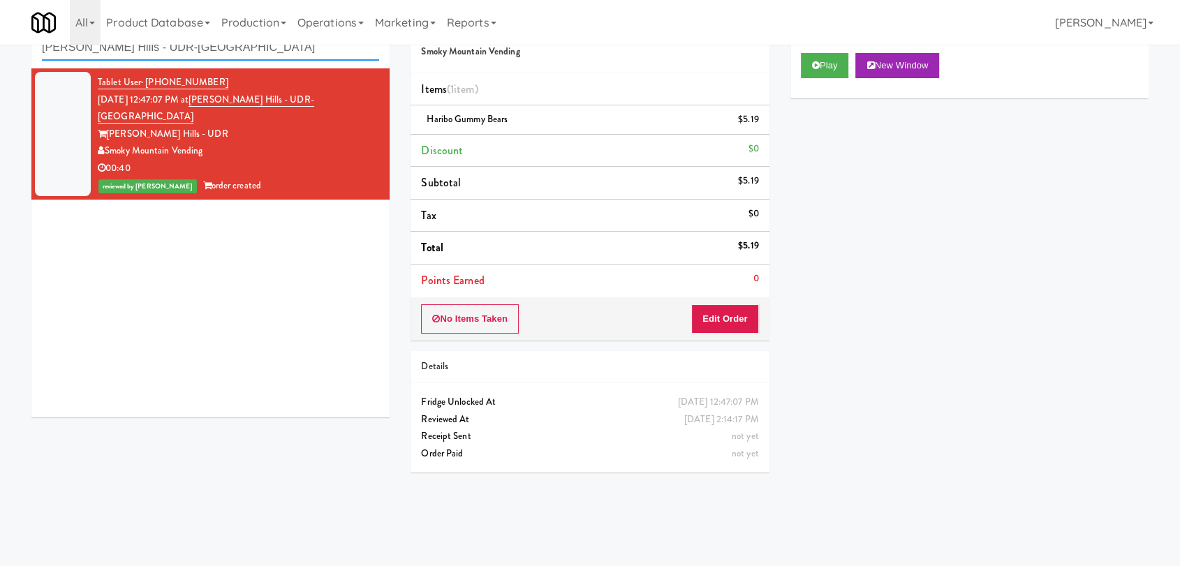
paste input "AVIA College - Fridge"
drag, startPoint x: 251, startPoint y: 57, endPoint x: 0, endPoint y: 47, distance: 251.5
click at [0, 47] on div "inbox reviewed recent all unclear take inventory issue suspicious failed recent…" at bounding box center [590, 261] width 1180 height 510
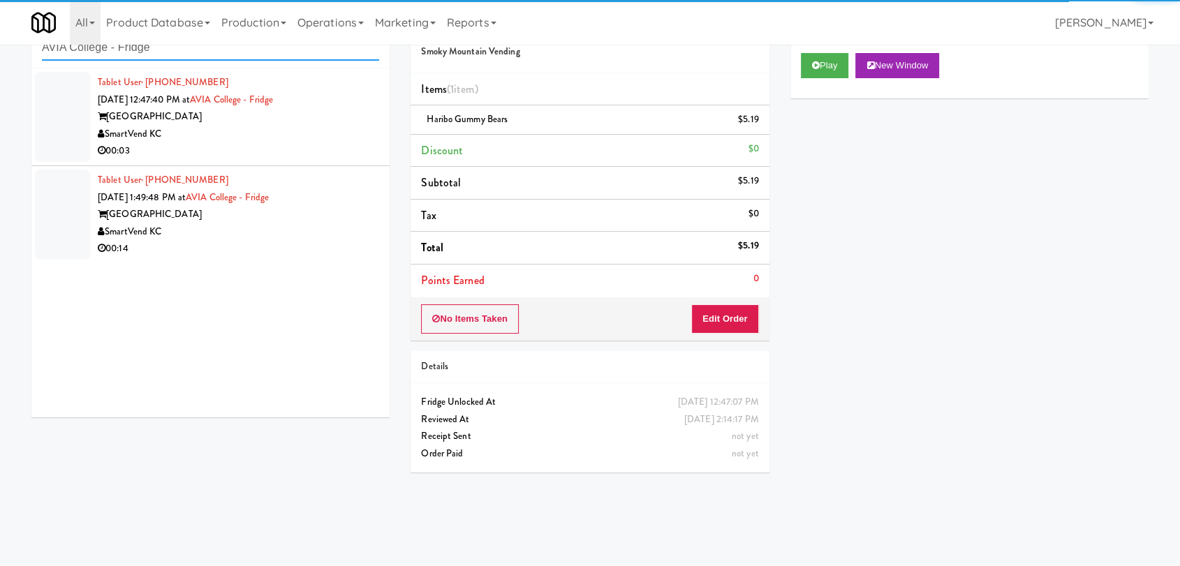
type input "AVIA College - Fridge"
click at [334, 138] on div "SmartVend KC" at bounding box center [238, 134] width 281 height 17
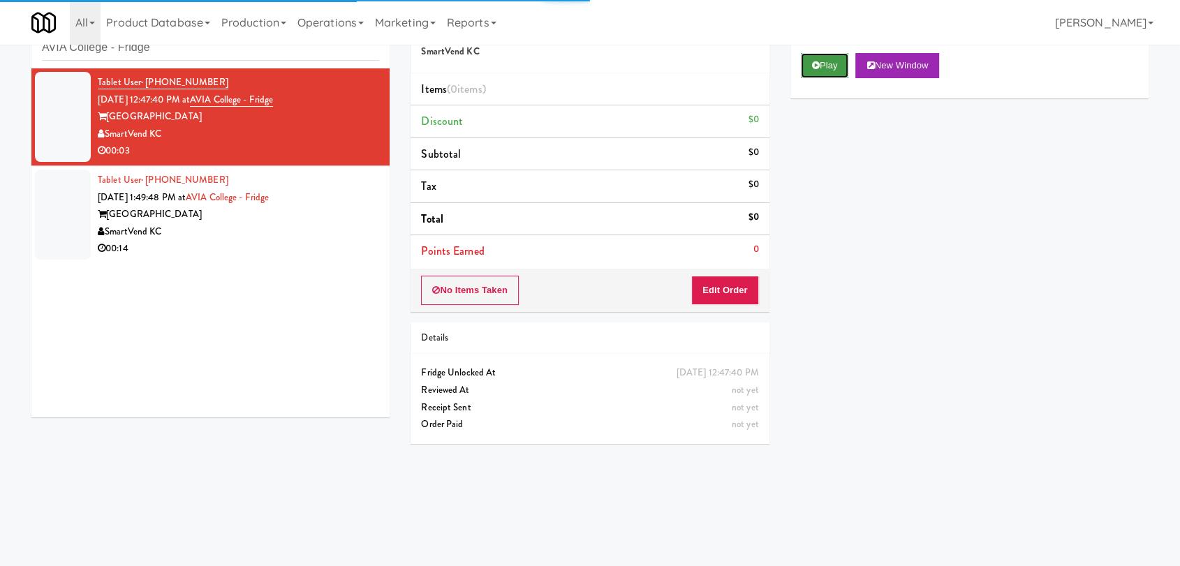
click at [820, 65] on button "Play" at bounding box center [825, 65] width 48 height 25
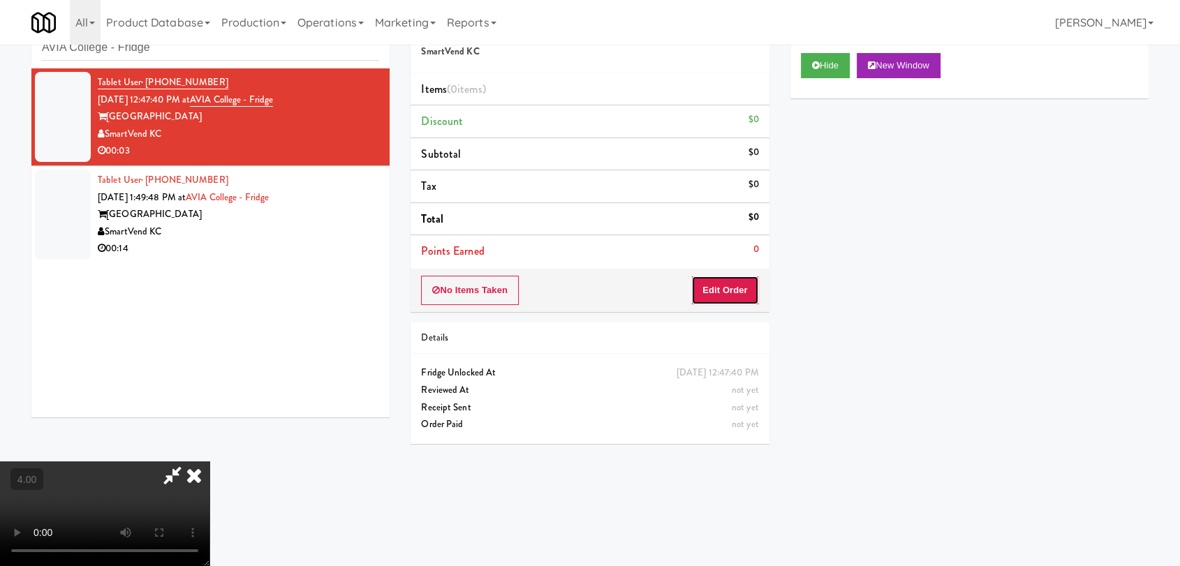
click at [719, 294] on button "Edit Order" at bounding box center [725, 290] width 68 height 29
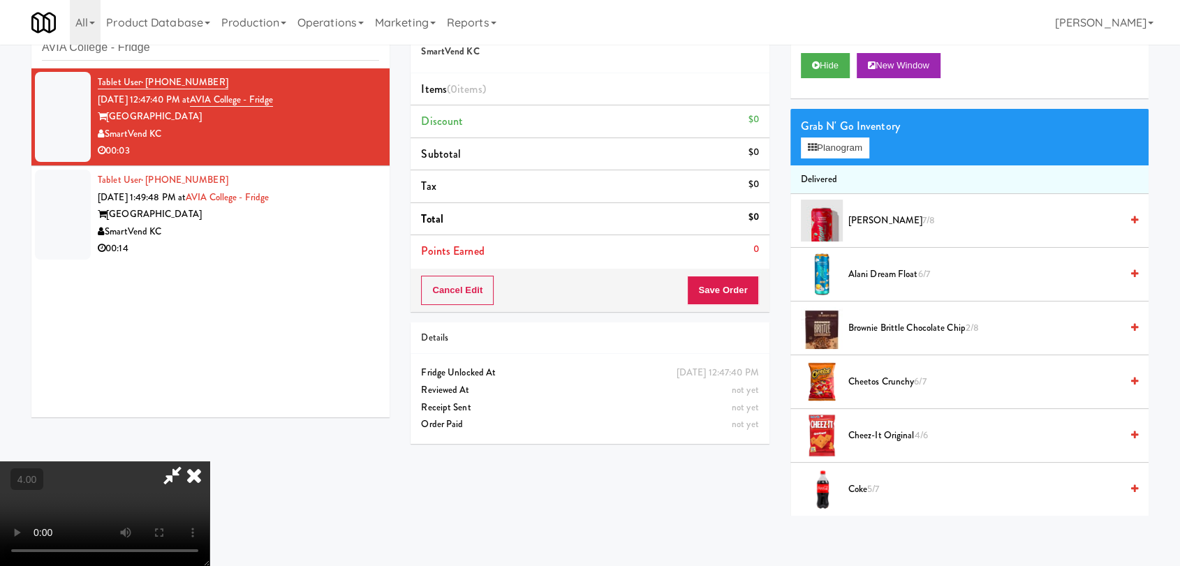
click at [209, 461] on video at bounding box center [104, 513] width 209 height 105
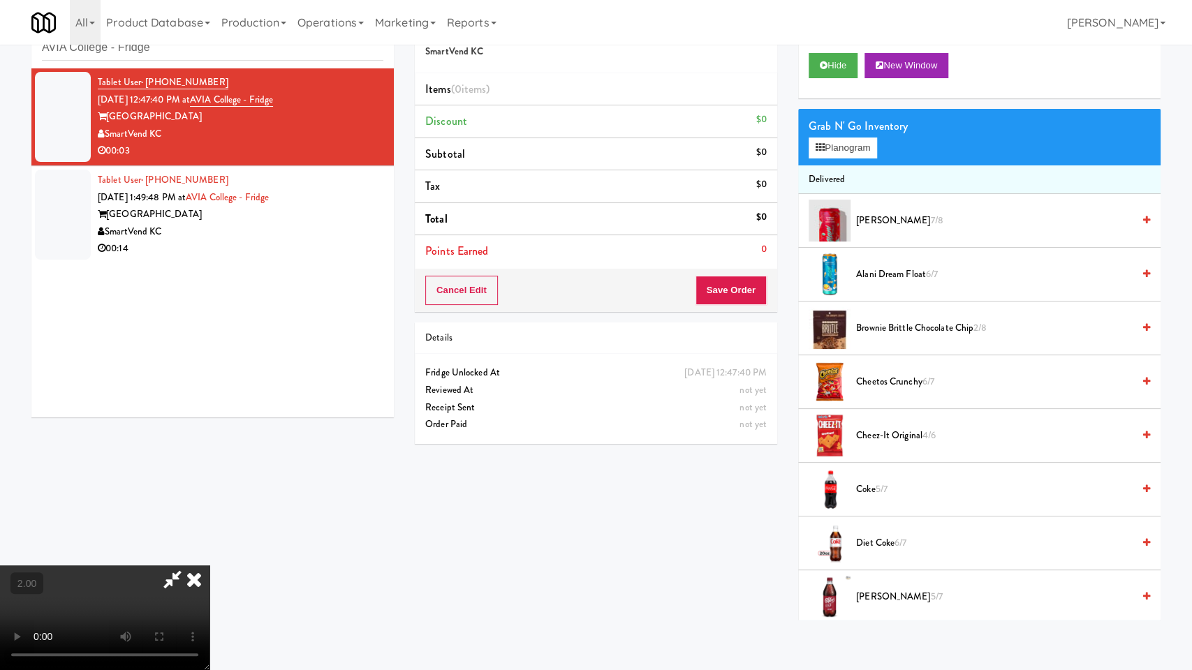
click at [209, 565] on video at bounding box center [104, 617] width 209 height 105
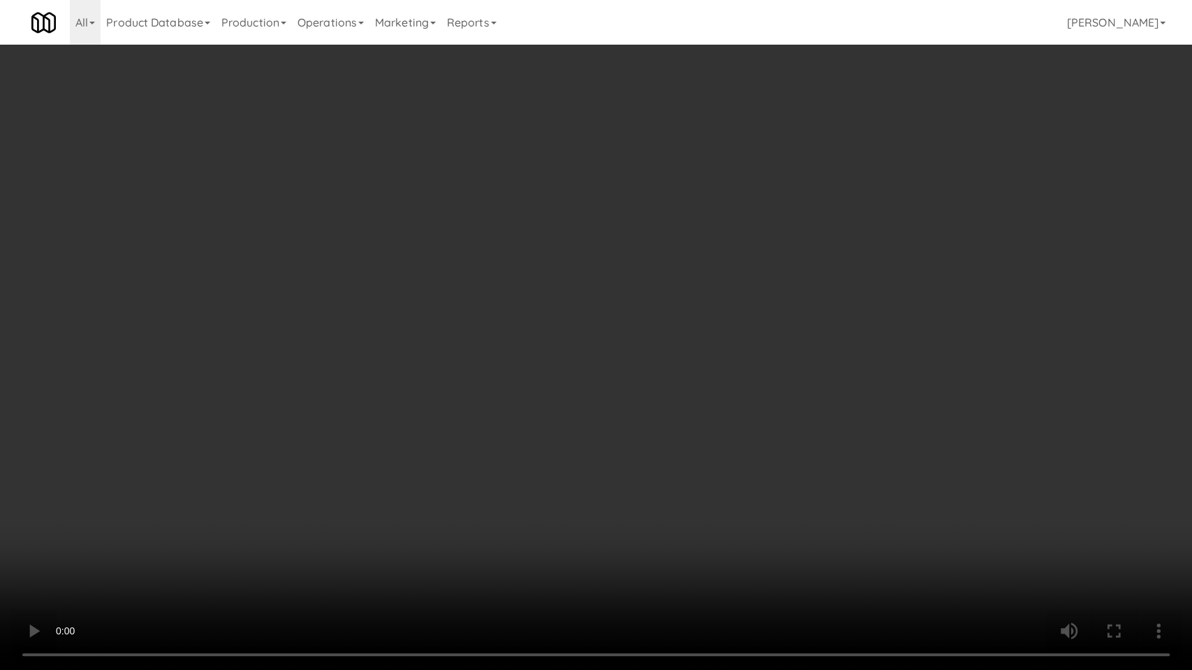
click at [388, 503] on video at bounding box center [596, 335] width 1192 height 670
click at [430, 543] on video at bounding box center [596, 335] width 1192 height 670
click at [433, 542] on video at bounding box center [596, 335] width 1192 height 670
click at [499, 542] on video at bounding box center [596, 335] width 1192 height 670
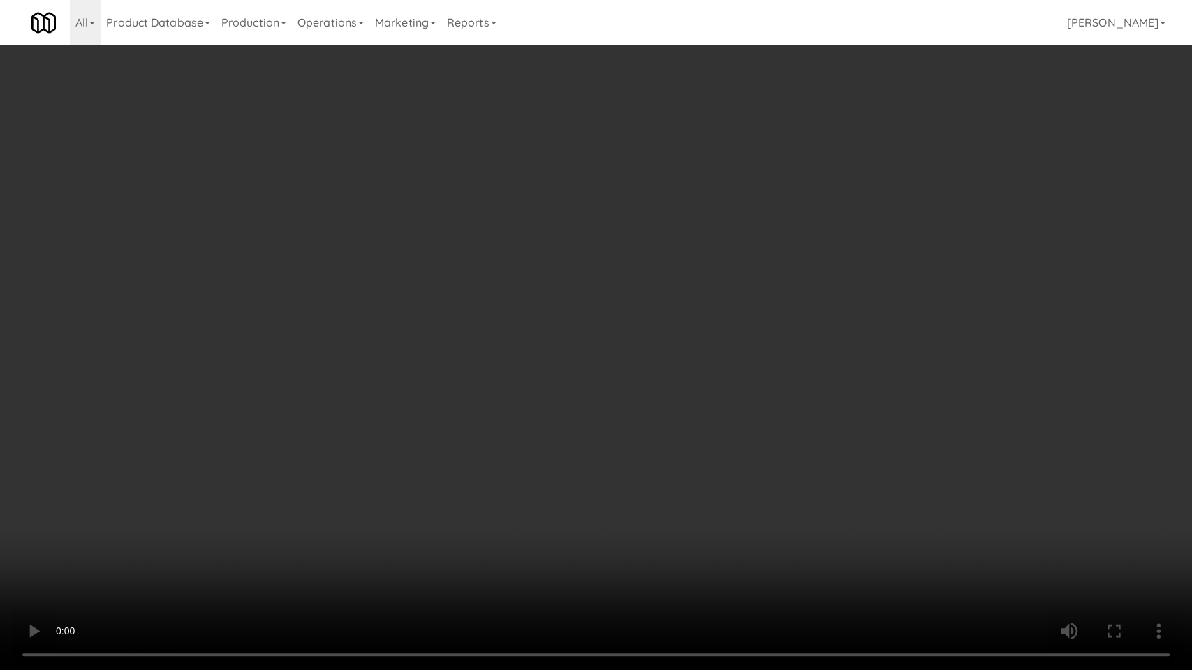
click at [500, 542] on video at bounding box center [596, 335] width 1192 height 670
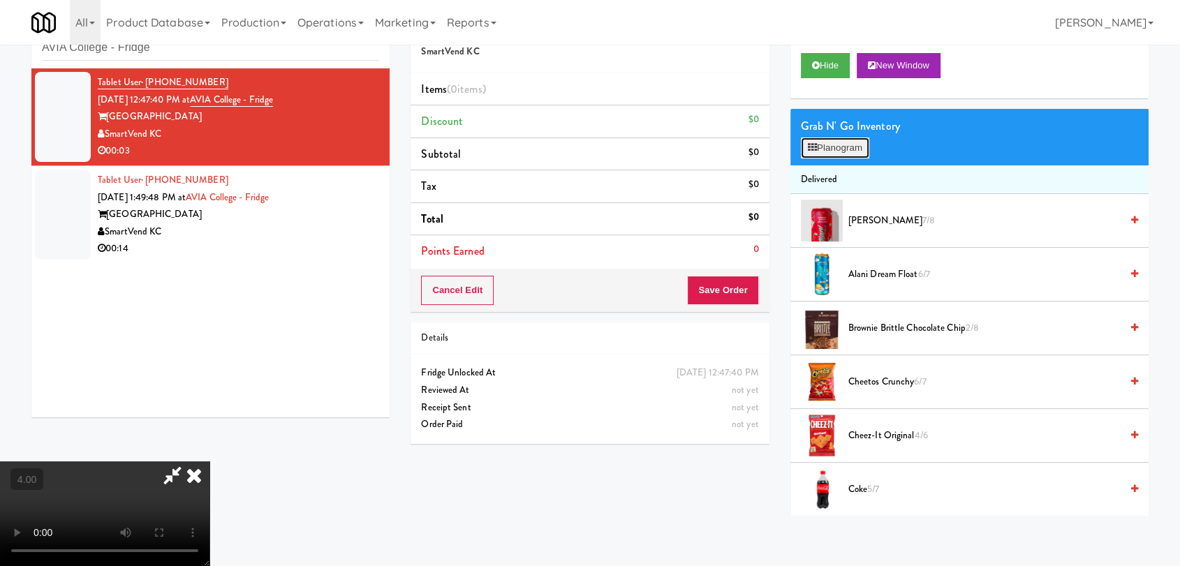
click at [823, 151] on button "Planogram" at bounding box center [835, 148] width 68 height 21
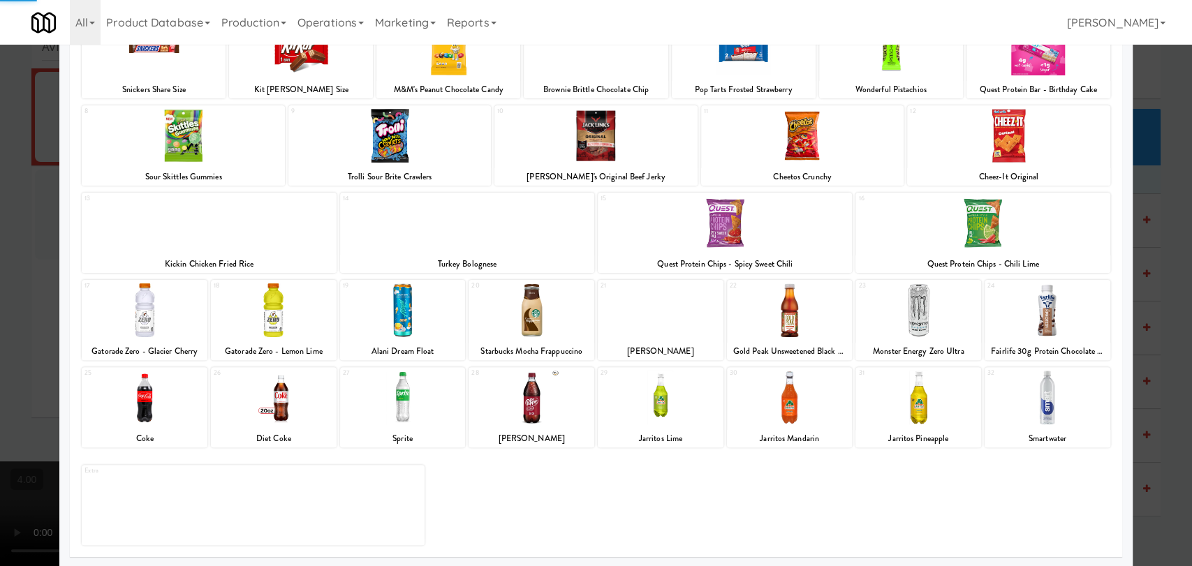
scroll to position [119, 0]
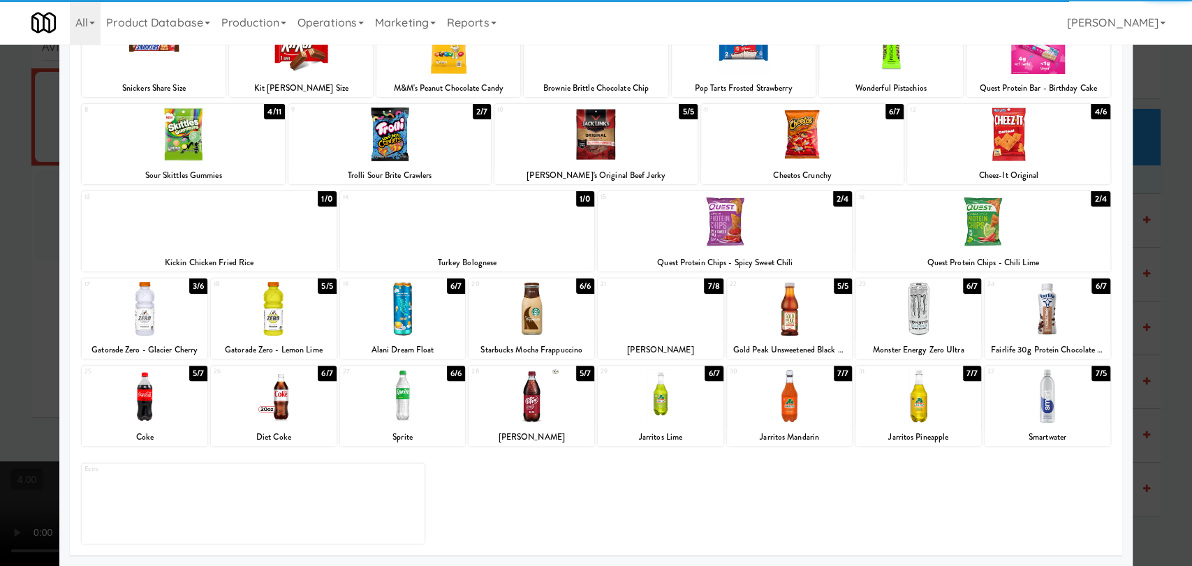
click at [180, 313] on div at bounding box center [145, 309] width 126 height 54
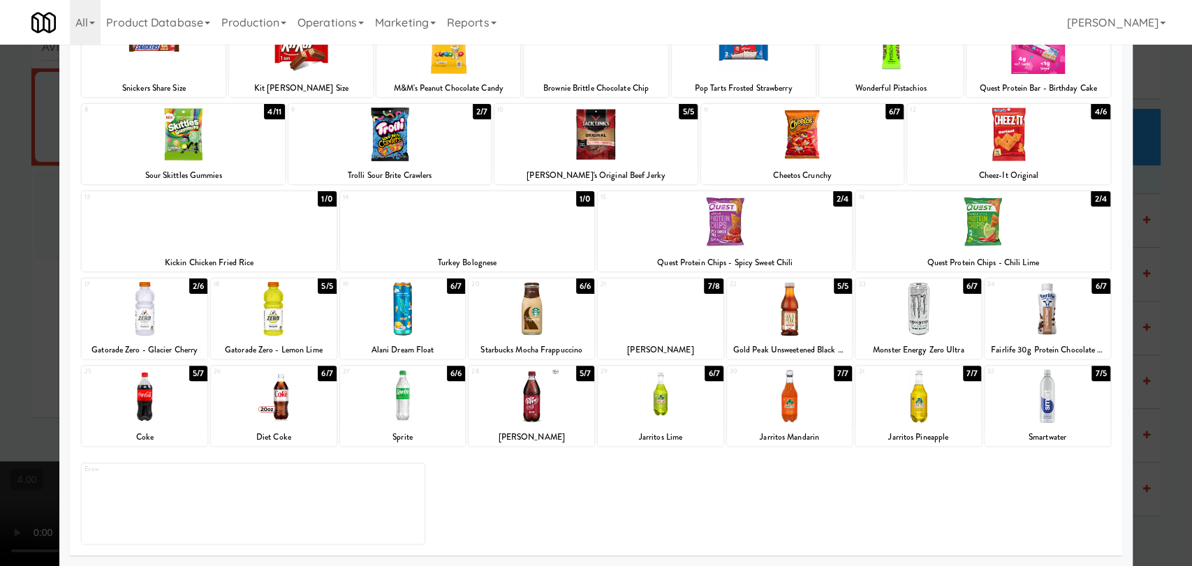
click at [0, 172] on div at bounding box center [596, 283] width 1192 height 566
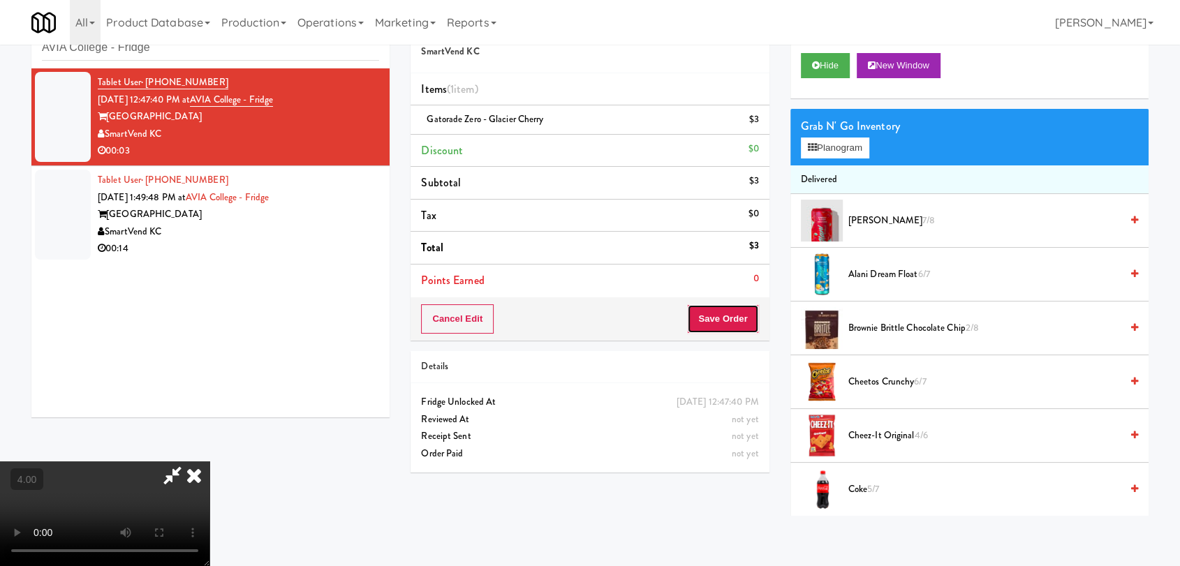
click at [744, 316] on button "Save Order" at bounding box center [722, 318] width 71 height 29
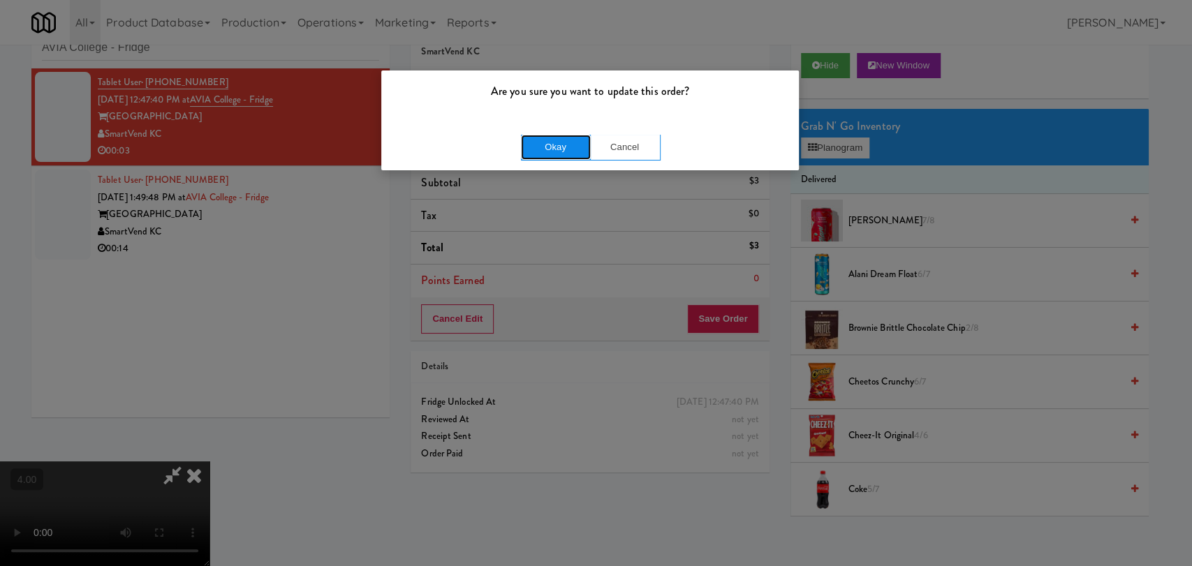
drag, startPoint x: 534, startPoint y: 149, endPoint x: 561, endPoint y: 153, distance: 26.9
click at [546, 148] on button "Okay" at bounding box center [556, 147] width 70 height 25
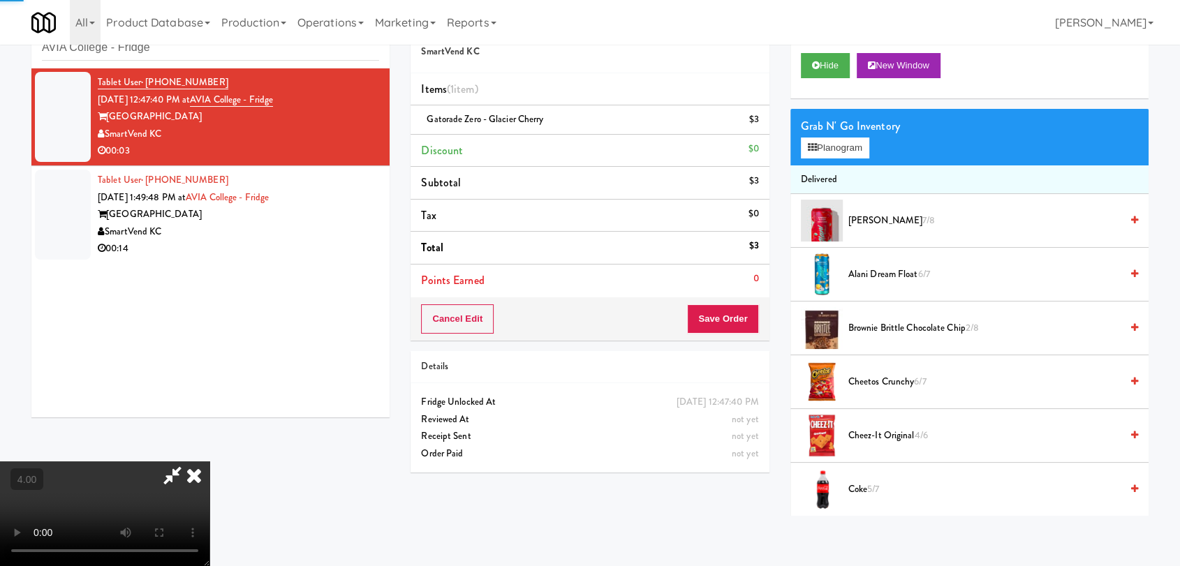
drag, startPoint x: 683, startPoint y: 184, endPoint x: 665, endPoint y: 191, distance: 19.4
click at [188, 461] on icon at bounding box center [172, 475] width 32 height 28
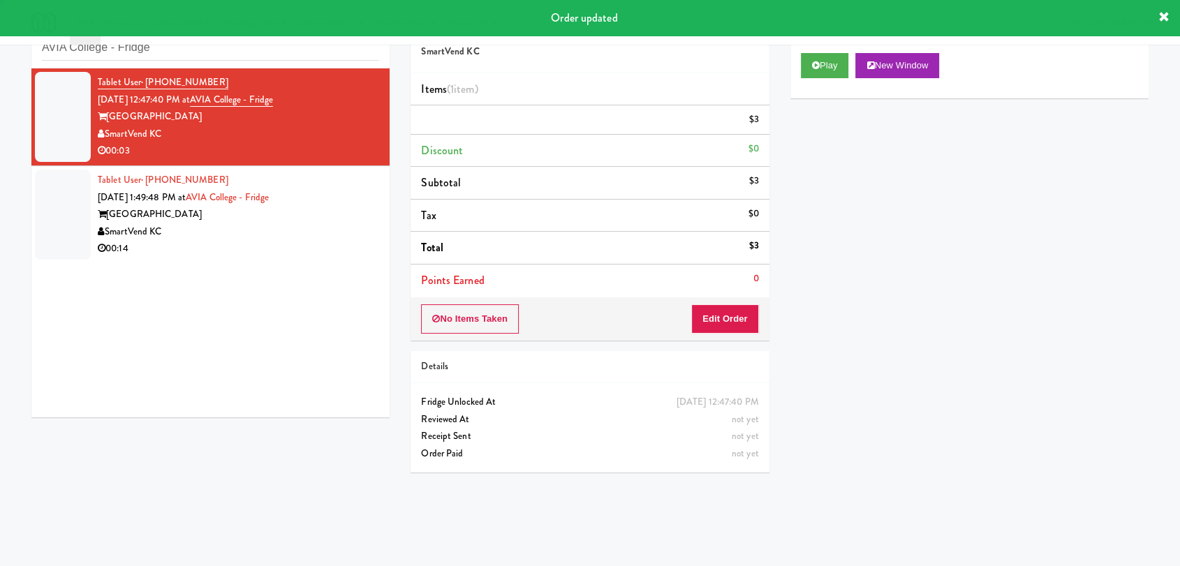
click at [348, 253] on div "00:14" at bounding box center [238, 248] width 281 height 17
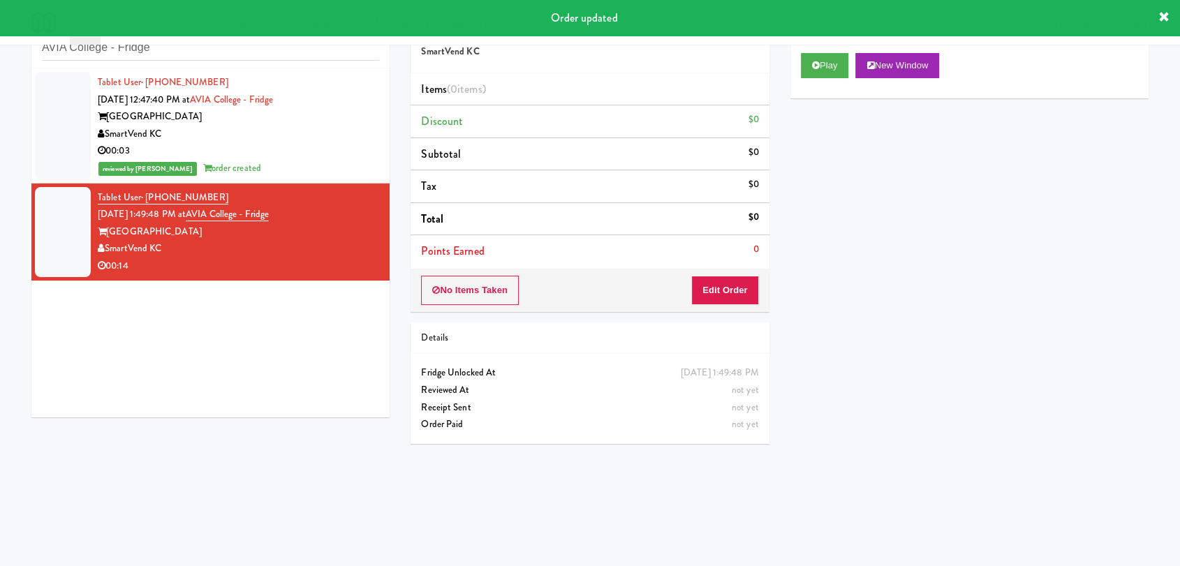
click at [832, 52] on div "Play New Window" at bounding box center [969, 71] width 358 height 56
click at [824, 84] on div "Play New Window" at bounding box center [969, 71] width 358 height 56
click at [815, 73] on button "Play" at bounding box center [825, 65] width 48 height 25
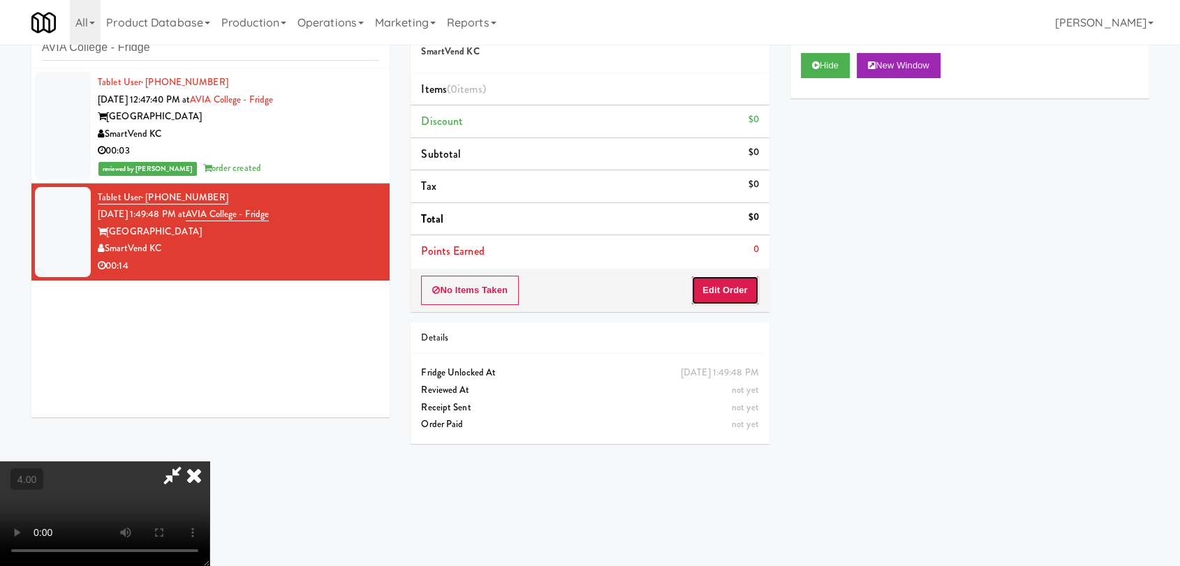
click at [730, 282] on button "Edit Order" at bounding box center [725, 290] width 68 height 29
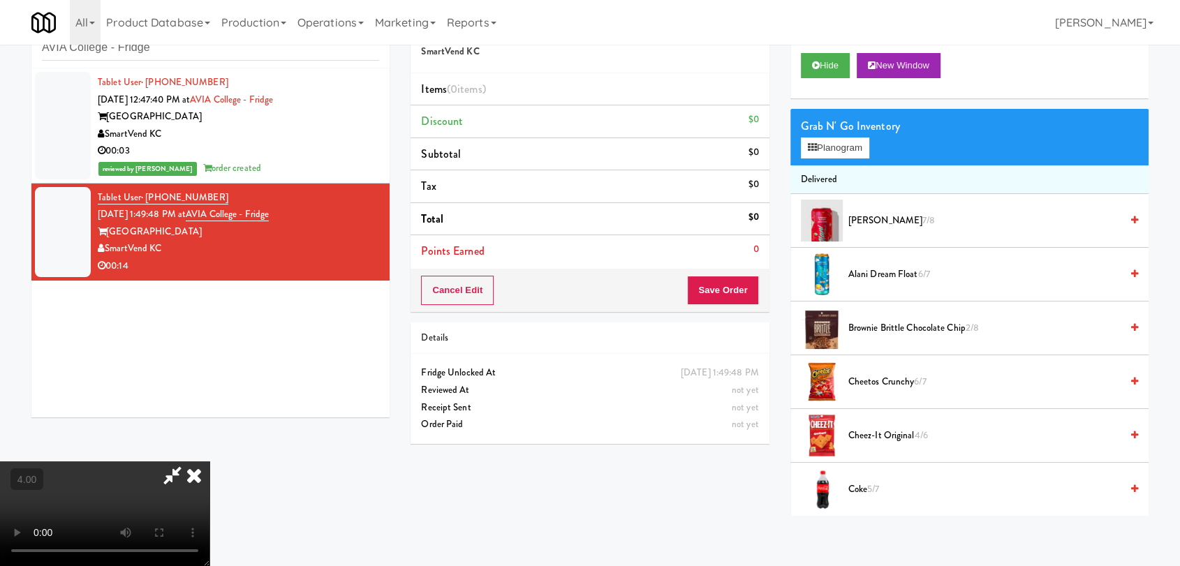
click at [209, 461] on video at bounding box center [104, 513] width 209 height 105
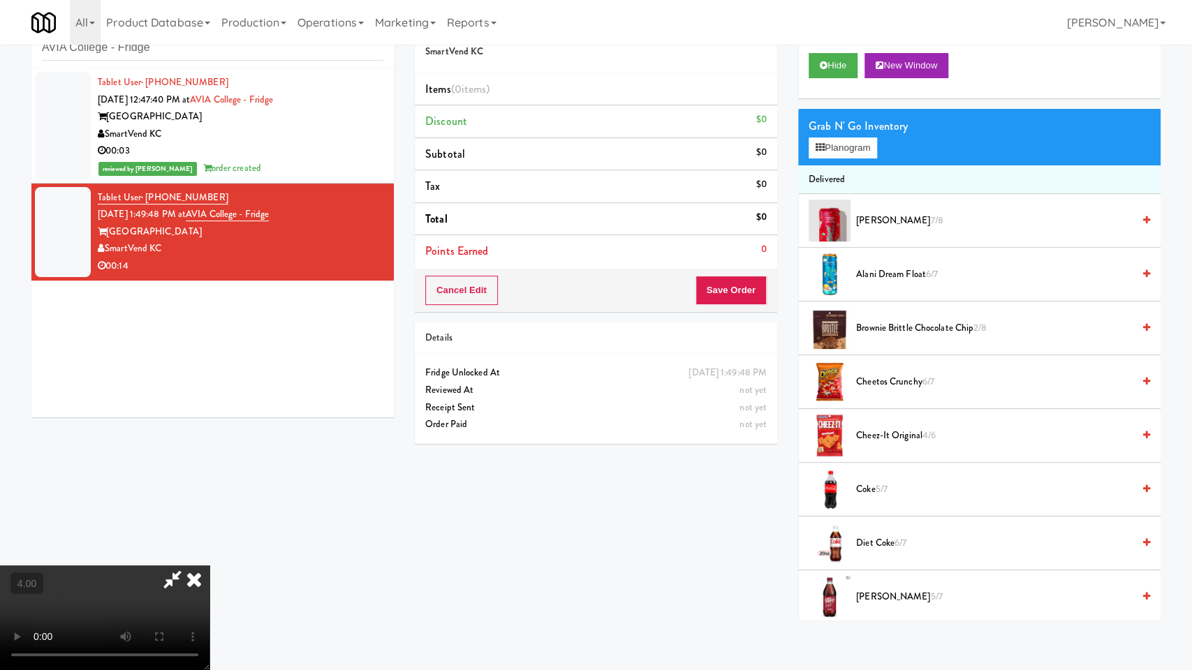
click at [209, 565] on video at bounding box center [104, 617] width 209 height 105
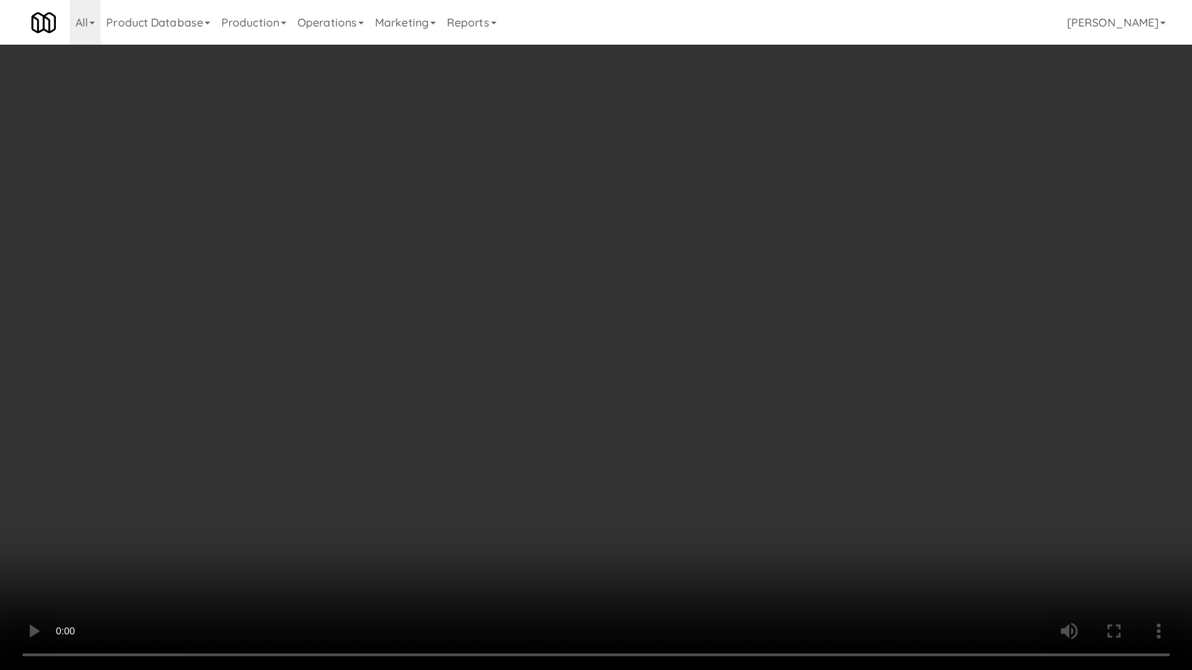
click at [456, 445] on video at bounding box center [596, 335] width 1192 height 670
drag, startPoint x: 752, startPoint y: 584, endPoint x: 721, endPoint y: 547, distance: 48.1
click at [749, 565] on video at bounding box center [596, 335] width 1192 height 670
click at [692, 526] on video at bounding box center [596, 335] width 1192 height 670
click at [683, 516] on video at bounding box center [596, 335] width 1192 height 670
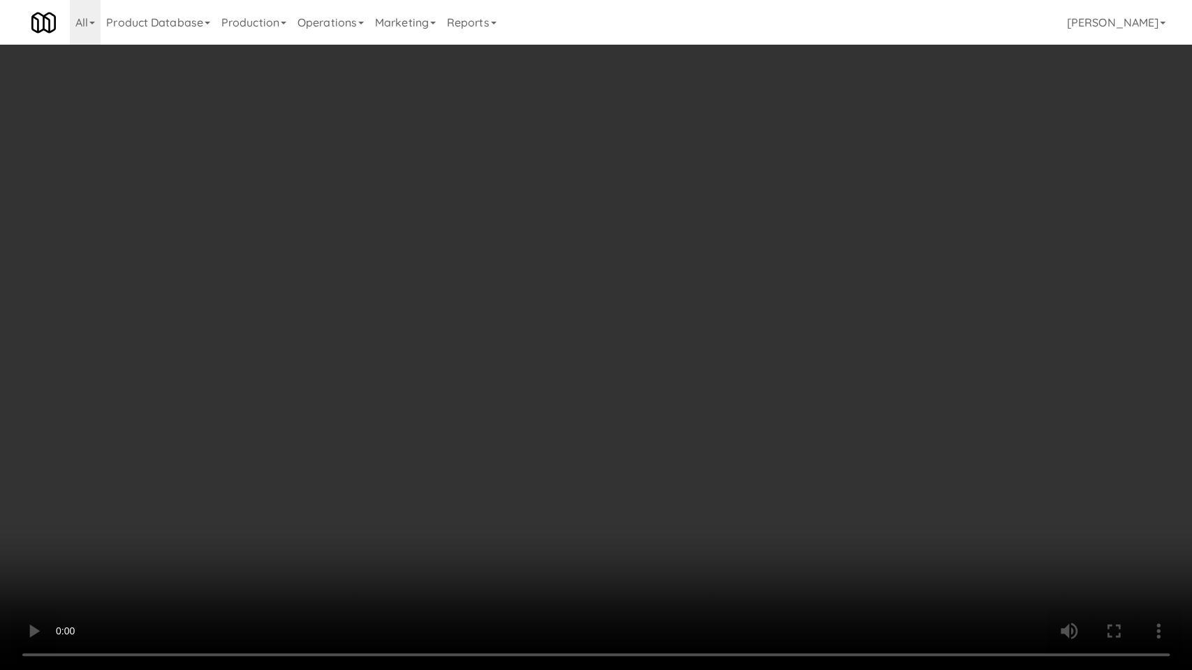
click at [683, 516] on video at bounding box center [596, 335] width 1192 height 670
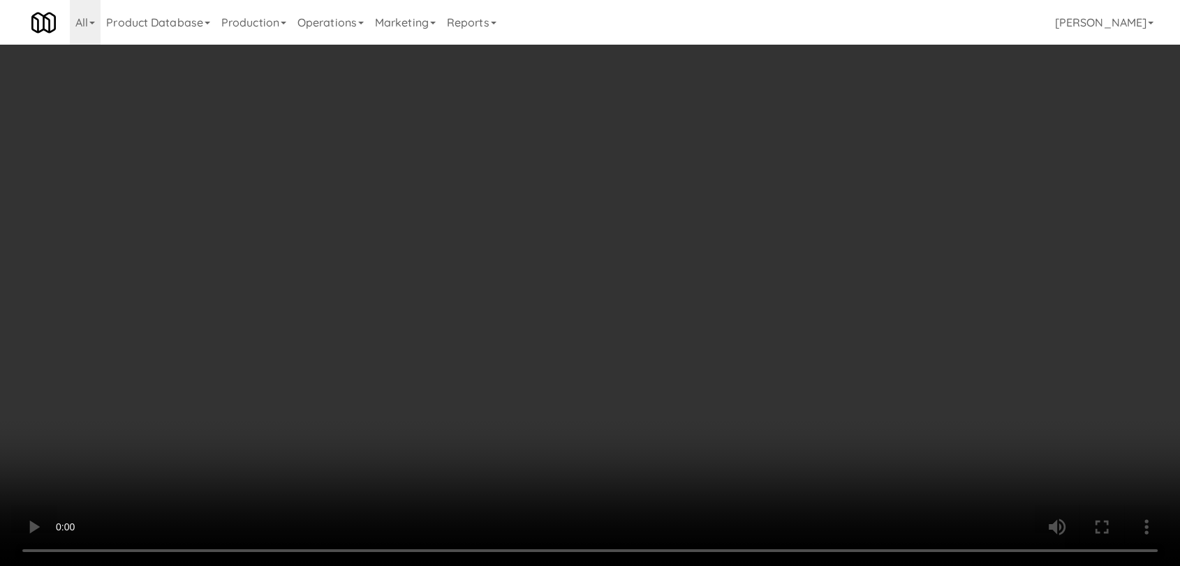
click at [819, 135] on div "Grab N' Go Inventory" at bounding box center [969, 126] width 337 height 21
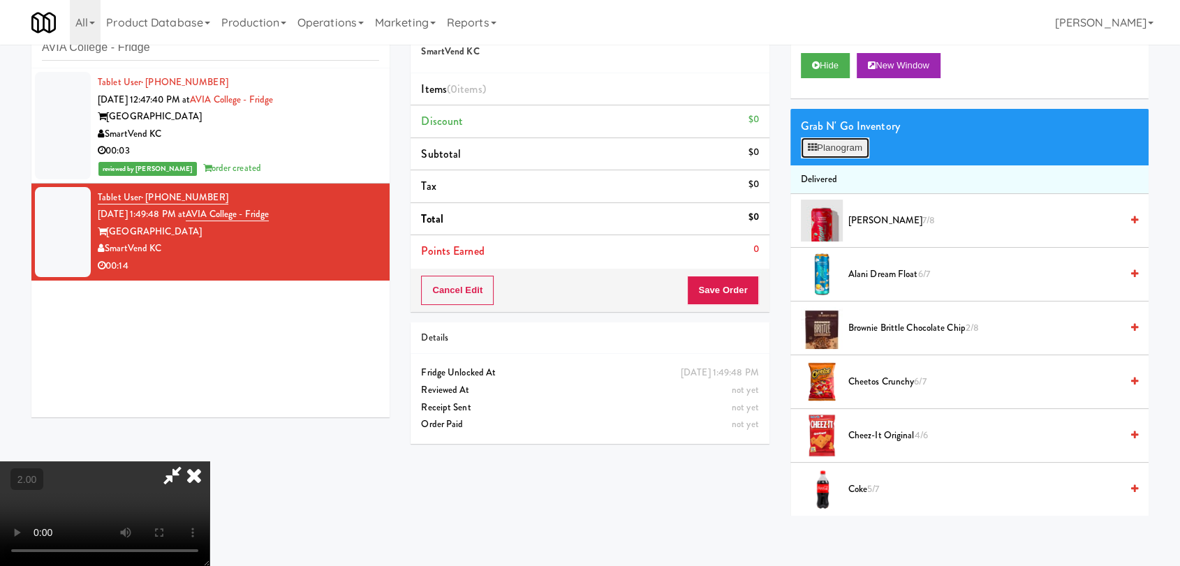
click at [821, 141] on button "Planogram" at bounding box center [835, 148] width 68 height 21
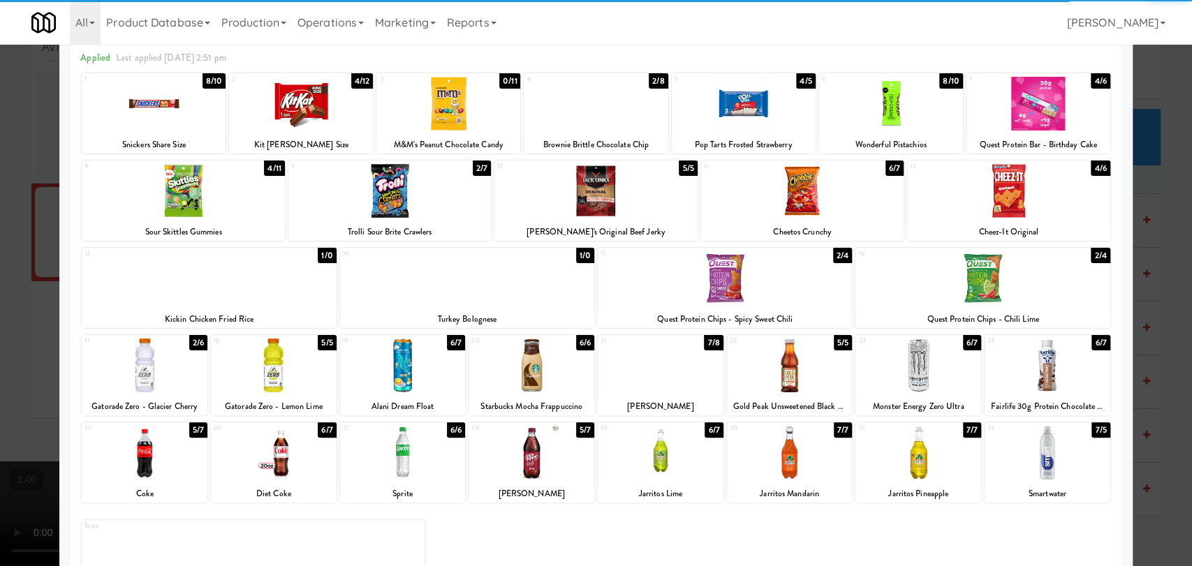
scroll to position [119, 0]
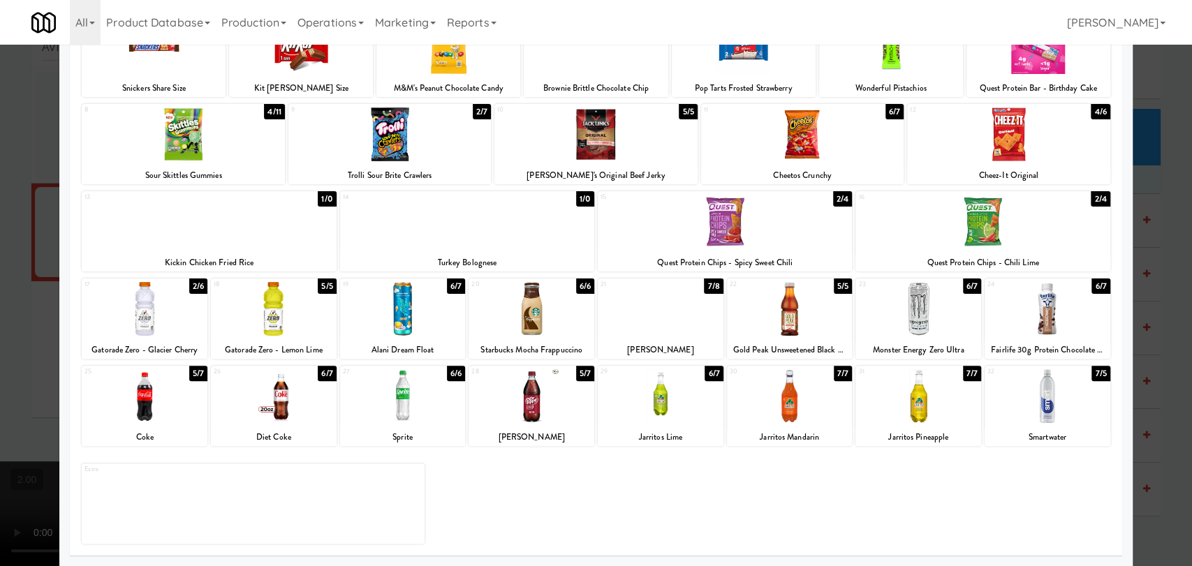
click at [0, 151] on div at bounding box center [596, 283] width 1192 height 566
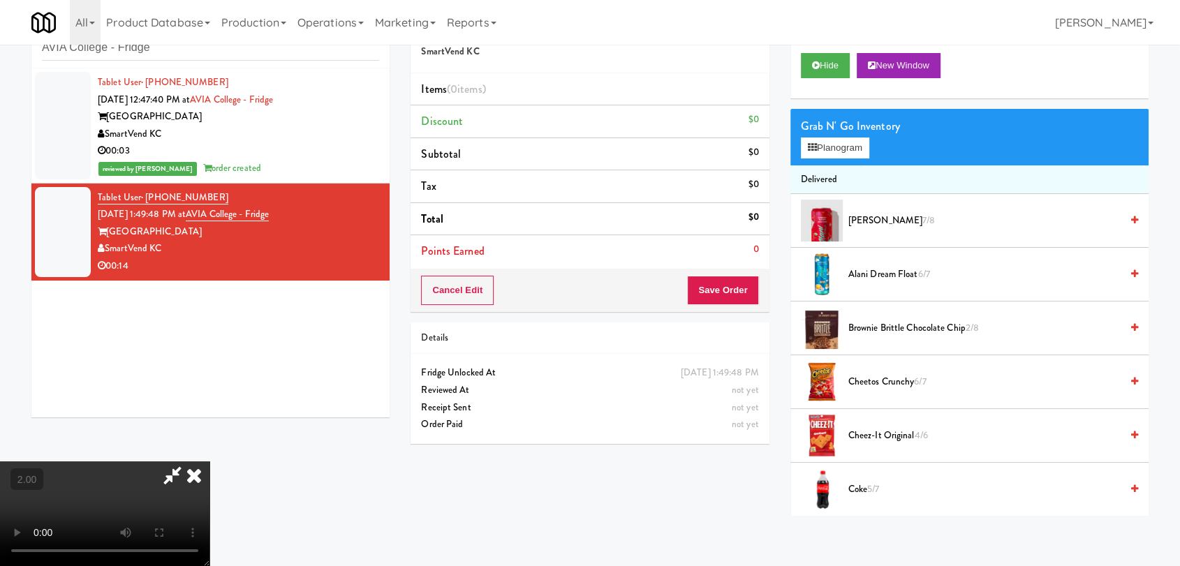
click at [153, 461] on video at bounding box center [104, 513] width 209 height 105
click at [209, 461] on video at bounding box center [104, 513] width 209 height 105
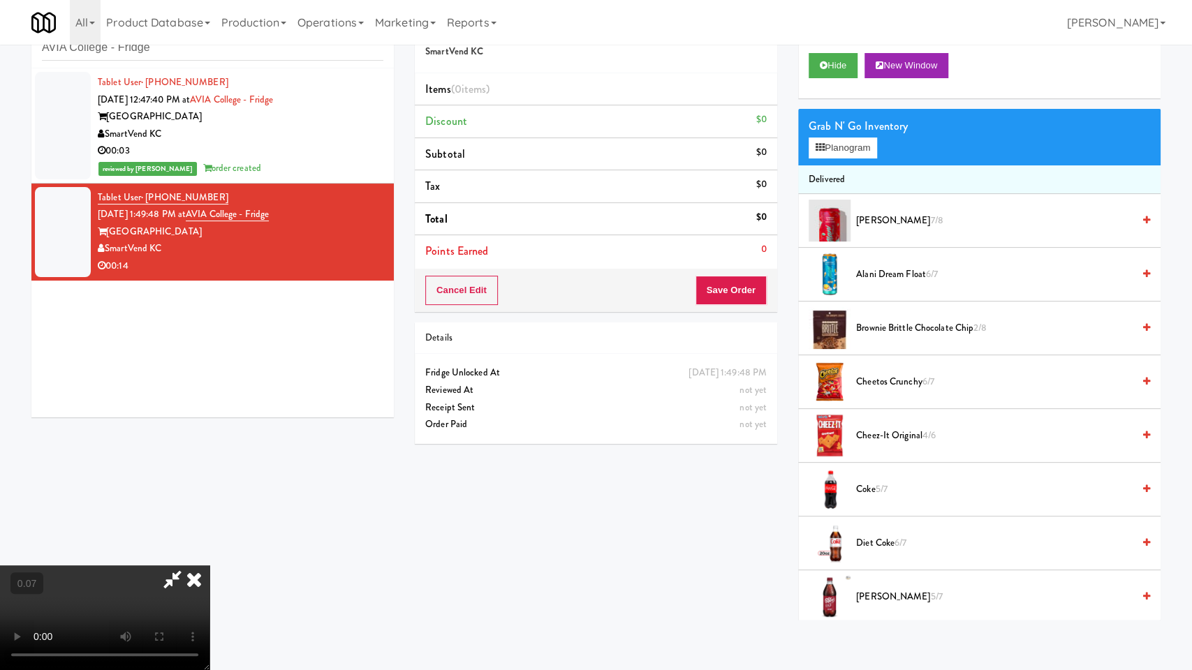
click at [209, 565] on video at bounding box center [104, 617] width 209 height 105
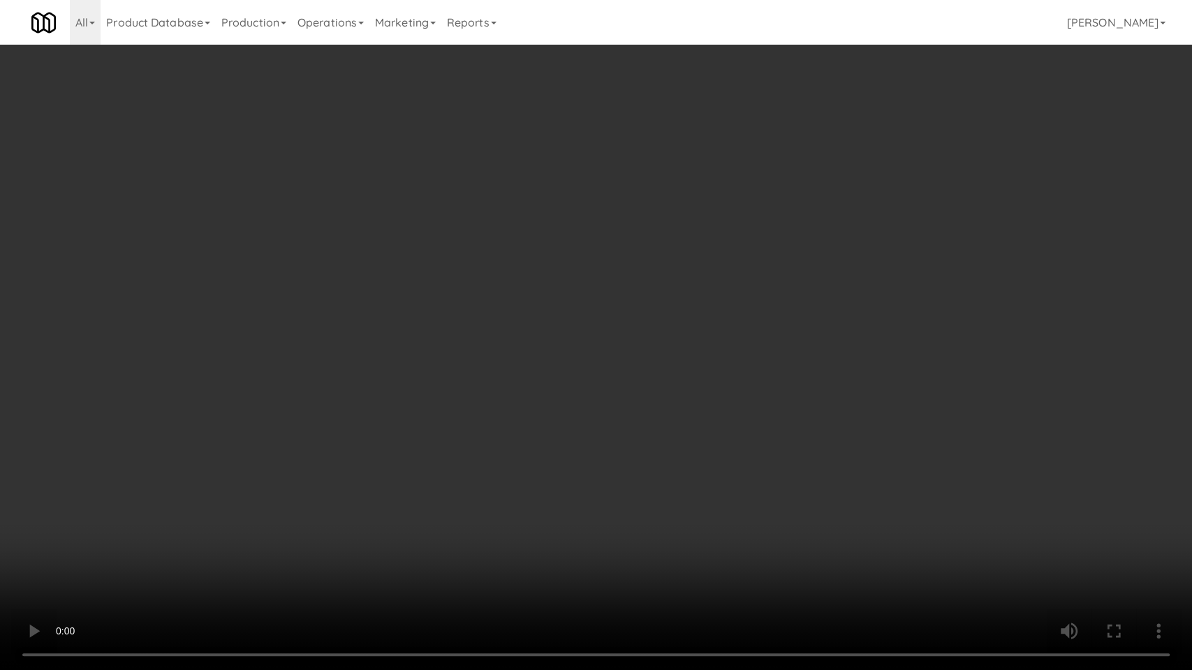
click at [726, 514] on video at bounding box center [596, 335] width 1192 height 670
click at [692, 453] on video at bounding box center [596, 335] width 1192 height 670
click at [793, 565] on video at bounding box center [596, 335] width 1192 height 670
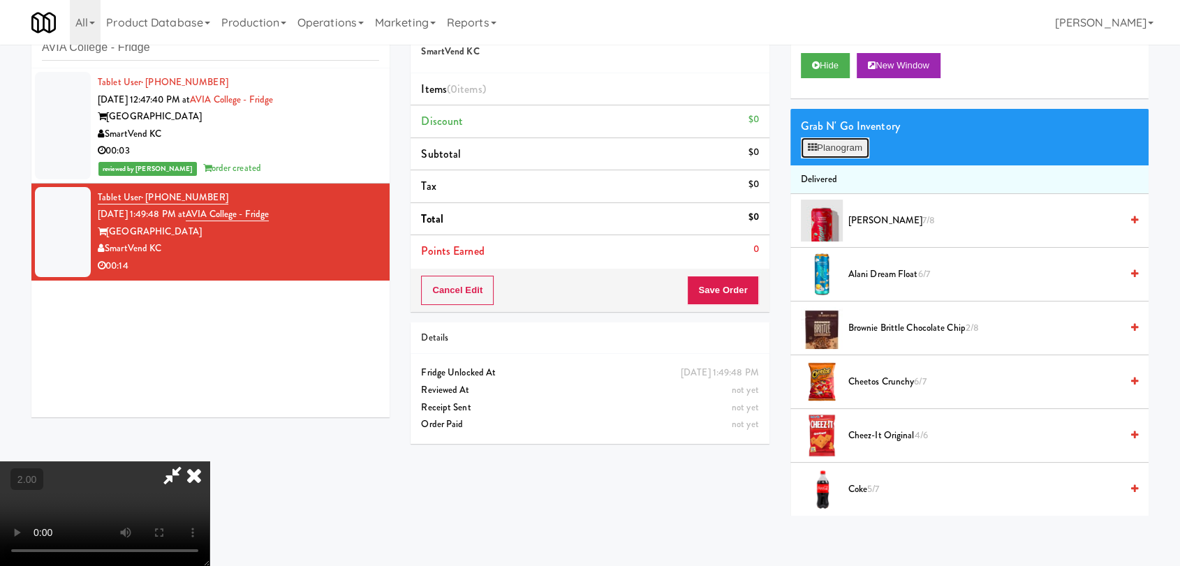
click at [845, 148] on button "Planogram" at bounding box center [835, 148] width 68 height 21
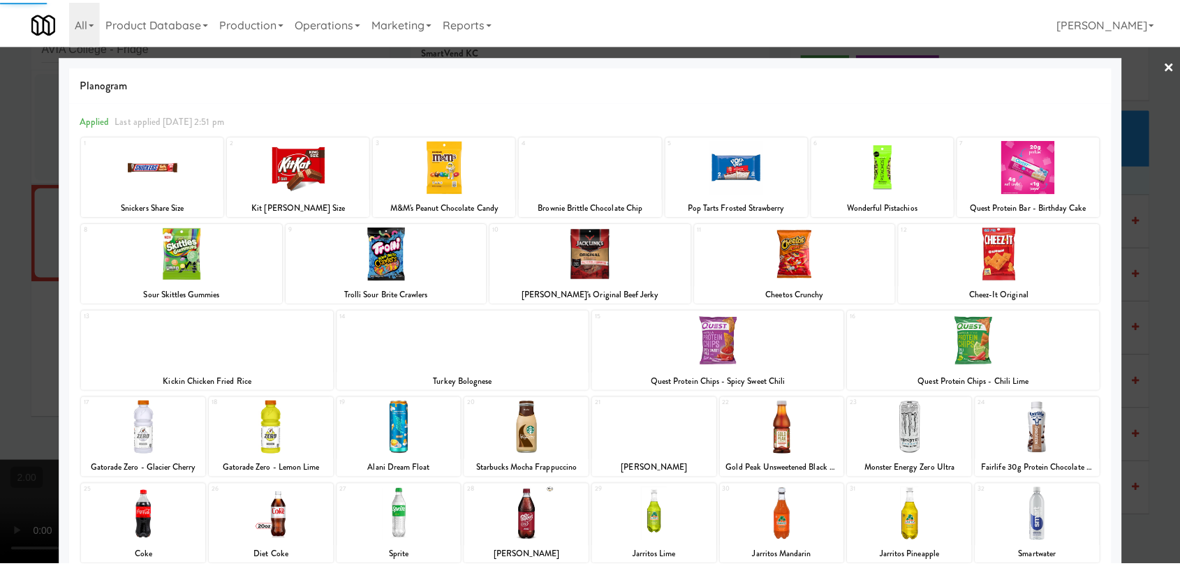
scroll to position [119, 0]
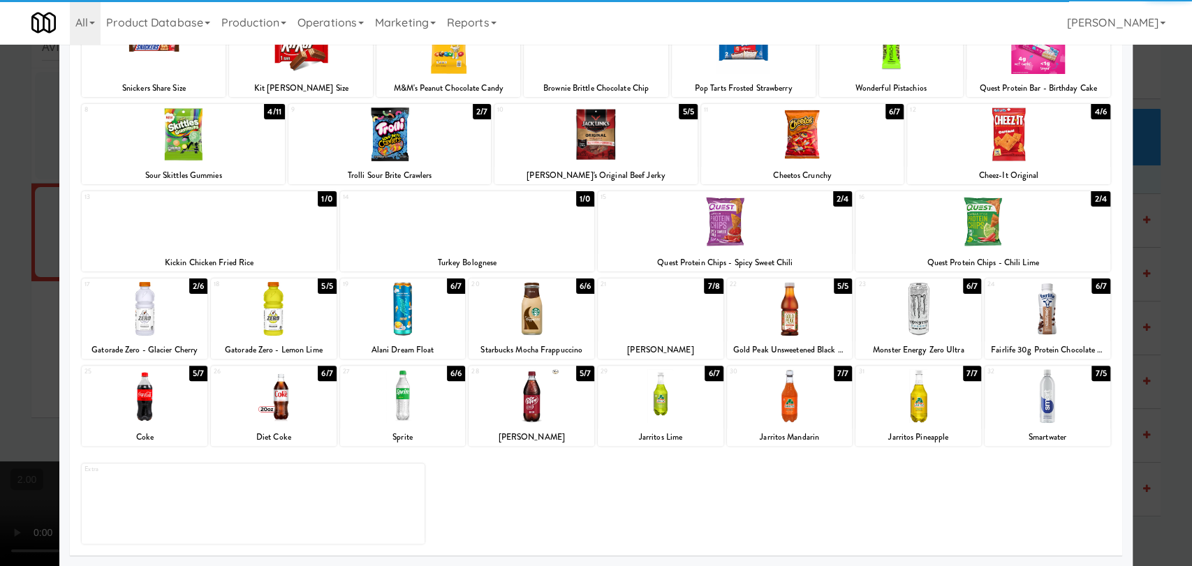
click at [866, 316] on div at bounding box center [918, 309] width 126 height 54
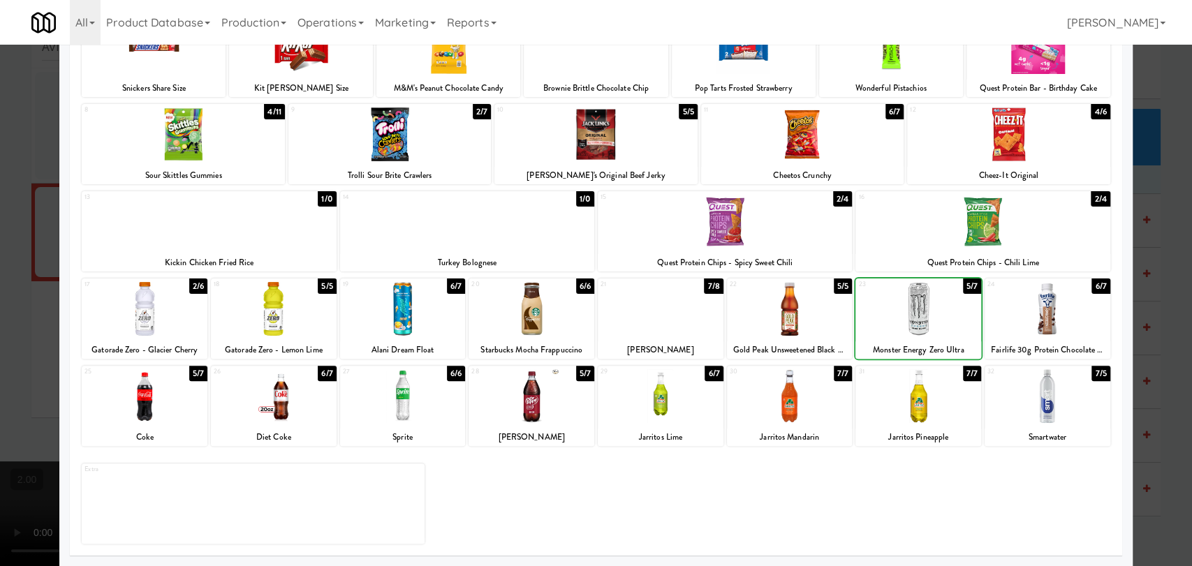
click at [0, 159] on div at bounding box center [596, 283] width 1192 height 566
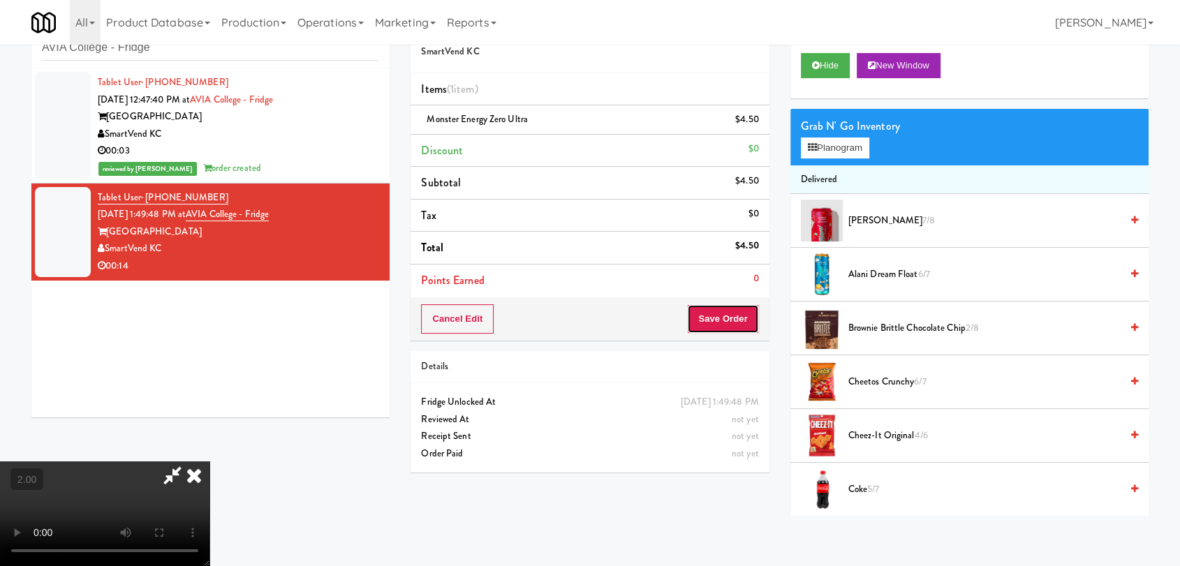
click at [745, 323] on button "Save Order" at bounding box center [722, 318] width 71 height 29
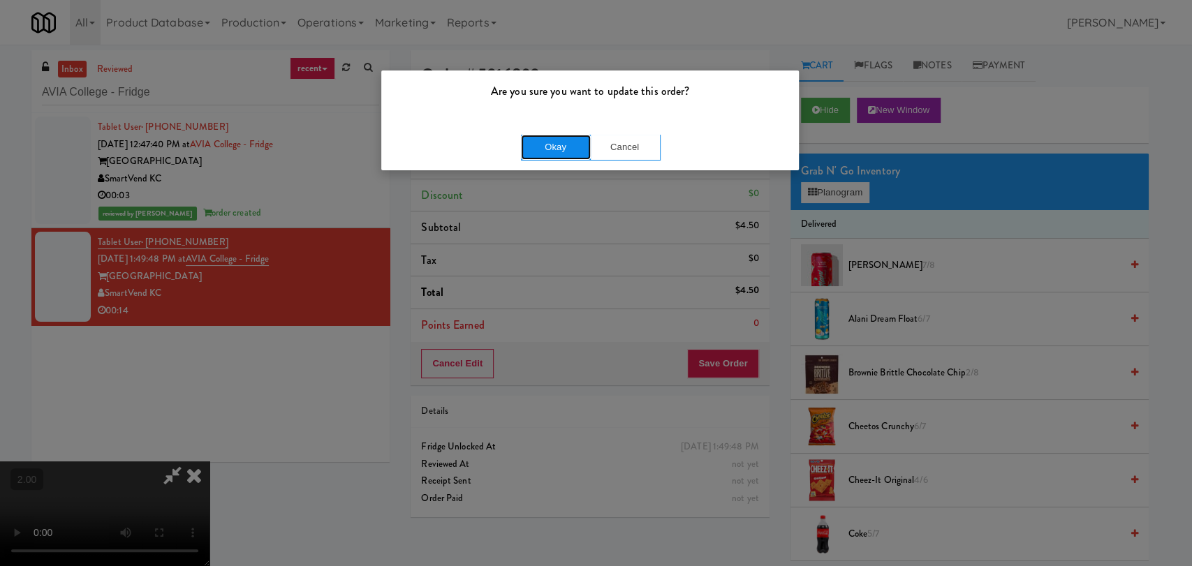
click at [558, 154] on button "Okay" at bounding box center [556, 147] width 70 height 25
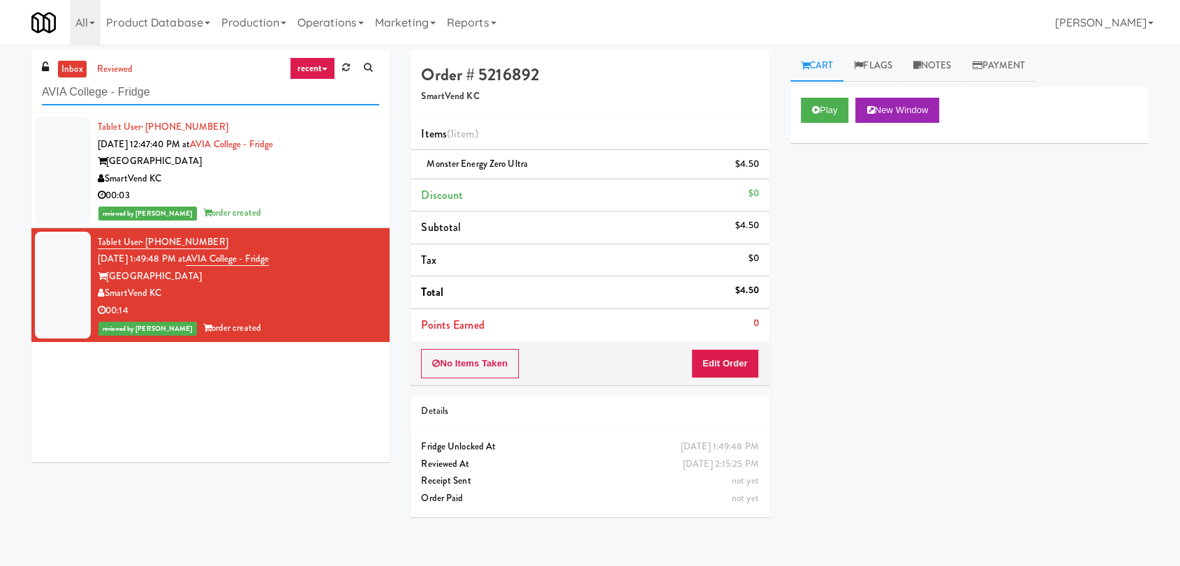
paste input "Tempo Combo Cooler"
drag, startPoint x: 156, startPoint y: 96, endPoint x: 0, endPoint y: 56, distance: 160.8
click at [0, 56] on div "inbox reviewed recent all unclear take inventory issue suspicious failed recent…" at bounding box center [590, 305] width 1180 height 510
type input "Tempo Combo Cooler"
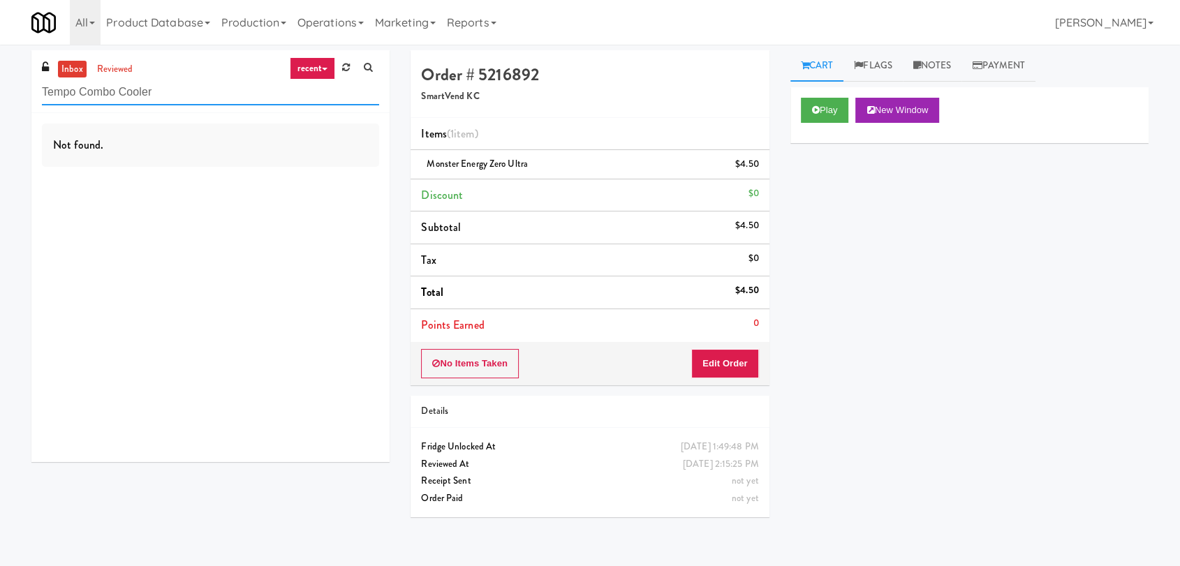
click at [218, 93] on input "Tempo Combo Cooler" at bounding box center [210, 93] width 337 height 26
